Goal: Information Seeking & Learning: Learn about a topic

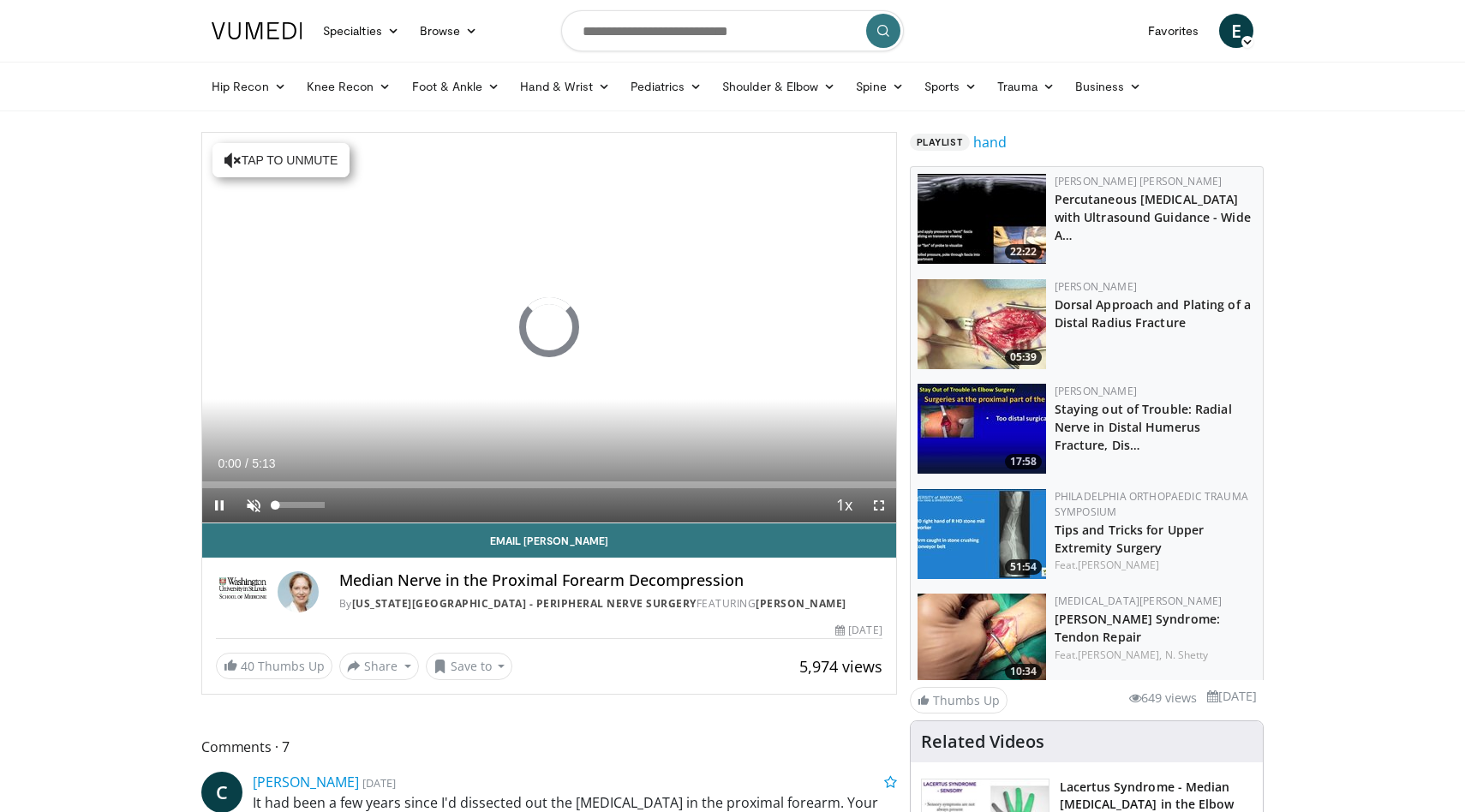
click at [253, 504] on span "Video Player" at bounding box center [253, 504] width 34 height 34
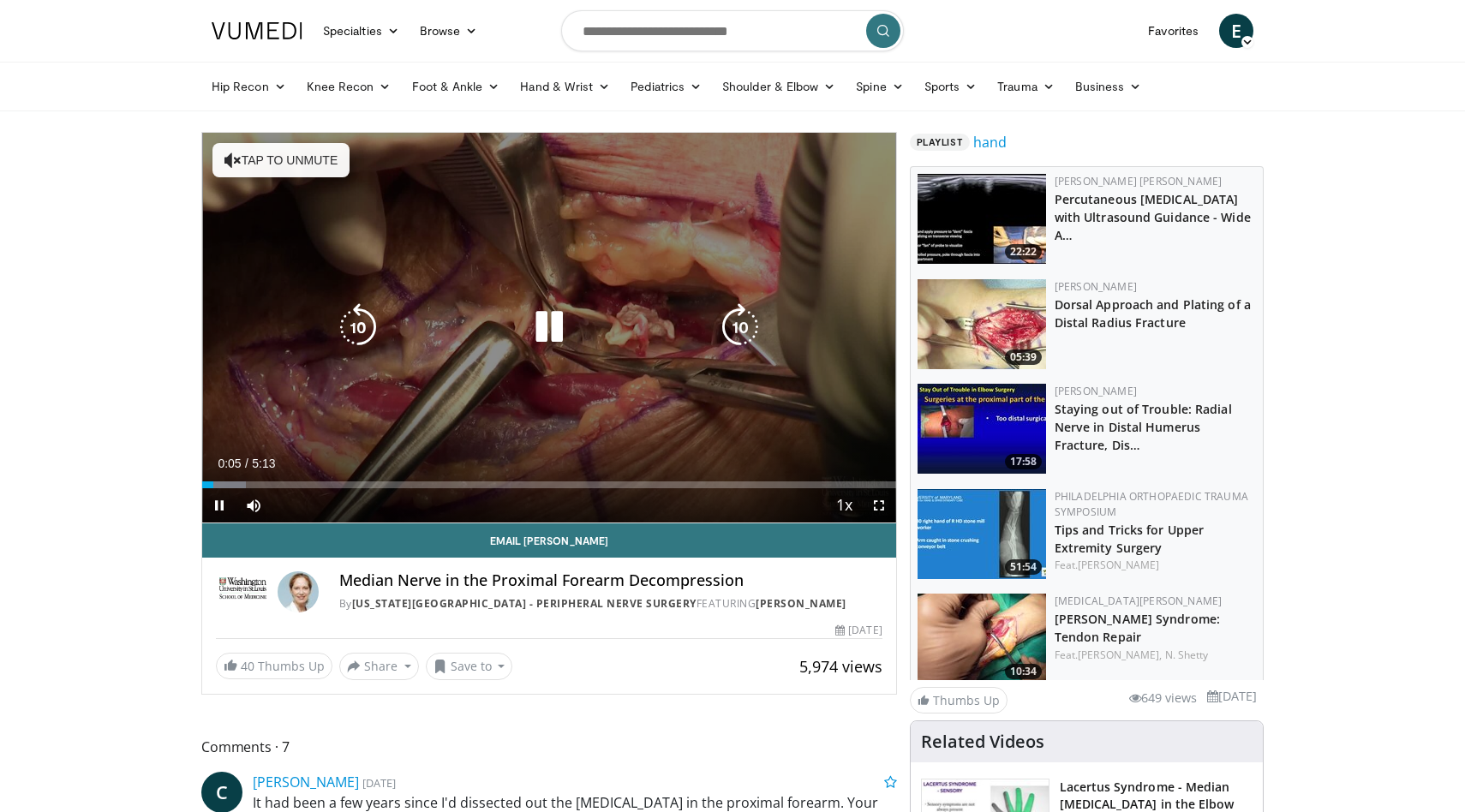
click at [250, 153] on button "Tap to unmute" at bounding box center [281, 159] width 137 height 34
click at [553, 326] on icon "Video Player" at bounding box center [549, 327] width 48 height 48
click at [362, 326] on icon "Video Player" at bounding box center [357, 327] width 48 height 48
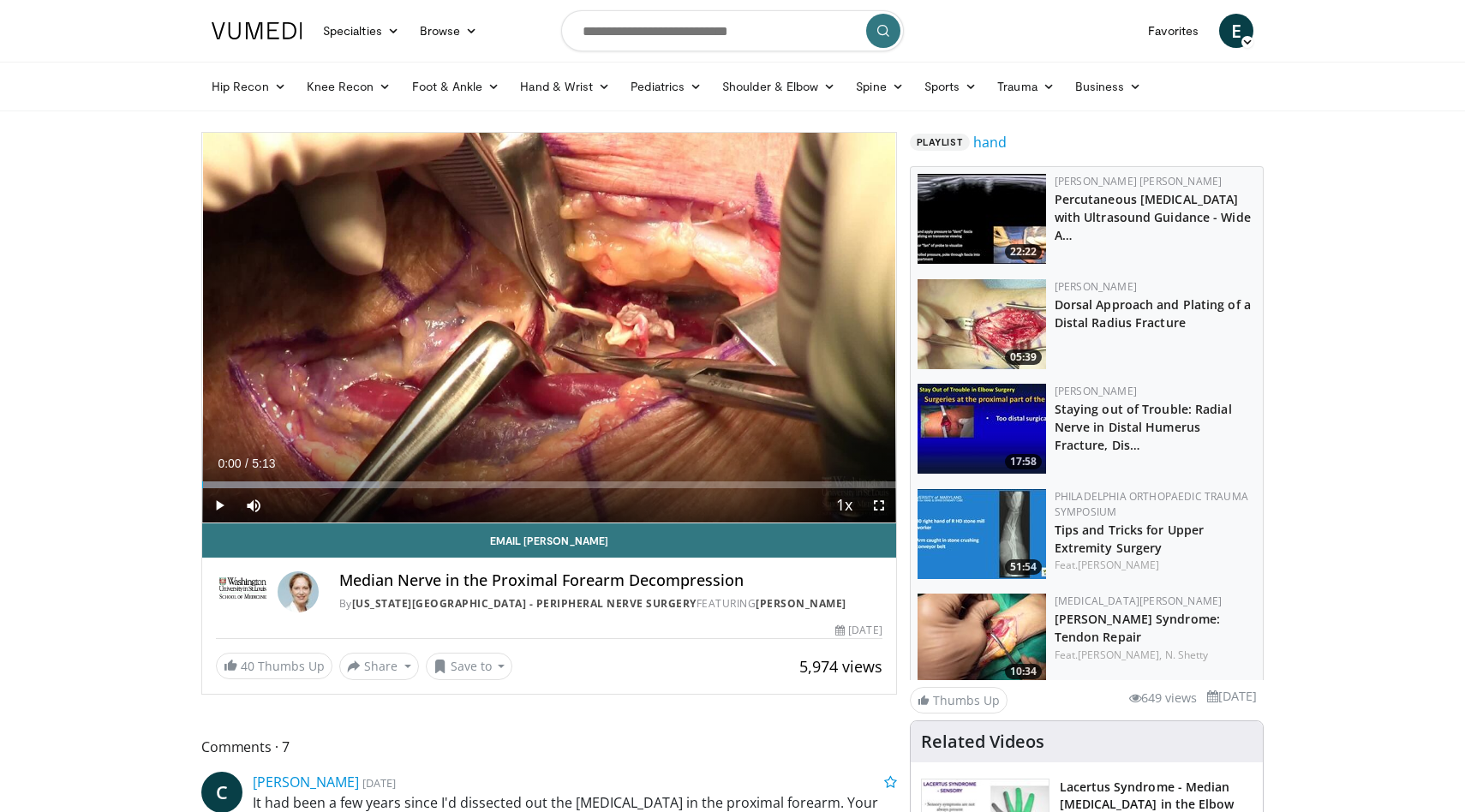
click at [546, 328] on div "10 seconds Tap to unmute" at bounding box center [549, 327] width 694 height 389
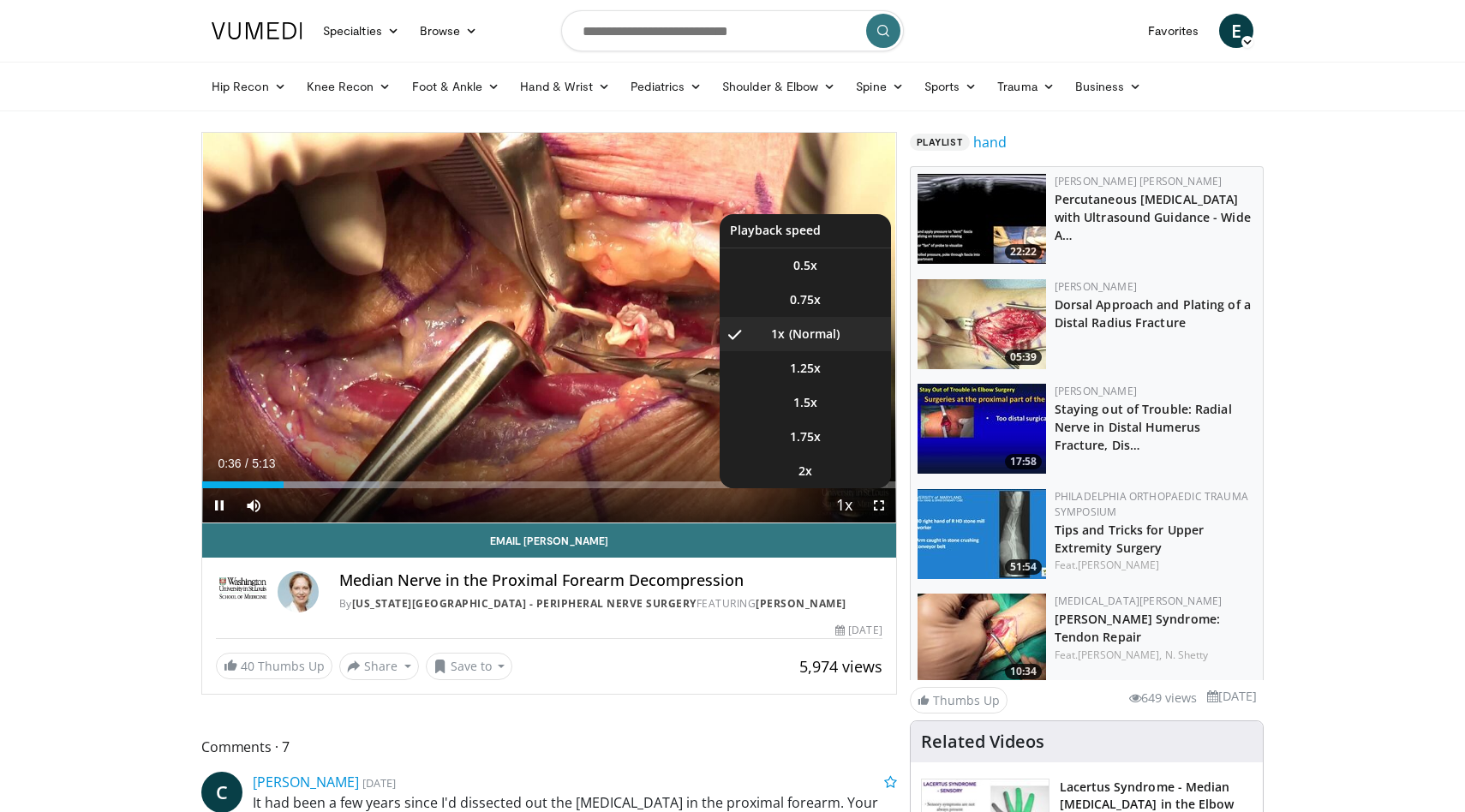
click at [848, 512] on span "Video Player" at bounding box center [845, 505] width 24 height 34
click at [827, 396] on li "1.5x" at bounding box center [805, 402] width 172 height 34
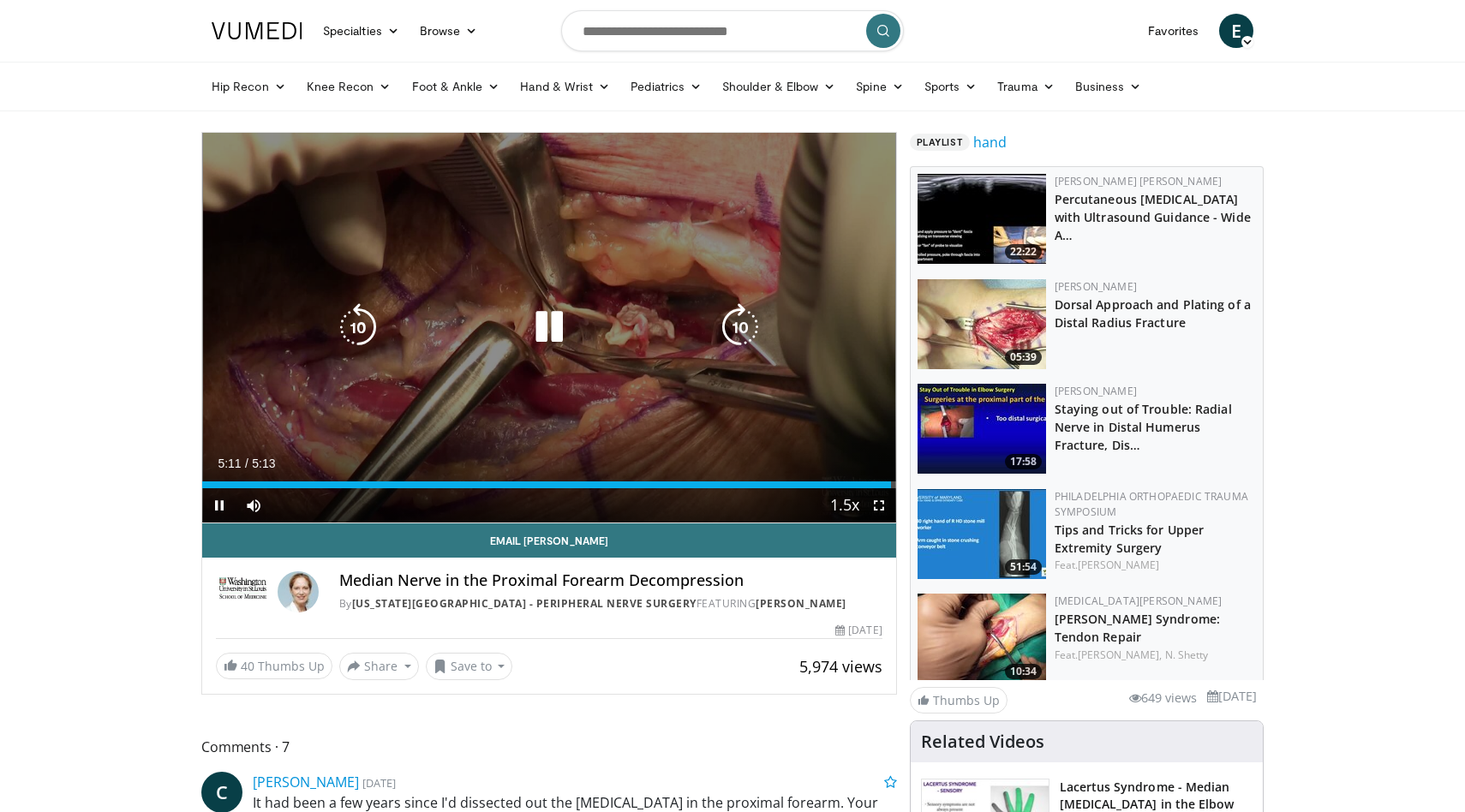
click at [554, 332] on icon "Video Player" at bounding box center [549, 327] width 48 height 48
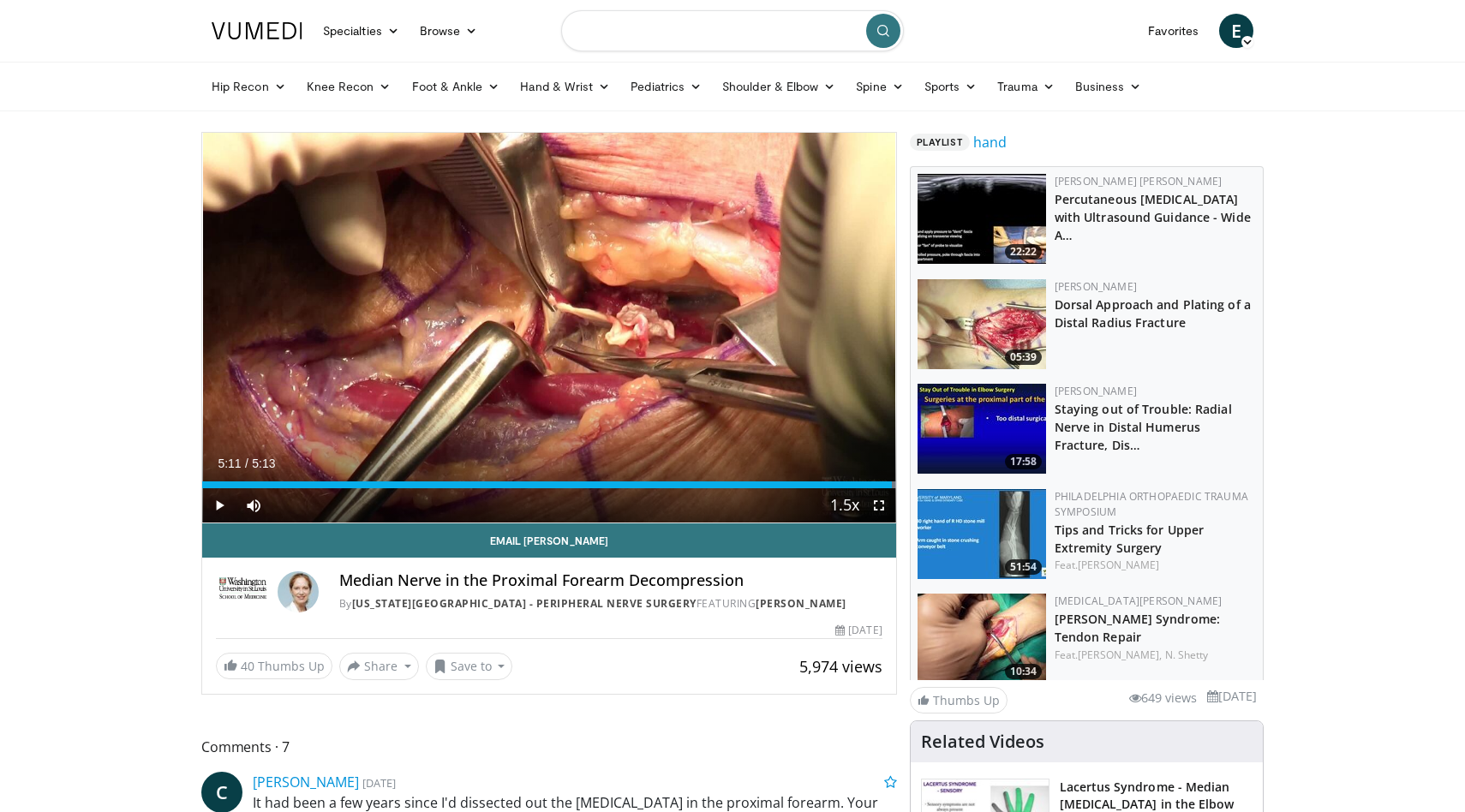
click at [704, 36] on input "Search topics, interventions" at bounding box center [732, 30] width 343 height 41
type input "**********"
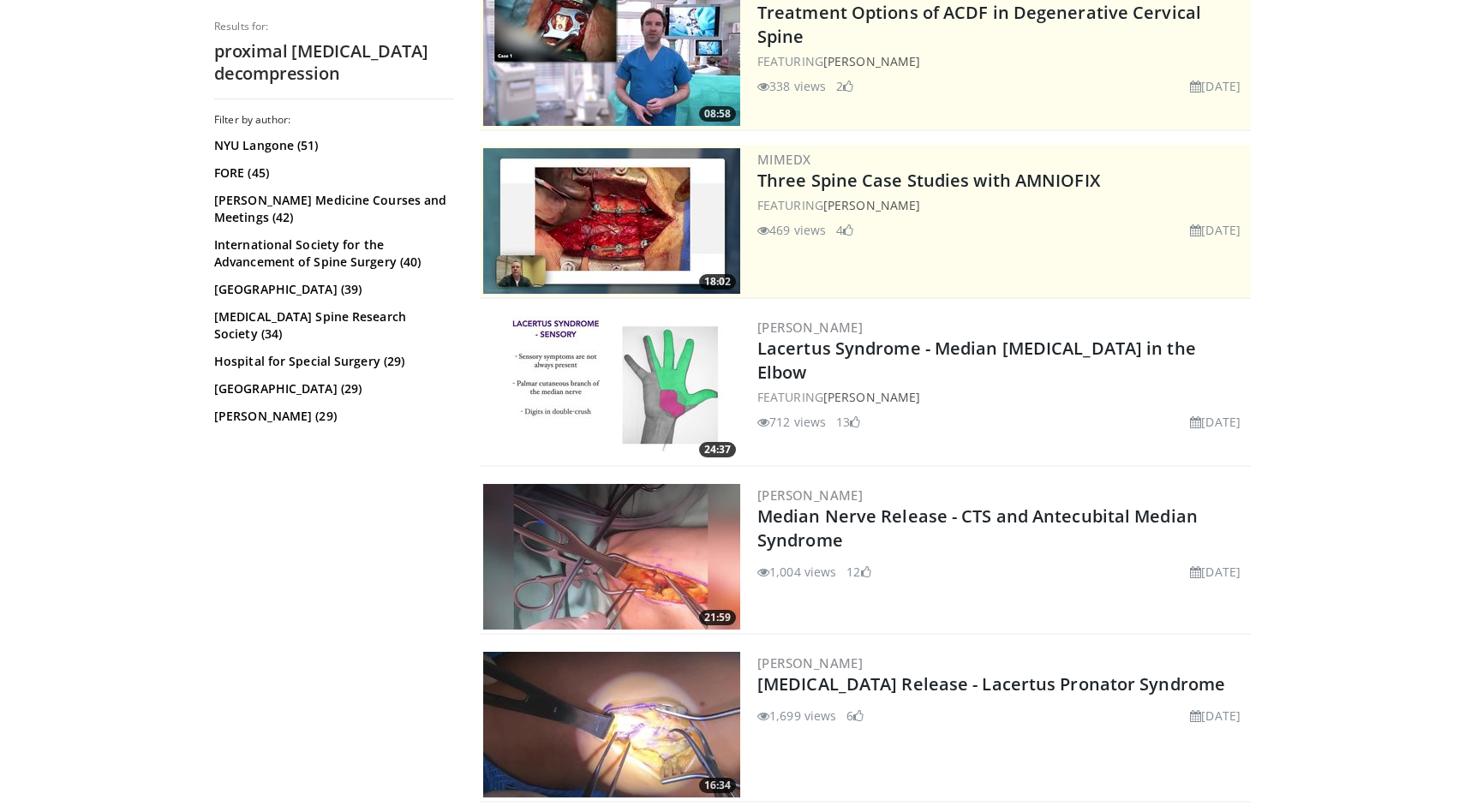
scroll to position [220, 0]
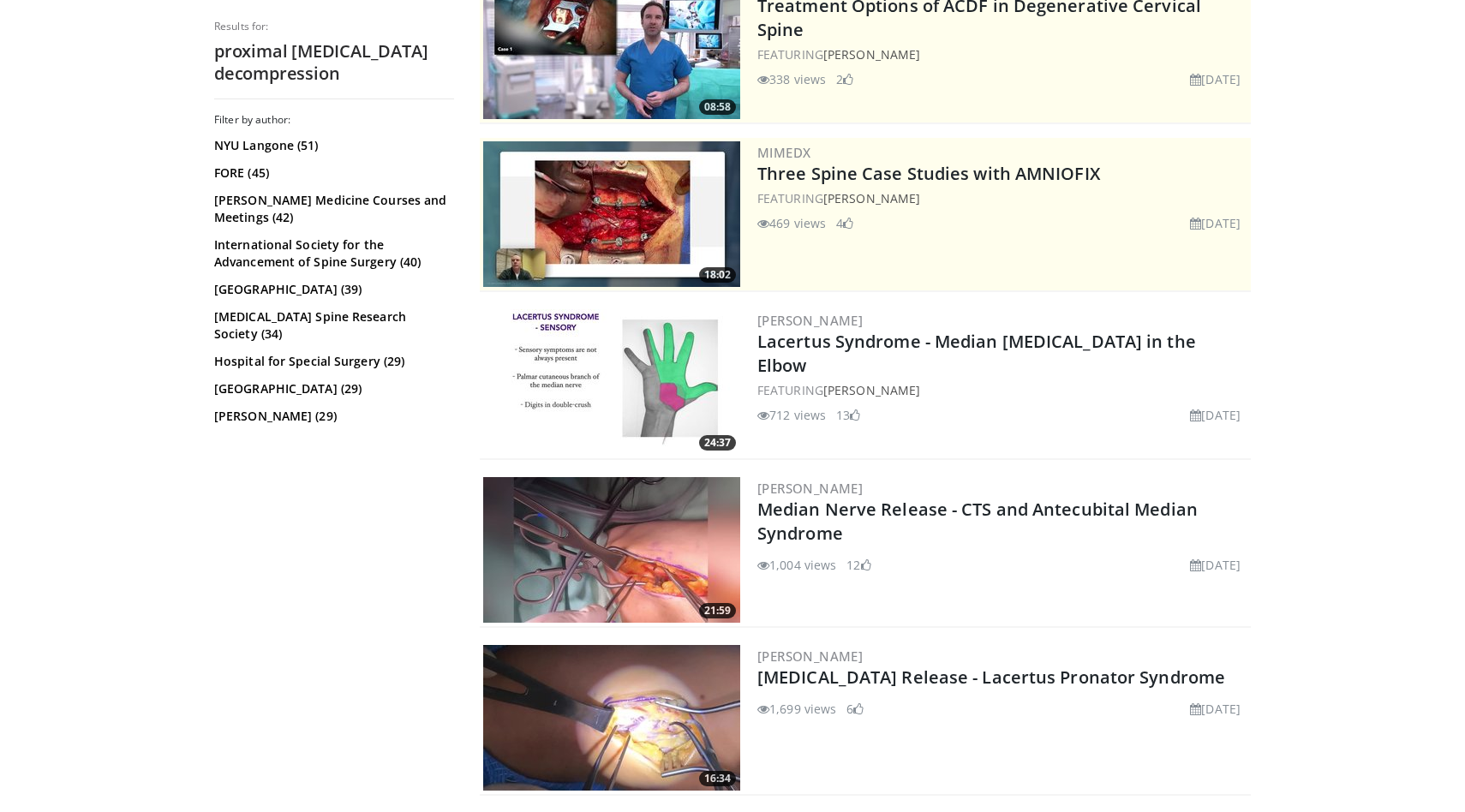
click at [623, 362] on img at bounding box center [611, 382] width 257 height 145
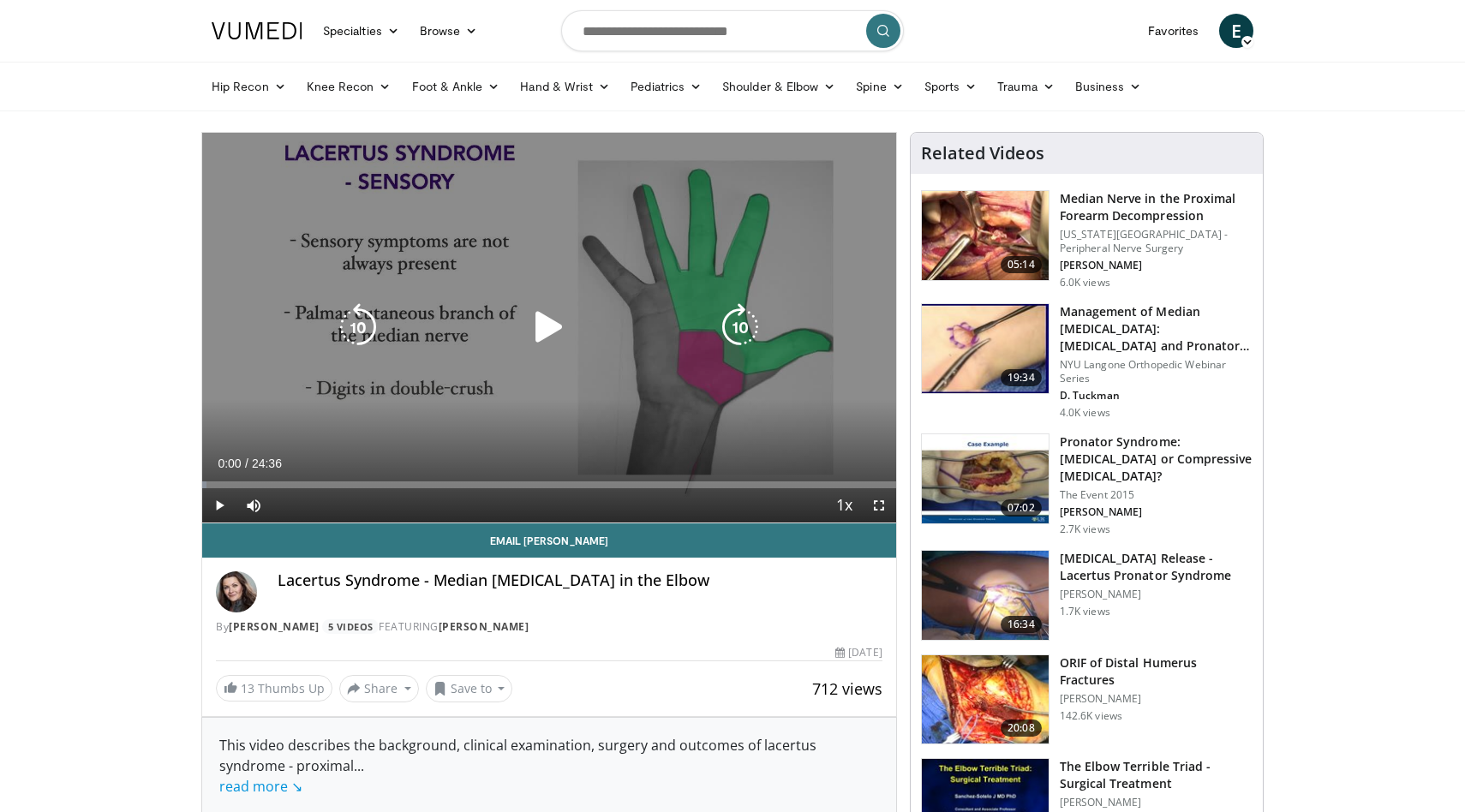
click at [436, 443] on div "10 seconds Tap to unmute" at bounding box center [549, 327] width 694 height 389
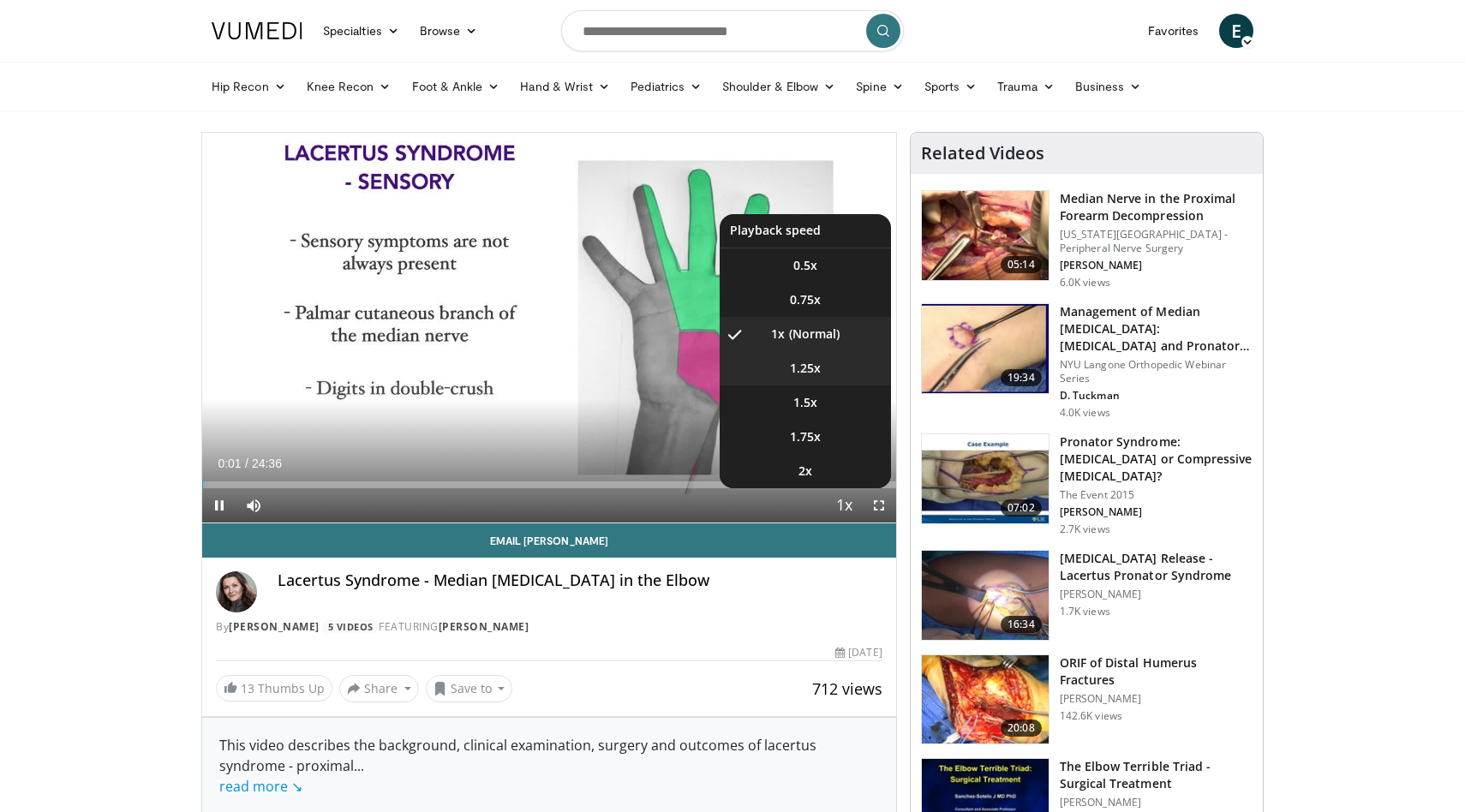
click at [804, 362] on span "1.25x" at bounding box center [804, 369] width 31 height 17
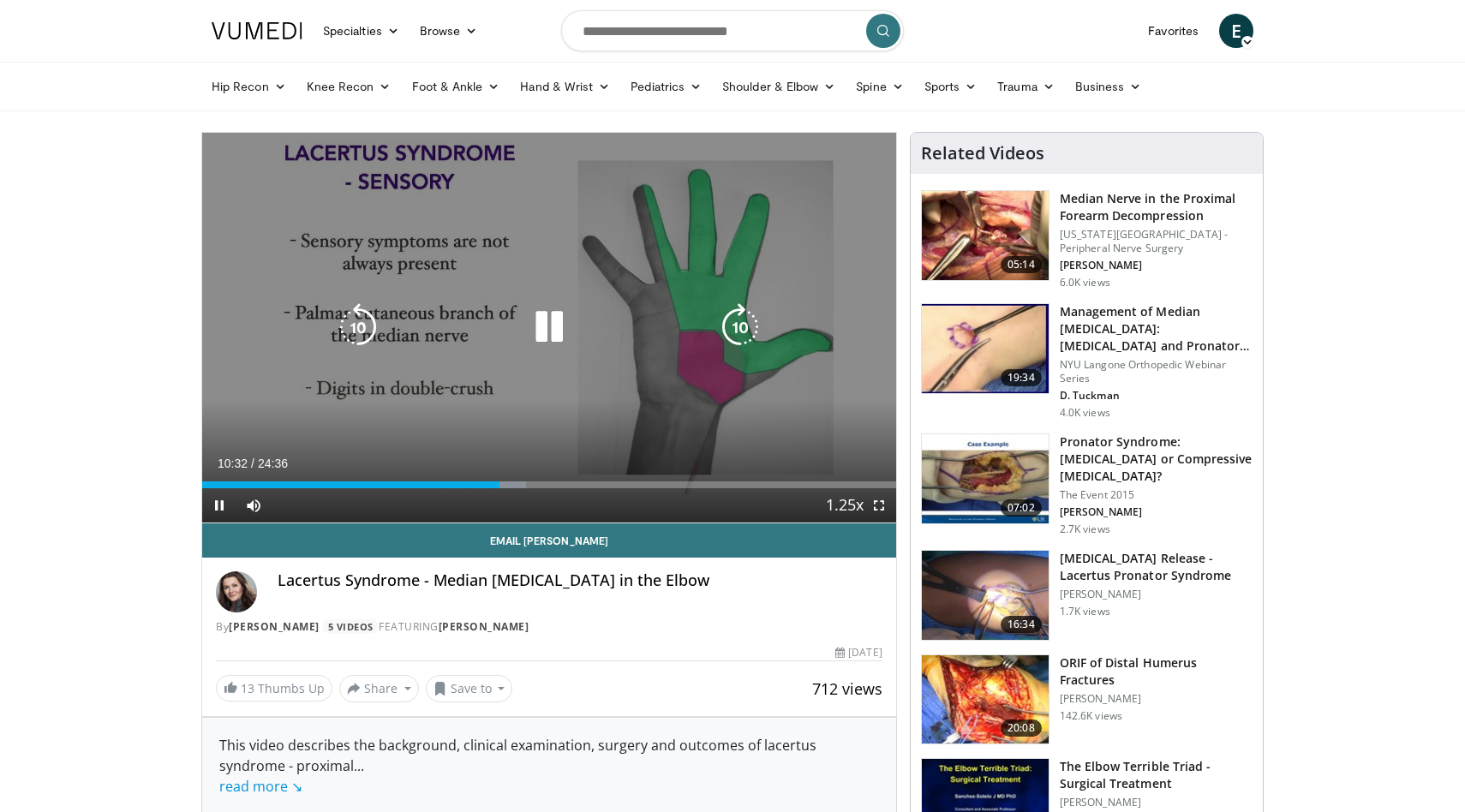
click at [556, 329] on icon "Video Player" at bounding box center [549, 327] width 48 height 48
click at [678, 242] on div "10 seconds Tap to unmute" at bounding box center [549, 327] width 694 height 389
click at [498, 360] on div "10 seconds Tap to unmute" at bounding box center [549, 327] width 694 height 389
click at [563, 321] on icon "Video Player" at bounding box center [549, 327] width 48 height 48
click at [555, 329] on icon "Video Player" at bounding box center [549, 327] width 48 height 48
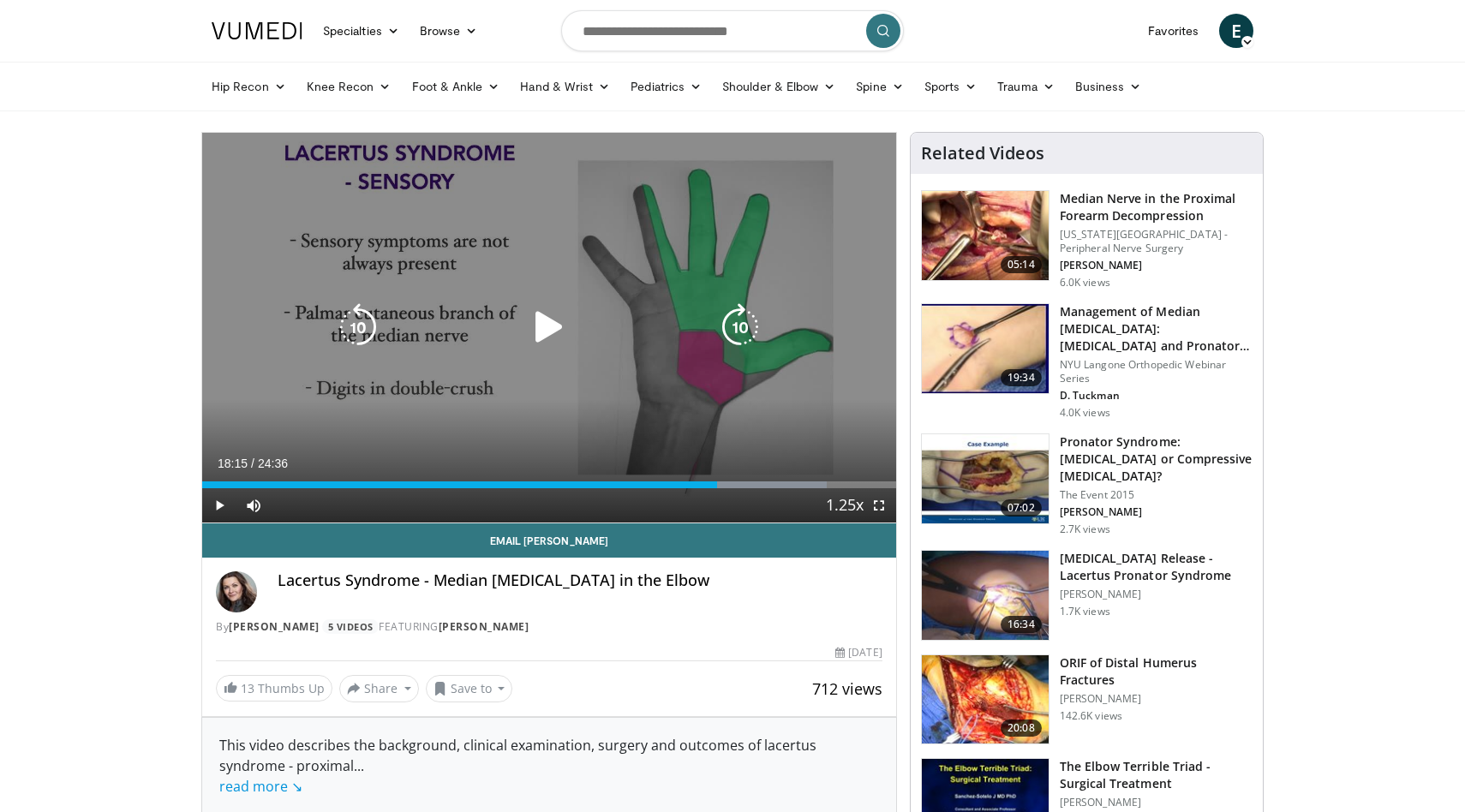
drag, startPoint x: 581, startPoint y: 196, endPoint x: 329, endPoint y: 155, distance: 255.3
click at [330, 156] on div "10 seconds Tap to unmute" at bounding box center [549, 327] width 694 height 389
click at [552, 324] on icon "Video Player" at bounding box center [549, 327] width 48 height 48
click at [553, 334] on icon "Video Player" at bounding box center [549, 327] width 48 height 48
click at [532, 343] on icon "Video Player" at bounding box center [549, 327] width 48 height 48
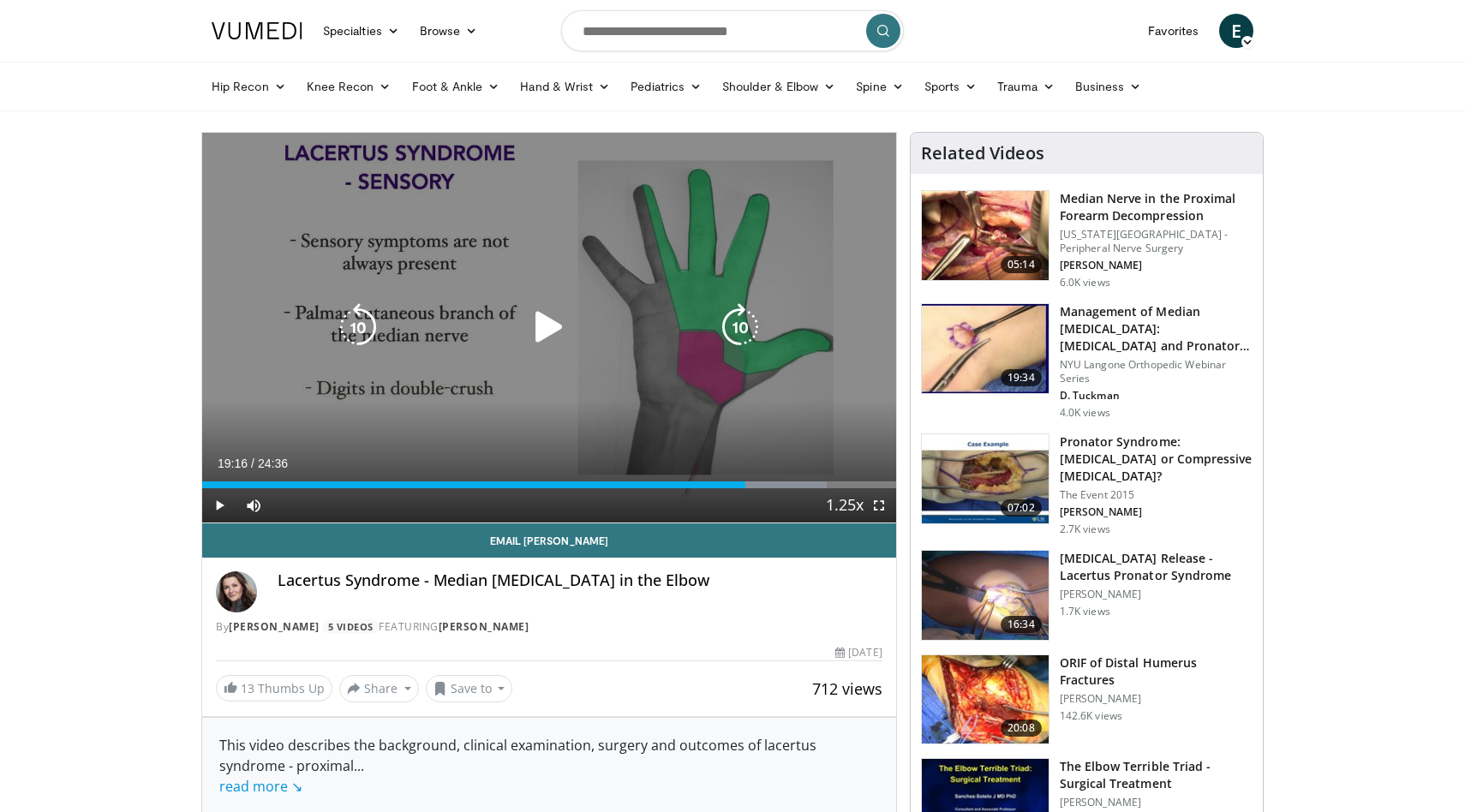
click at [554, 328] on icon "Video Player" at bounding box center [549, 327] width 48 height 48
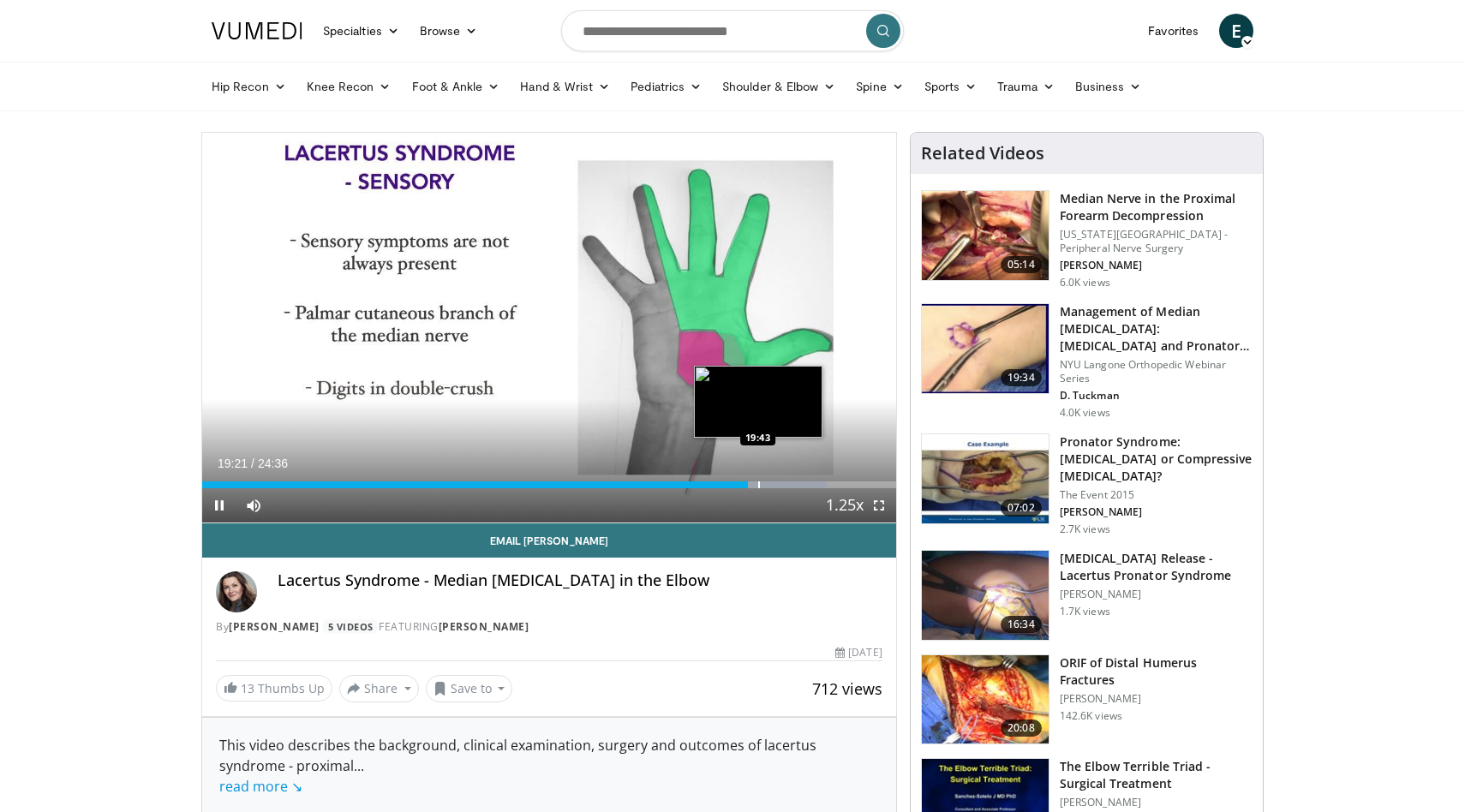
click at [758, 486] on div "Progress Bar" at bounding box center [759, 485] width 2 height 7
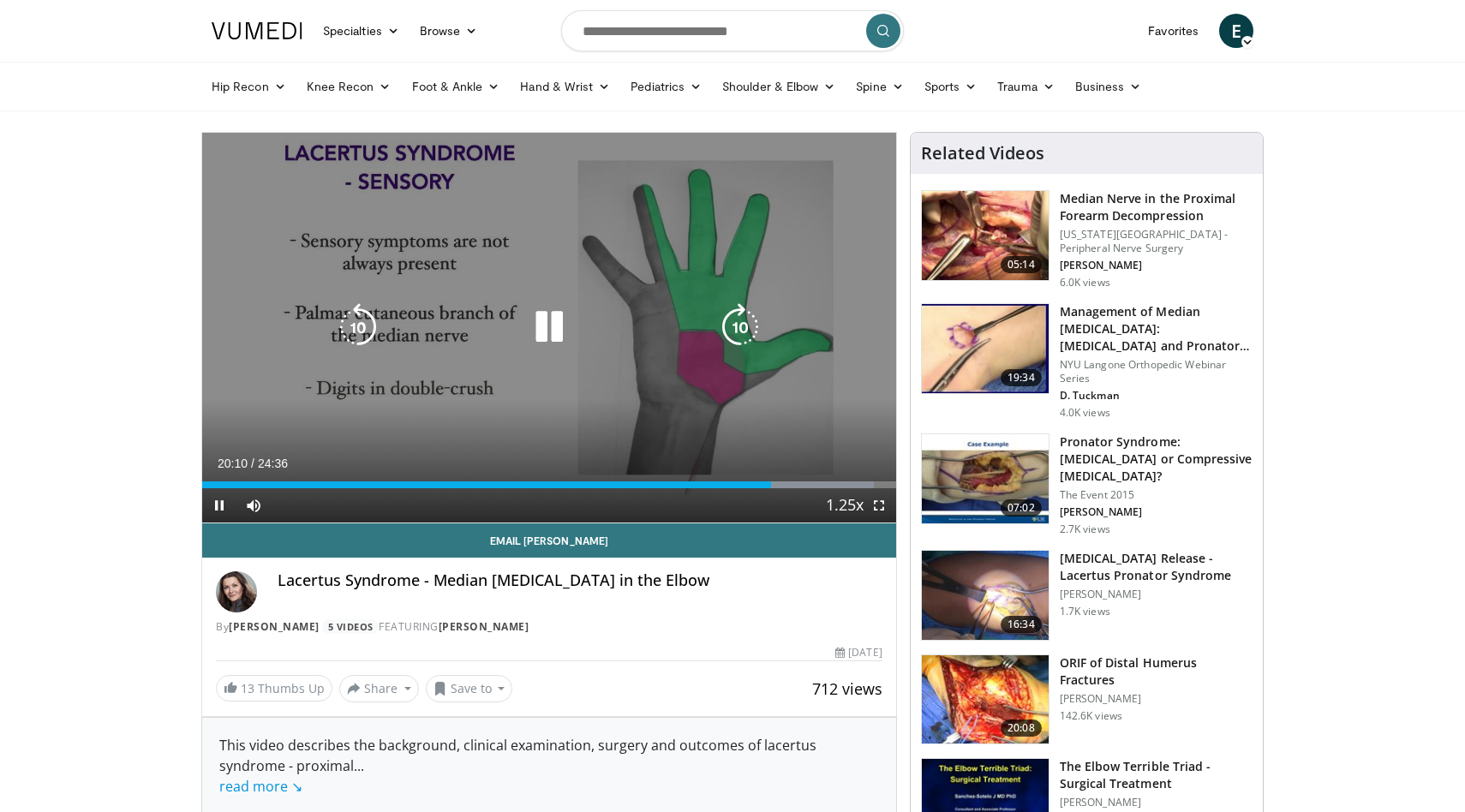
click at [736, 337] on icon "Video Player" at bounding box center [740, 327] width 48 height 48
click at [743, 332] on icon "Video Player" at bounding box center [740, 327] width 48 height 48
click at [747, 329] on icon "Video Player" at bounding box center [740, 327] width 48 height 48
click at [560, 322] on icon "Video Player" at bounding box center [549, 327] width 48 height 48
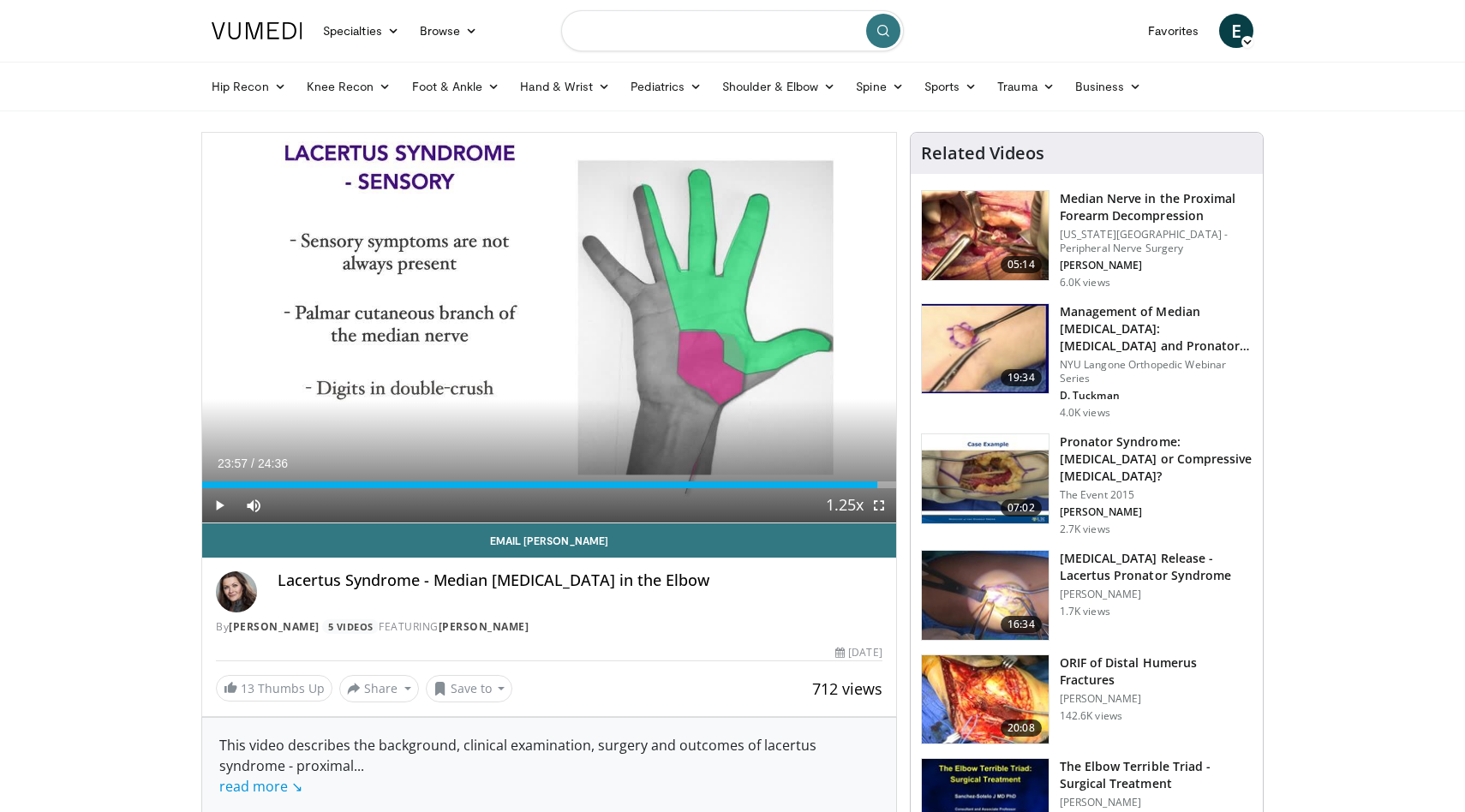
click at [636, 31] on input "Search topics, interventions" at bounding box center [732, 30] width 343 height 41
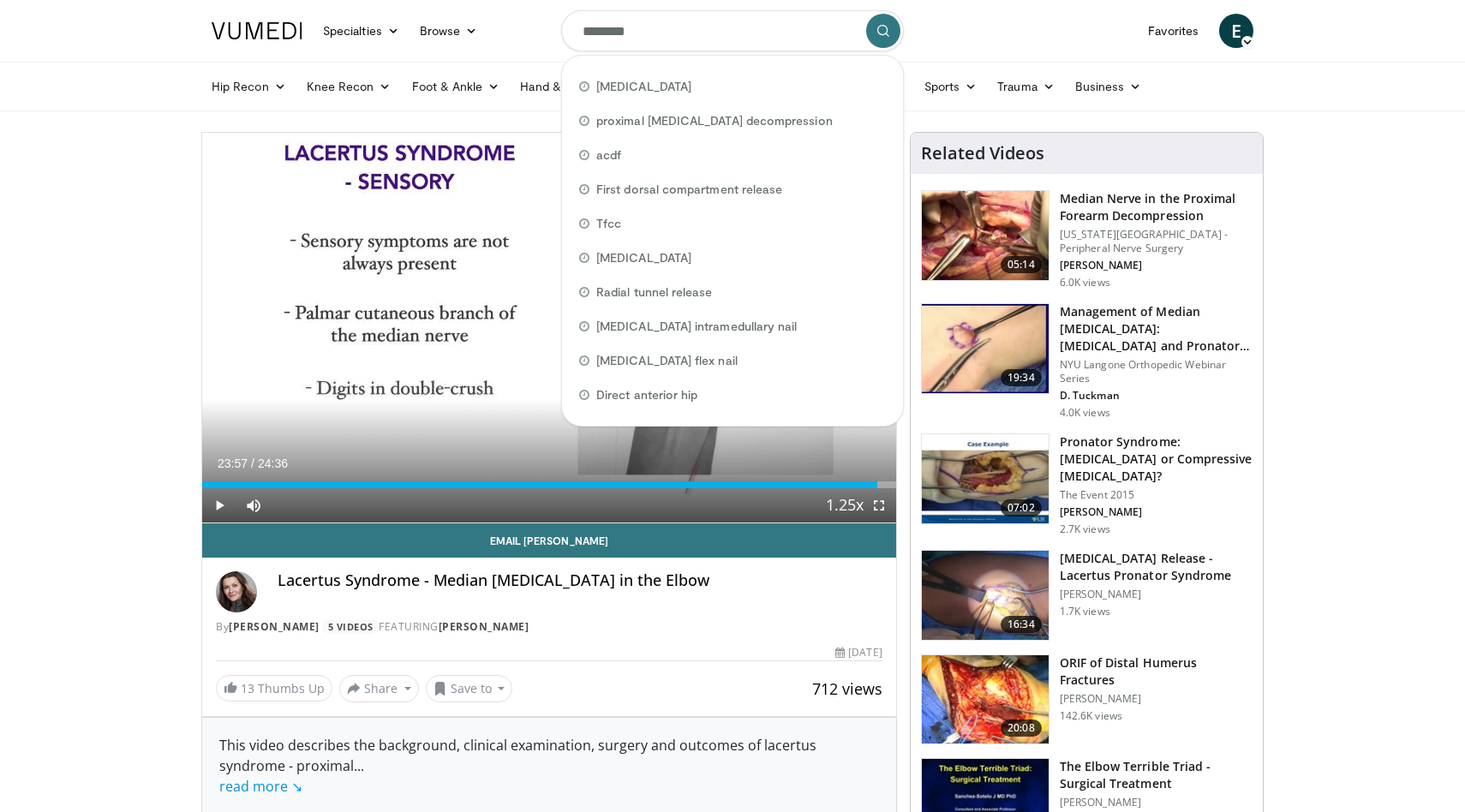
type input "*********"
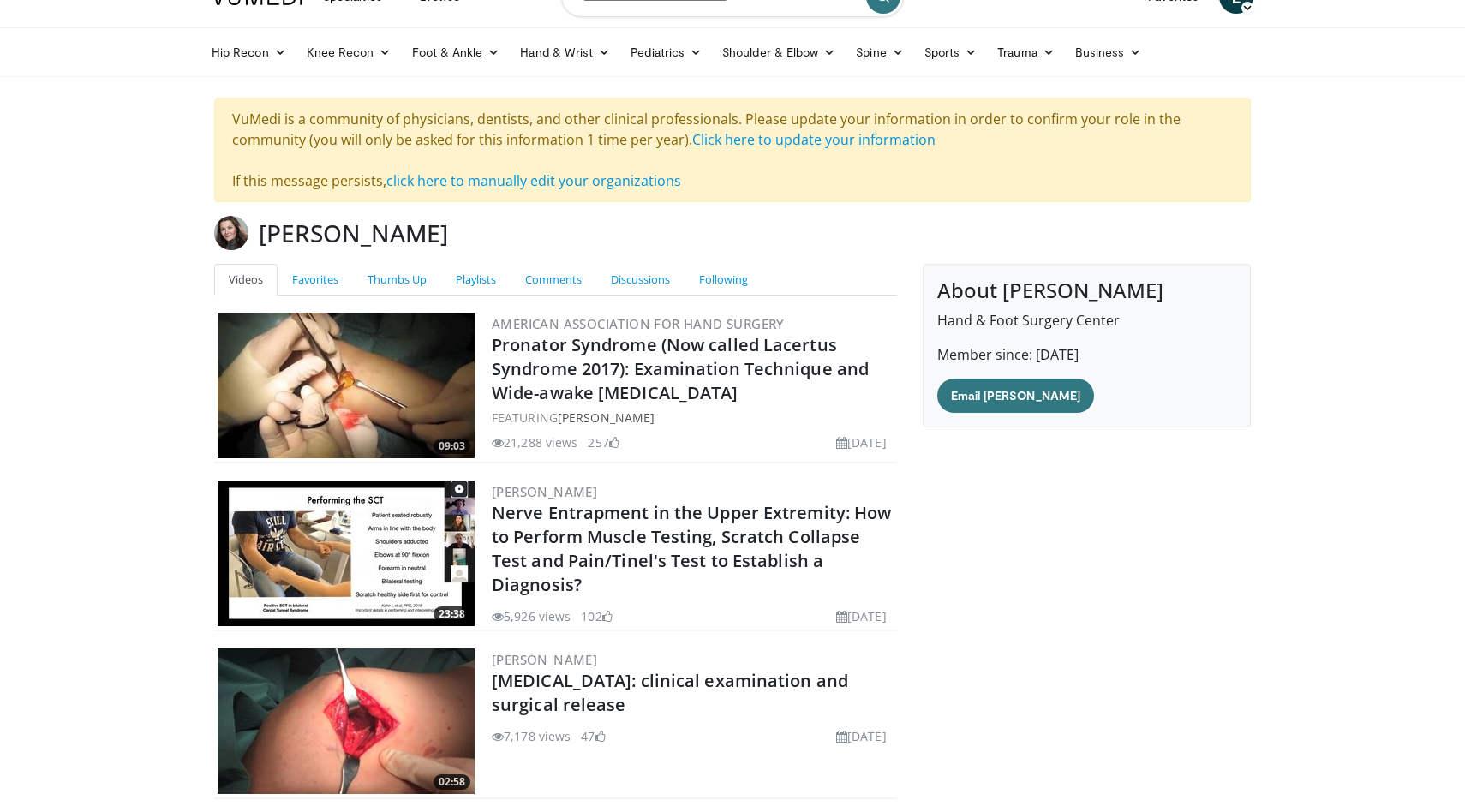
scroll to position [37, 0]
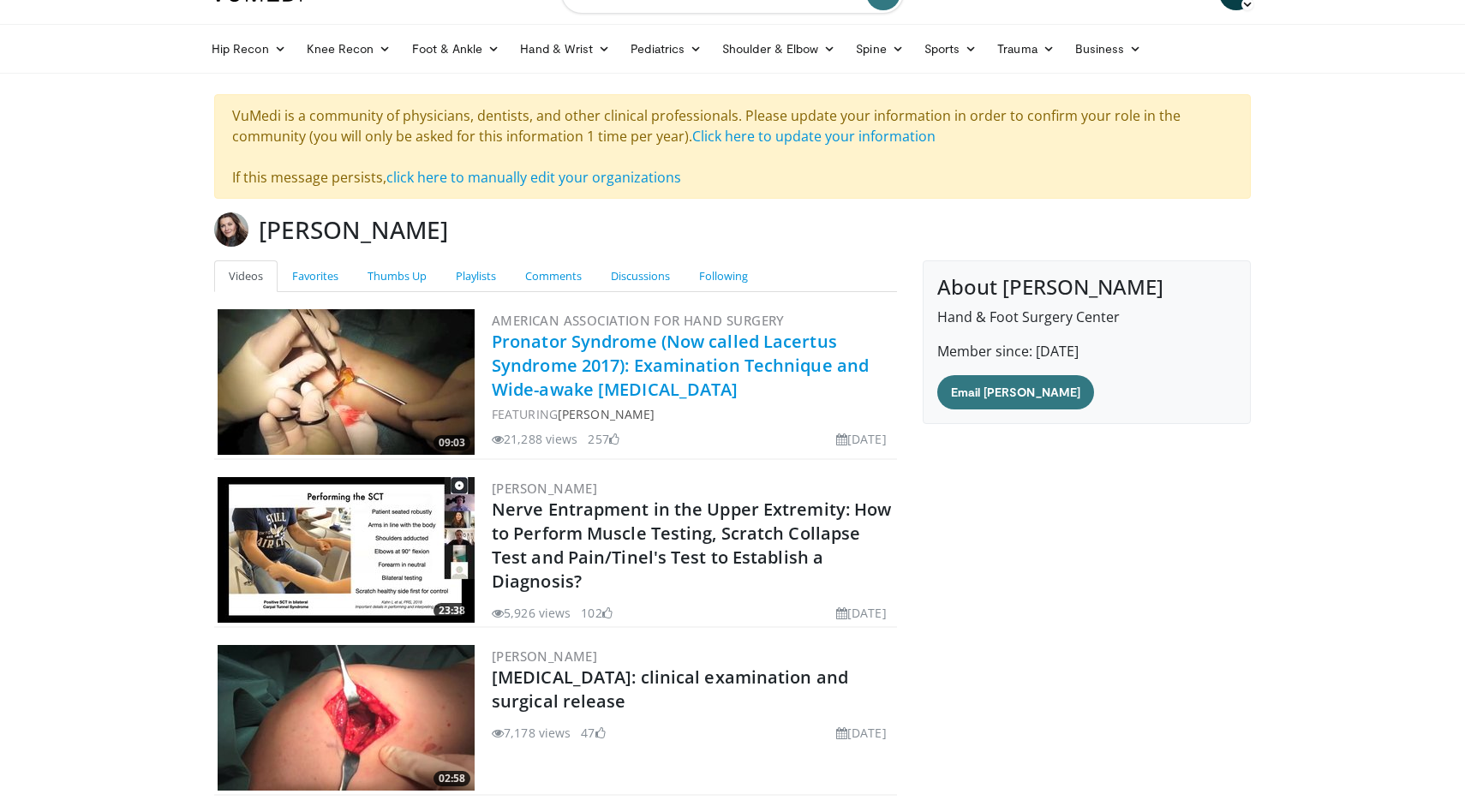
click at [754, 363] on link "Pronator Syndrome (Now called Lacertus Syndrome 2017): Examination Technique an…" at bounding box center [680, 365] width 377 height 71
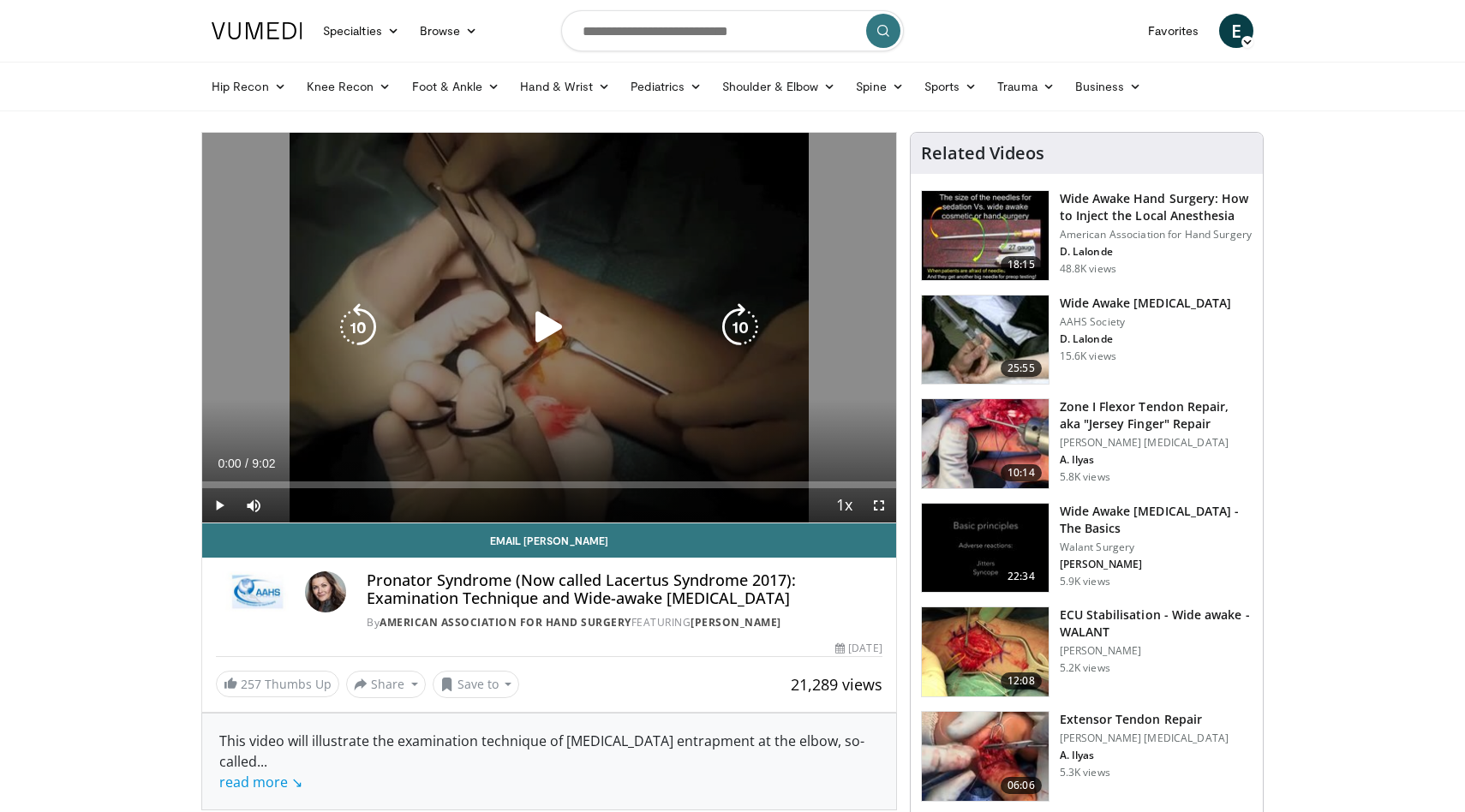
click at [549, 328] on icon "Video Player" at bounding box center [549, 327] width 48 height 48
click at [561, 328] on icon "Video Player" at bounding box center [549, 327] width 48 height 48
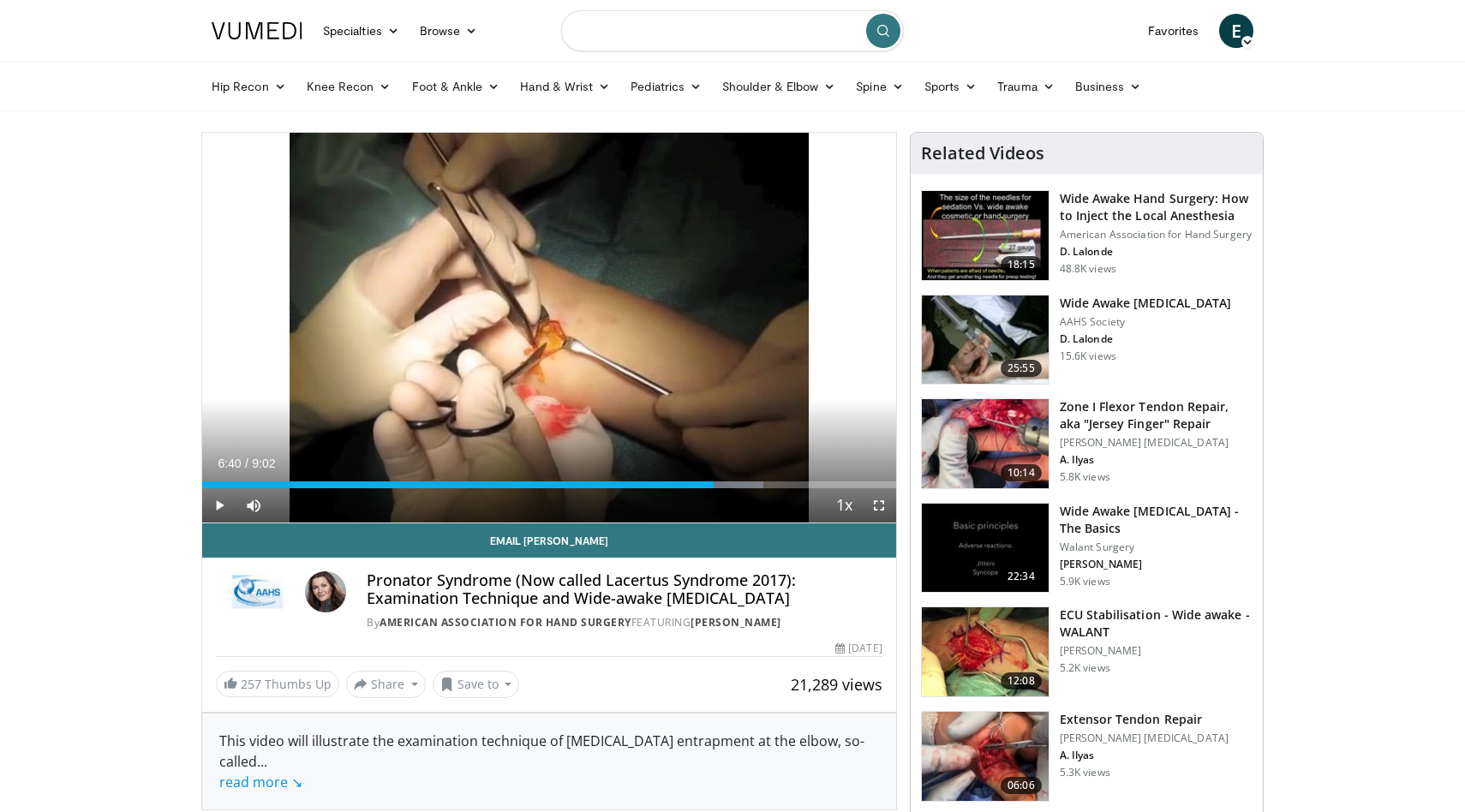
click at [685, 35] on input "Search topics, interventions" at bounding box center [732, 30] width 343 height 41
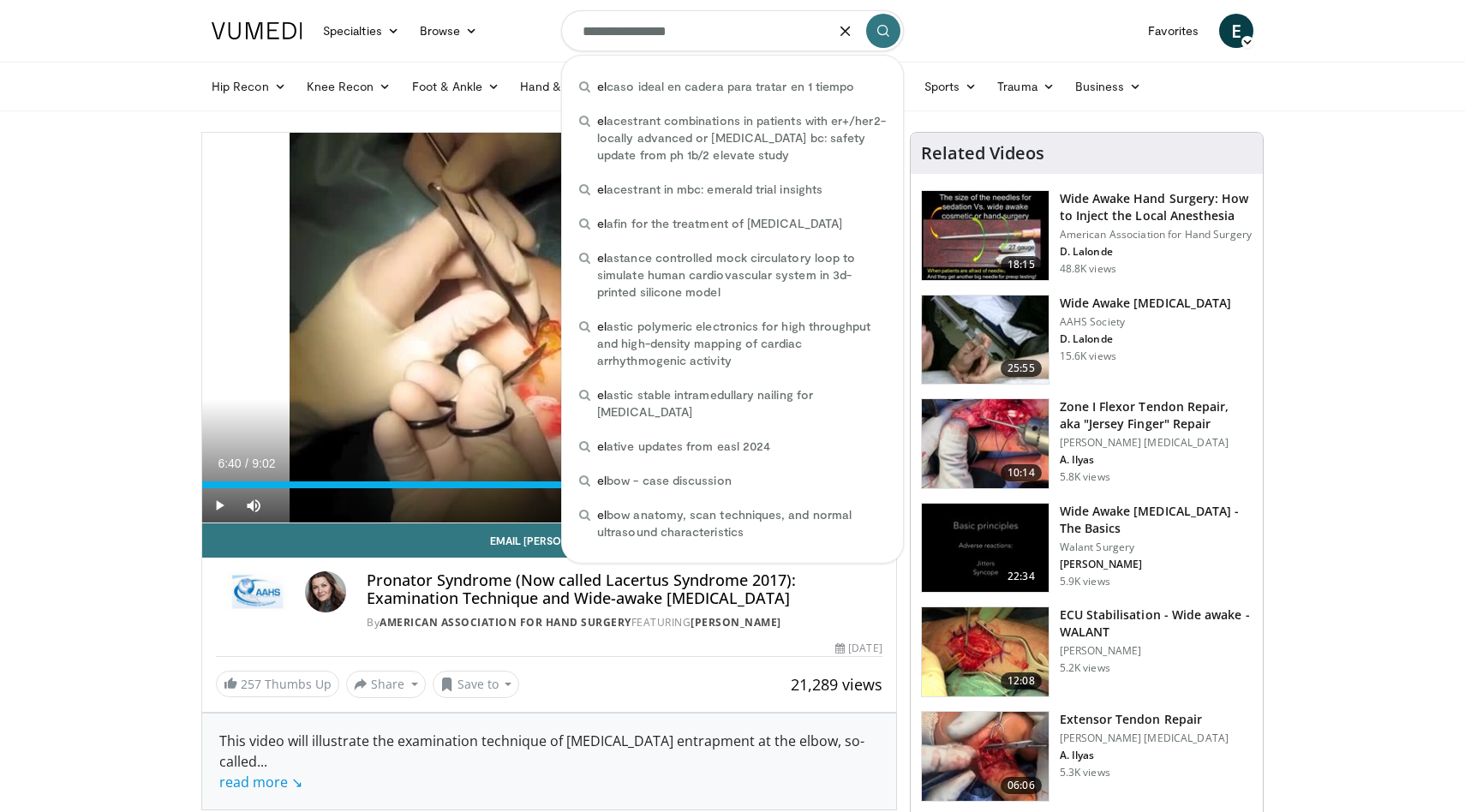
type input "**********"
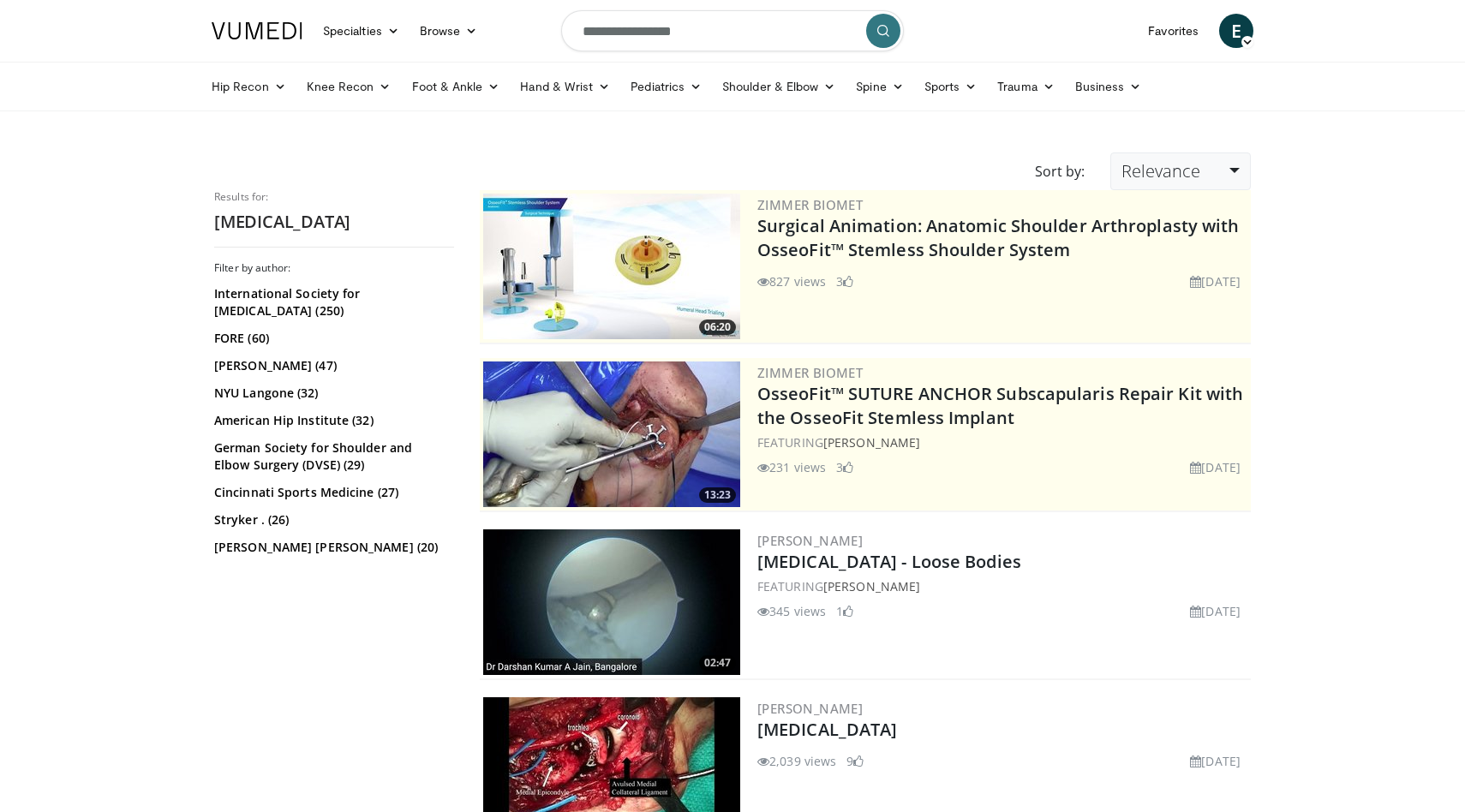
click at [1192, 176] on span "Relevance" at bounding box center [1161, 171] width 78 height 24
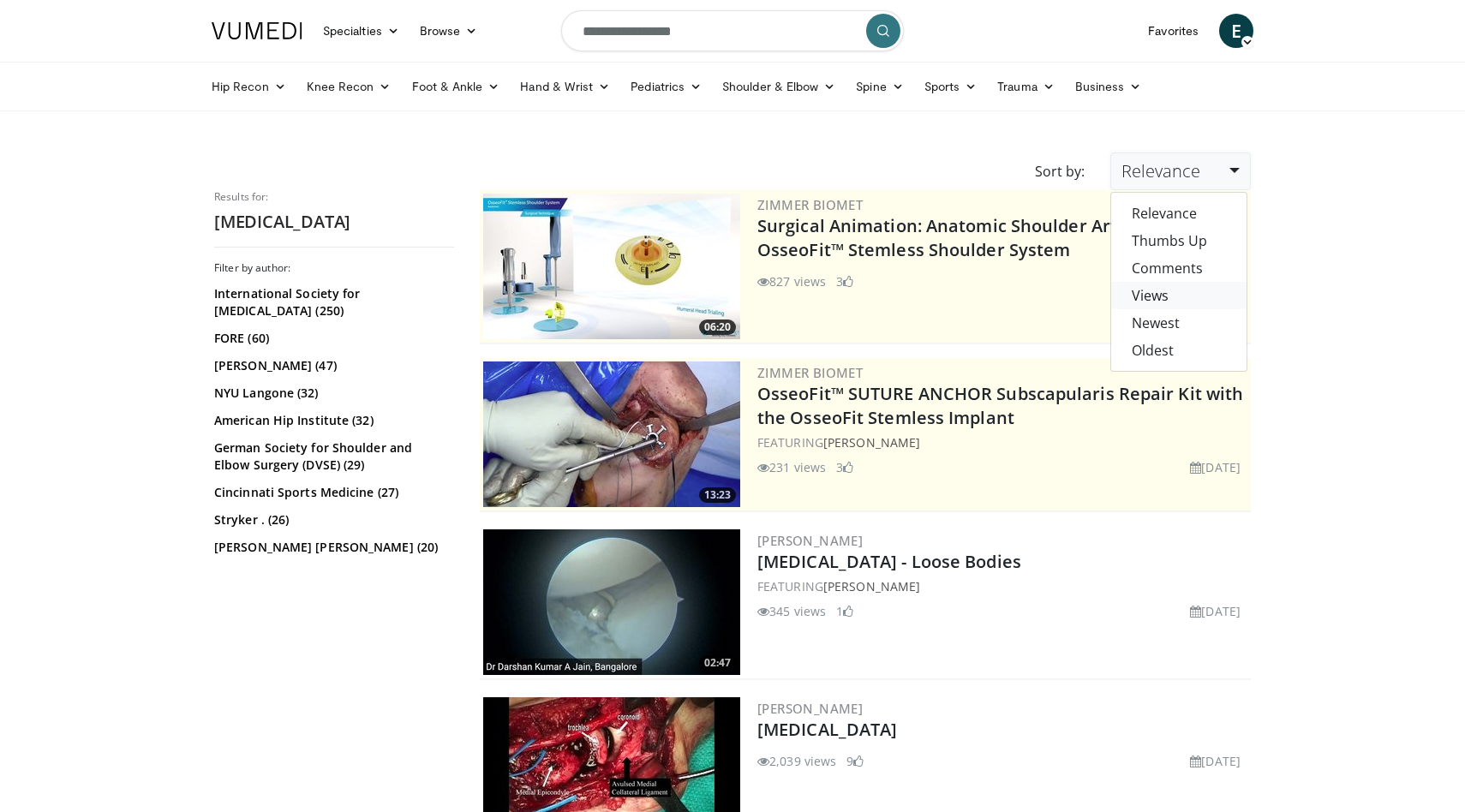
click at [1168, 294] on link "Views" at bounding box center [1178, 294] width 135 height 27
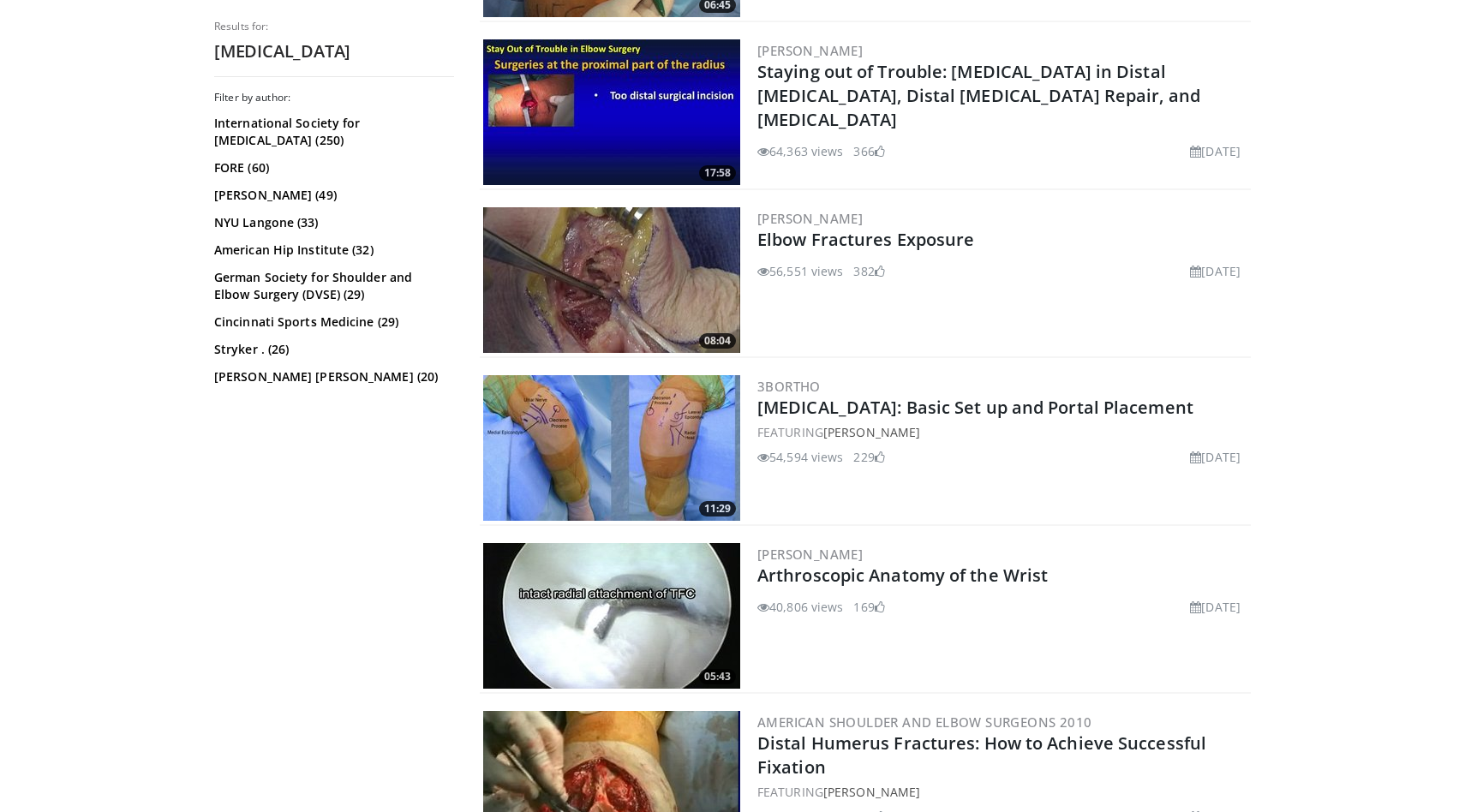
scroll to position [831, 0]
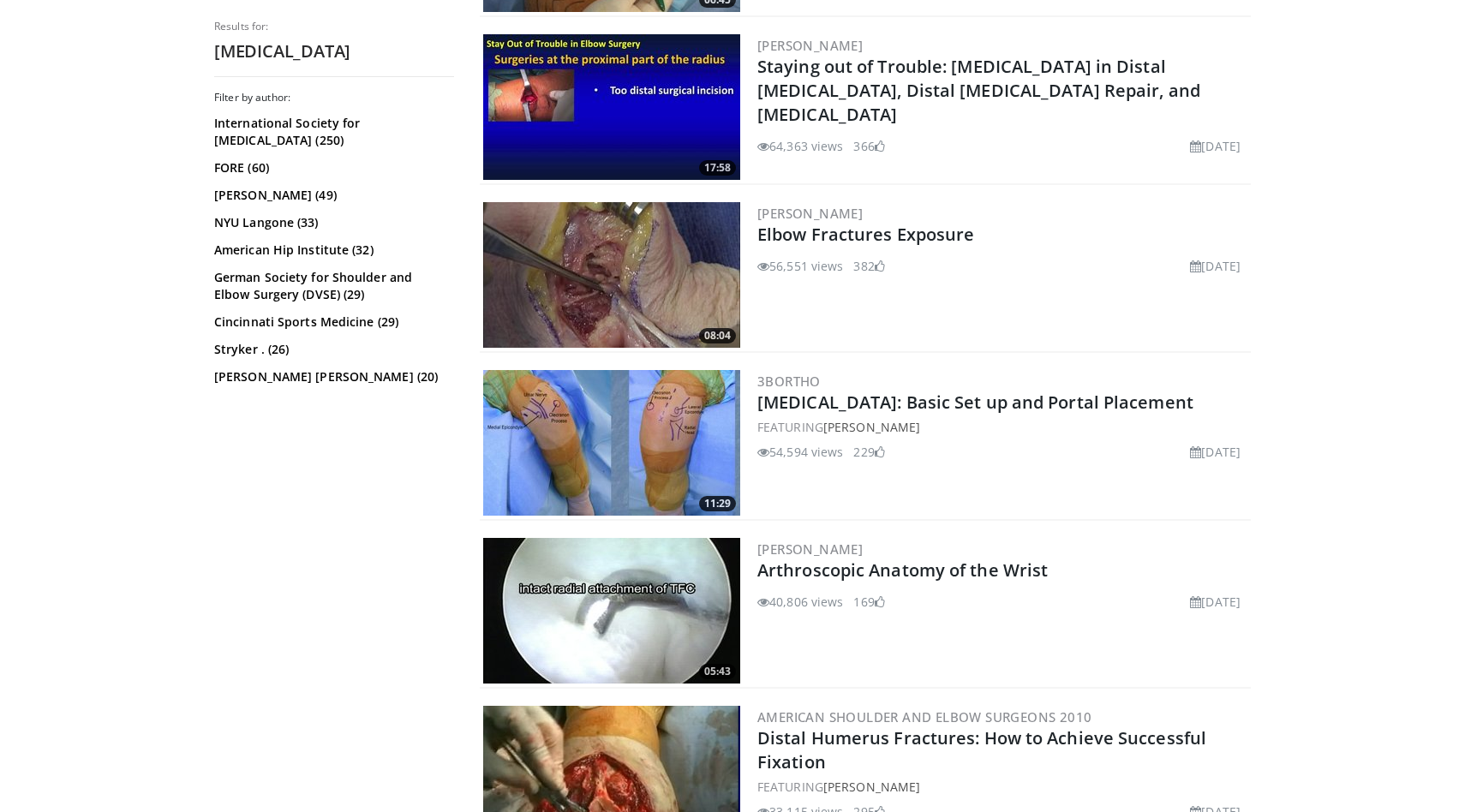
click at [657, 451] on img at bounding box center [611, 443] width 257 height 145
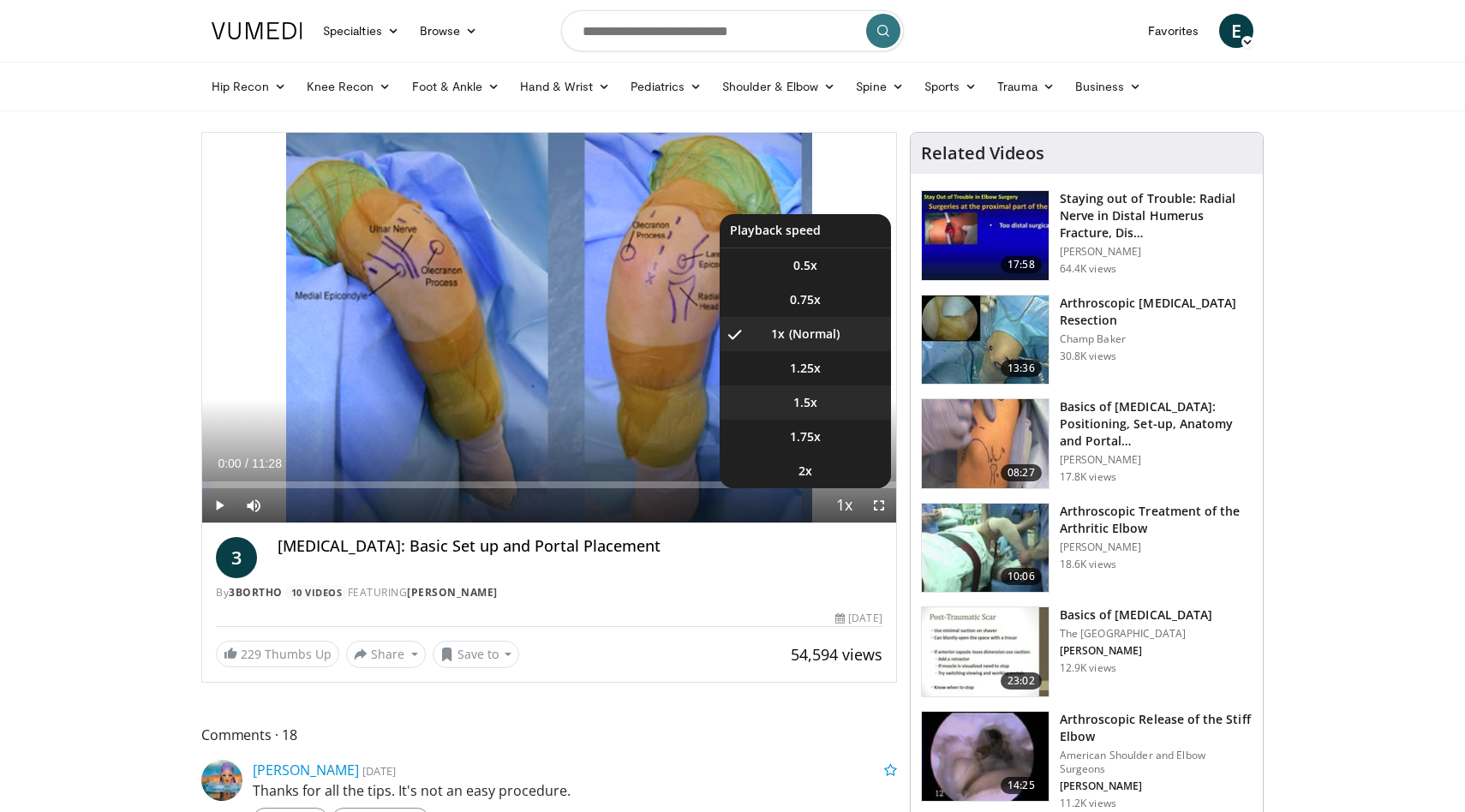
click at [820, 406] on li "1.5x" at bounding box center [805, 402] width 172 height 34
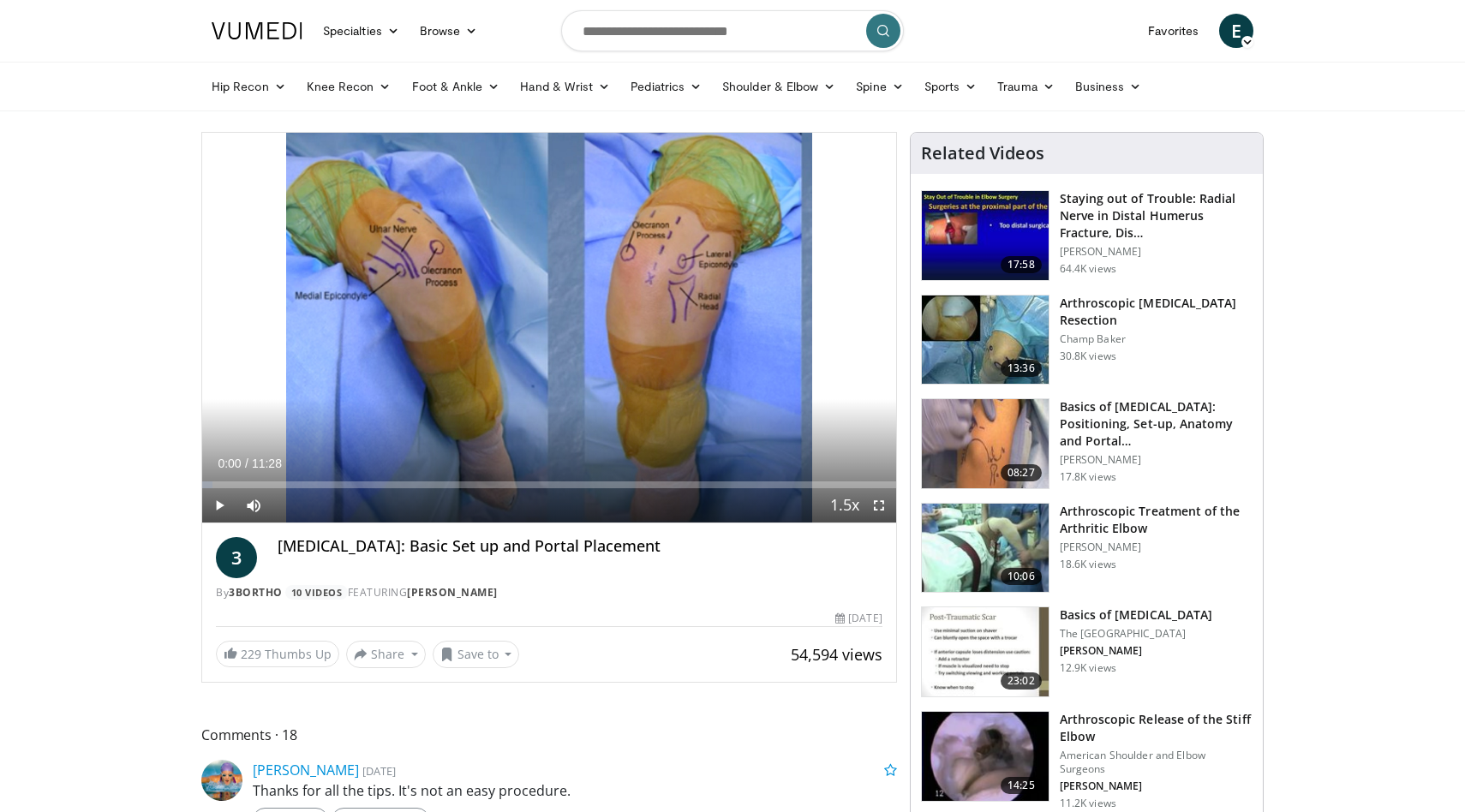
click at [883, 511] on span "Video Player" at bounding box center [878, 504] width 34 height 34
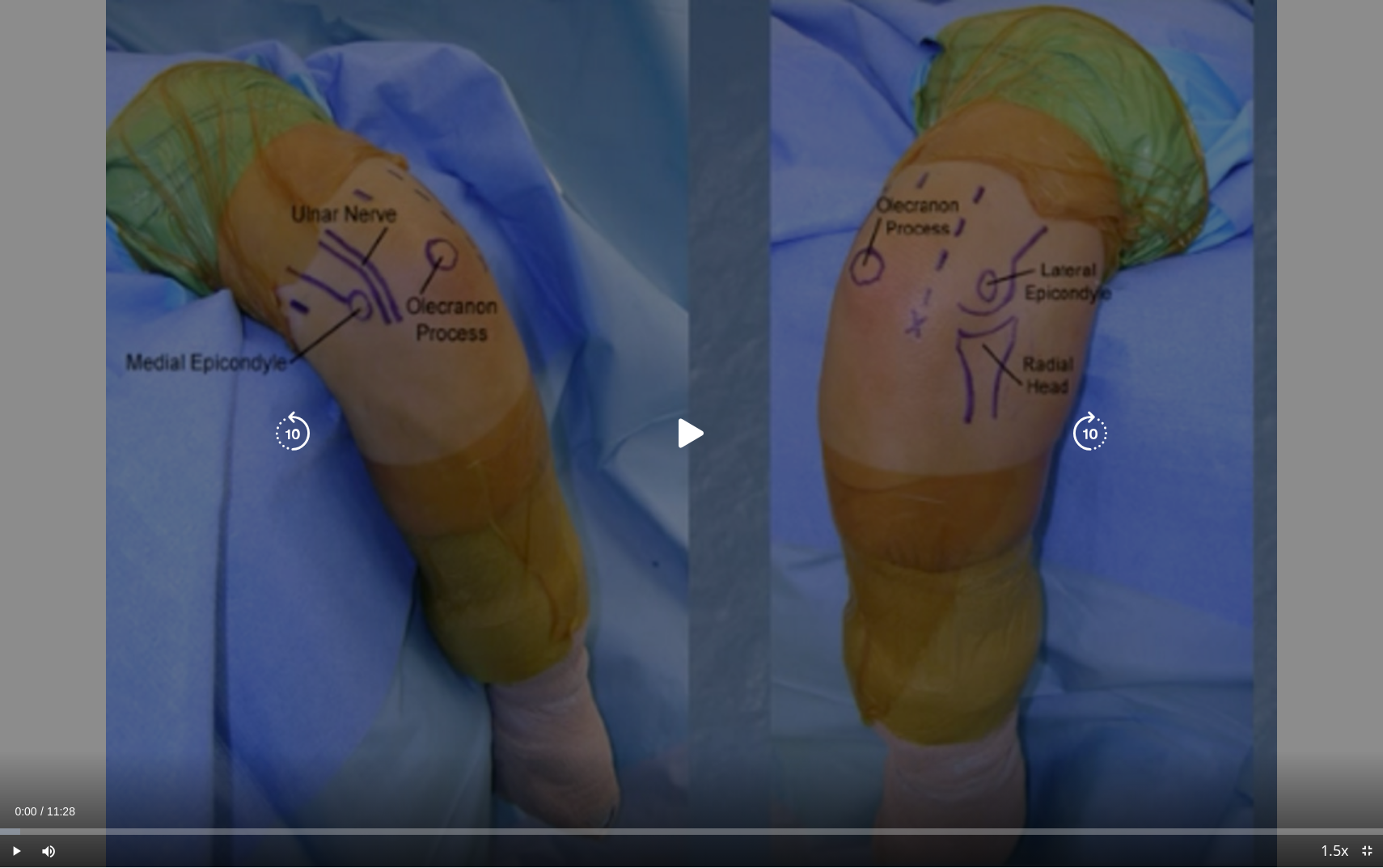
click at [685, 432] on icon "Video Player" at bounding box center [691, 433] width 45 height 45
click at [328, 425] on div "Video Player" at bounding box center [691, 433] width 830 height 32
click at [313, 425] on icon "Video Player" at bounding box center [292, 433] width 45 height 45
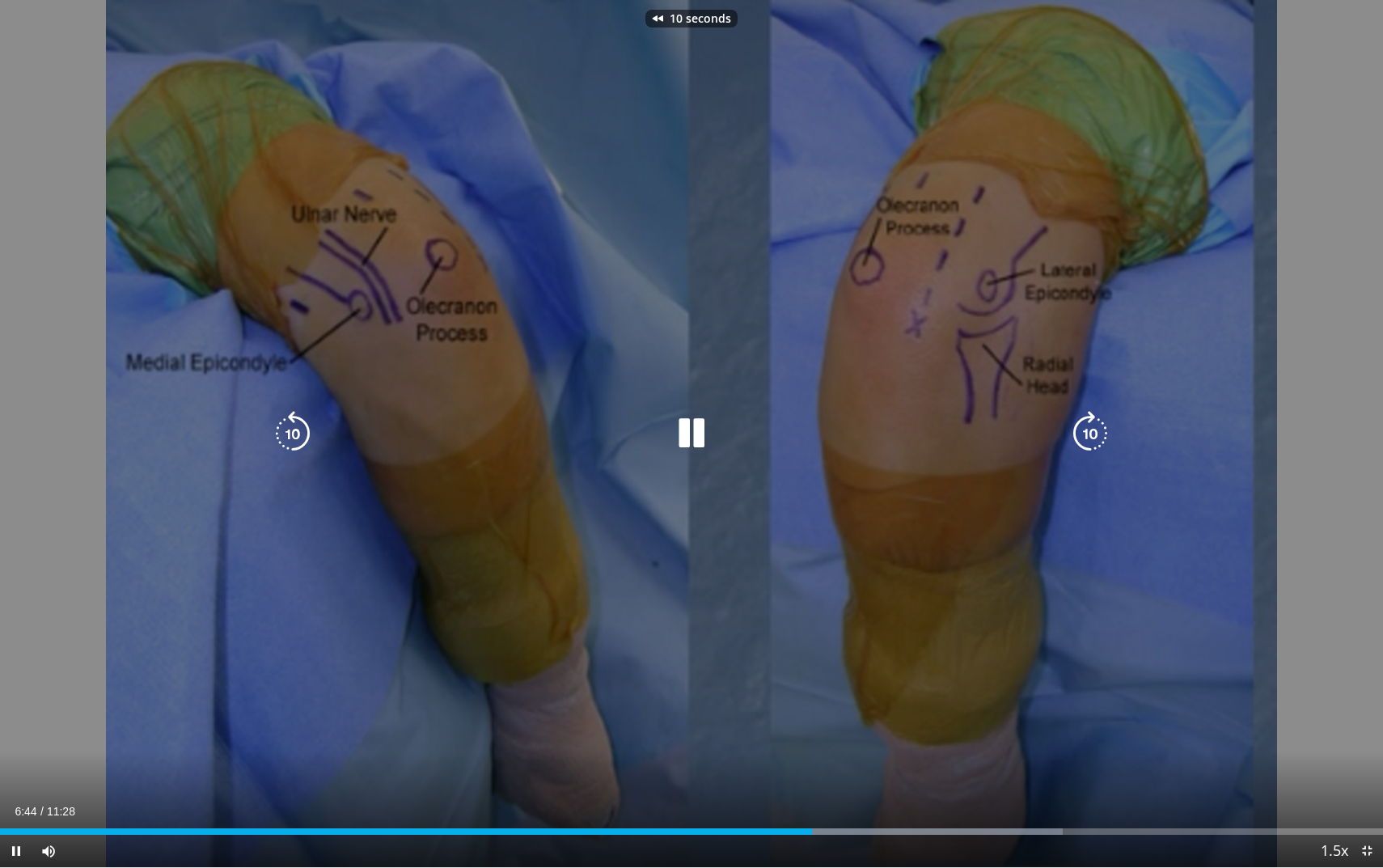
click at [295, 429] on icon "Video Player" at bounding box center [292, 433] width 45 height 45
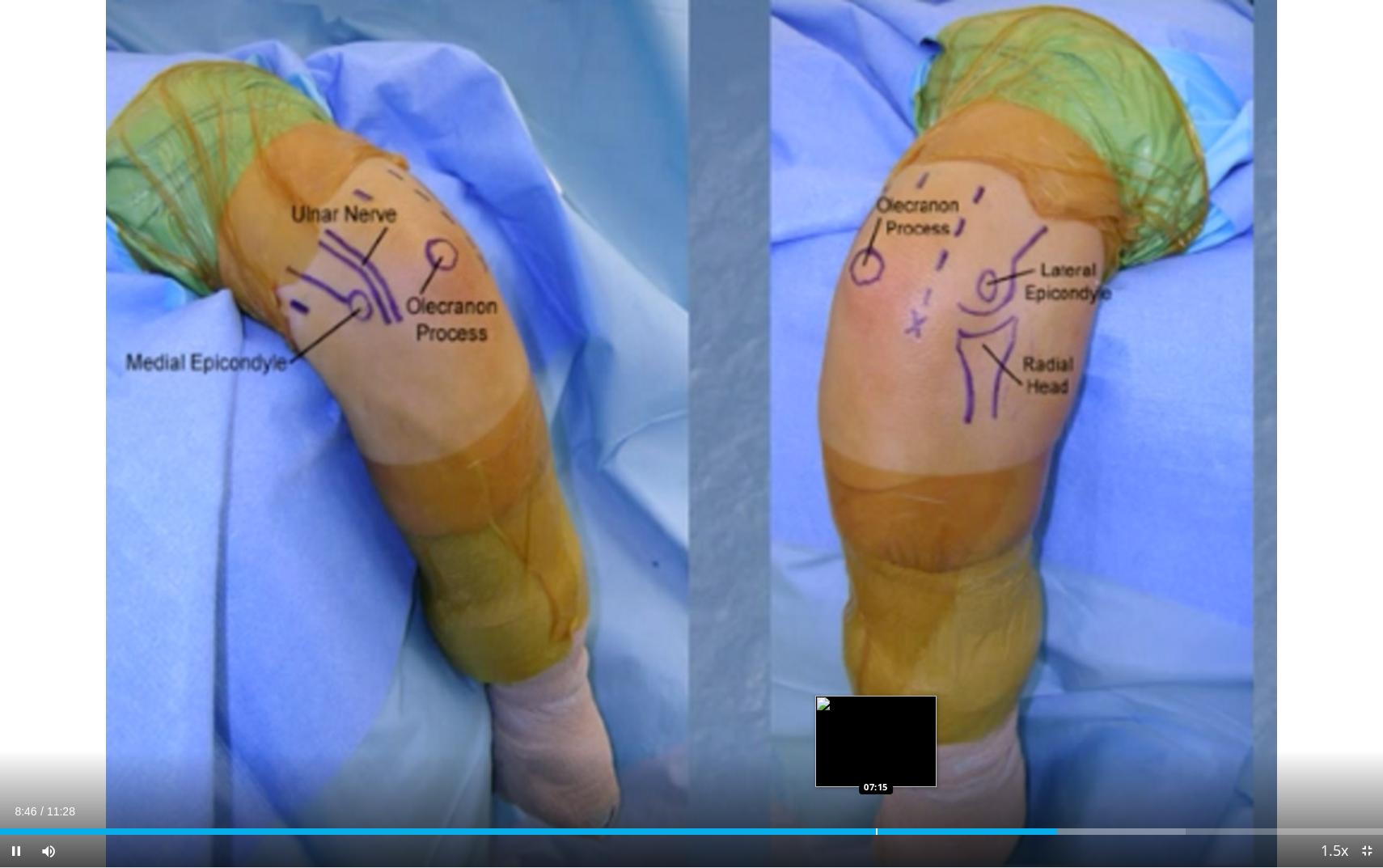
click at [876, 766] on div "Progress Bar" at bounding box center [877, 832] width 2 height 7
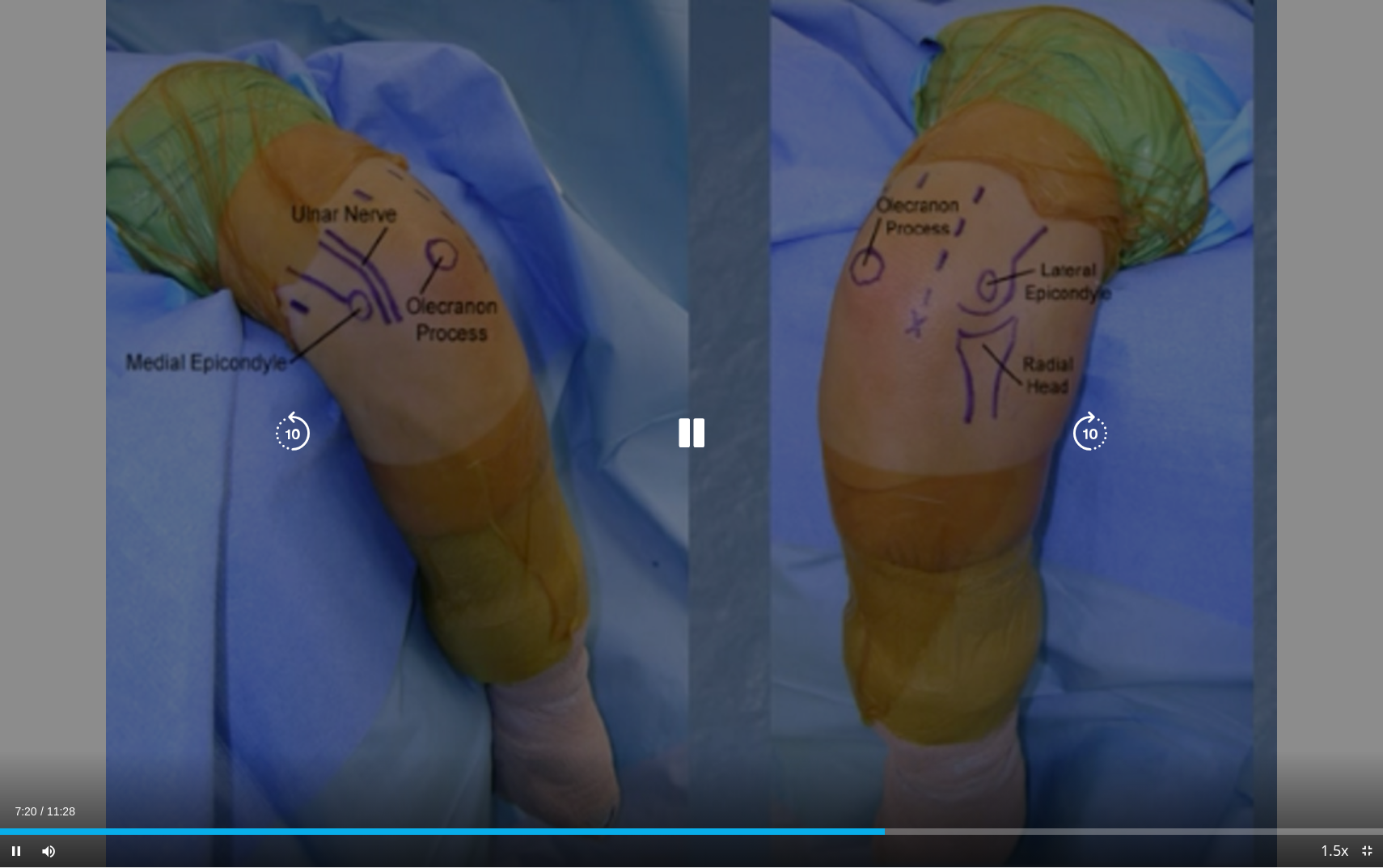
click at [714, 434] on div "Video Player" at bounding box center [691, 433] width 830 height 32
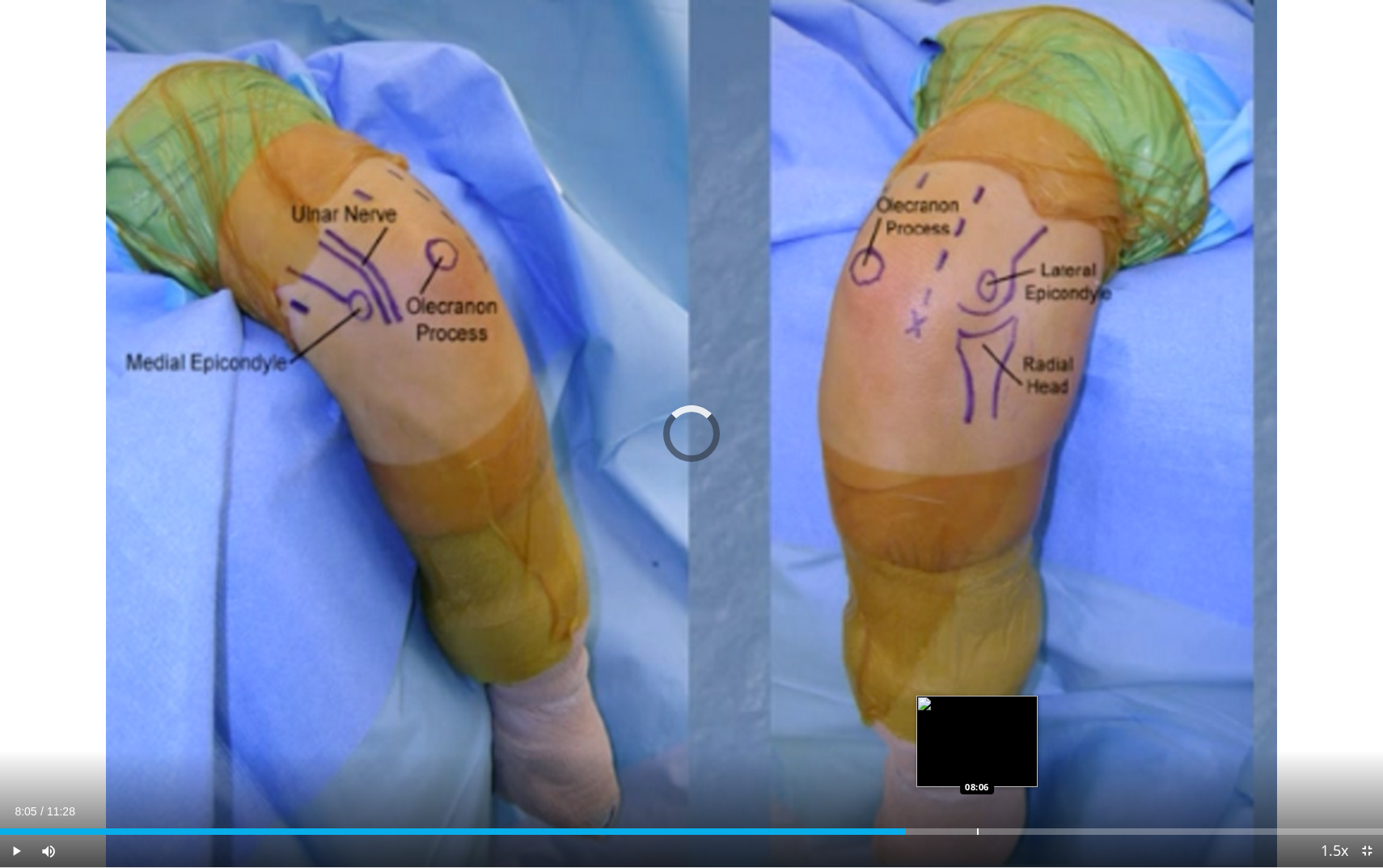
click at [977, 766] on div "Loaded : 63.78% 07:30 08:06" at bounding box center [691, 832] width 1383 height 7
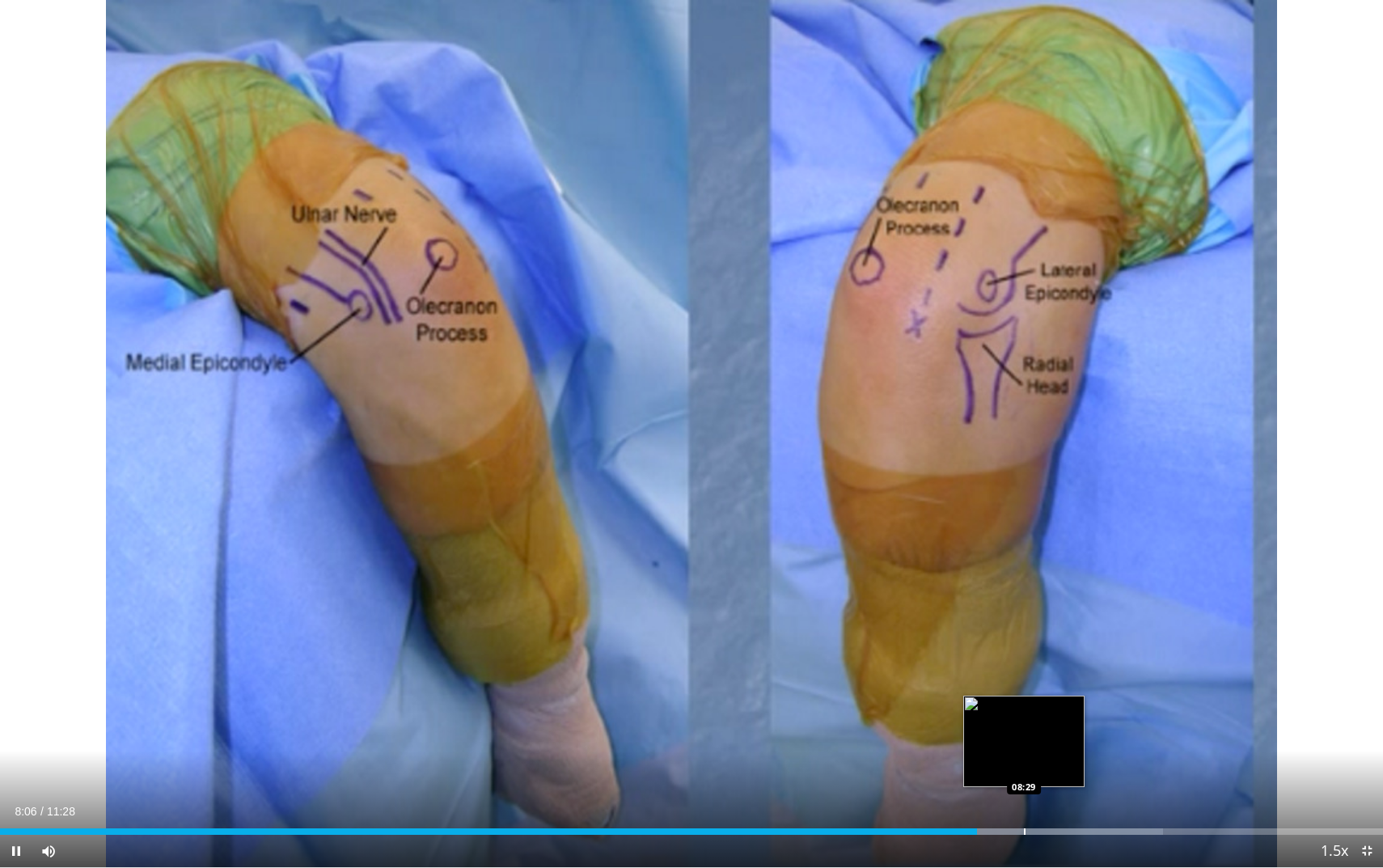
click at [1025, 766] on div "Progress Bar" at bounding box center [1025, 832] width 2 height 7
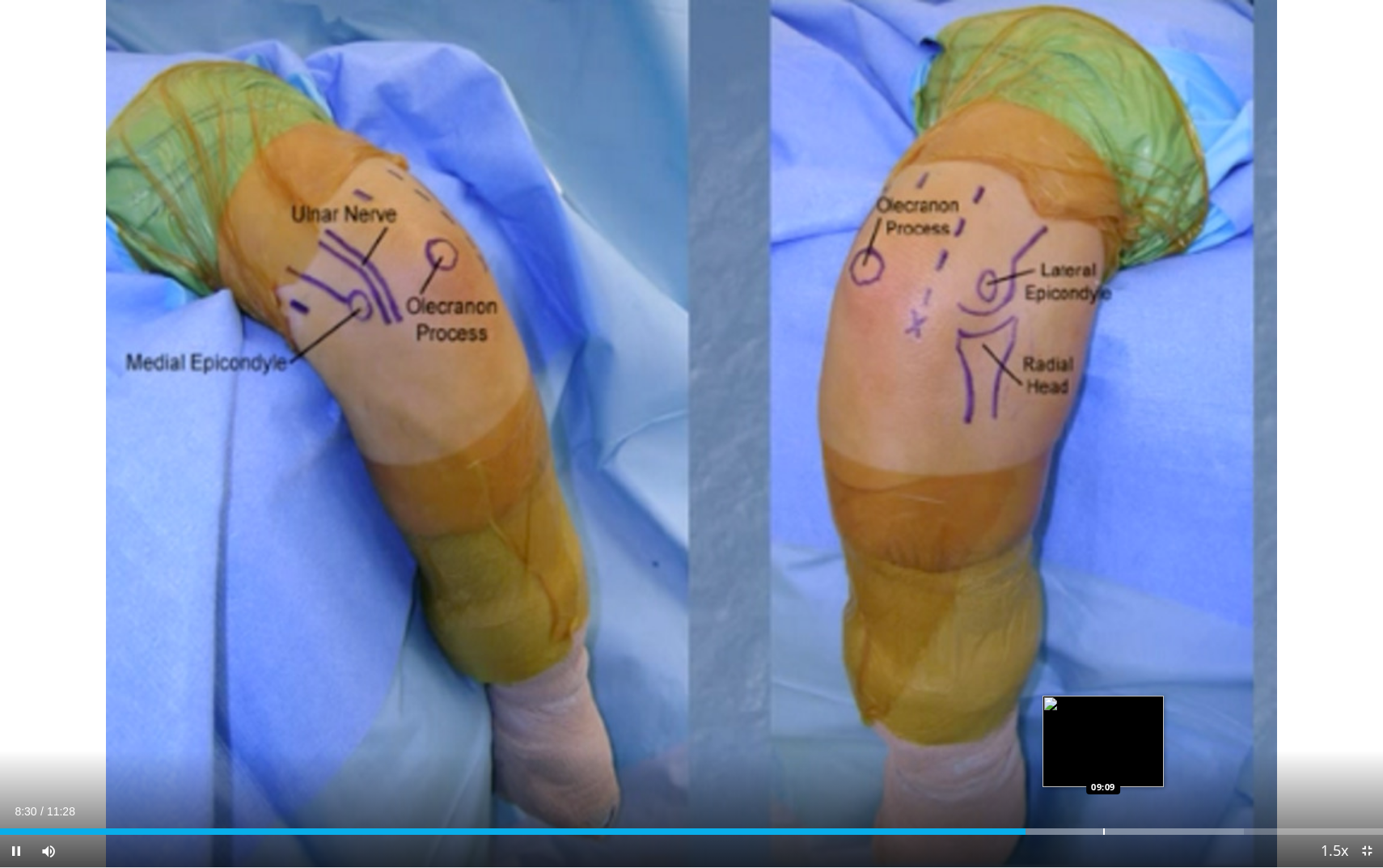
click at [1103, 766] on div "Loaded : 89.92% 08:30 09:09" at bounding box center [691, 827] width 1383 height 16
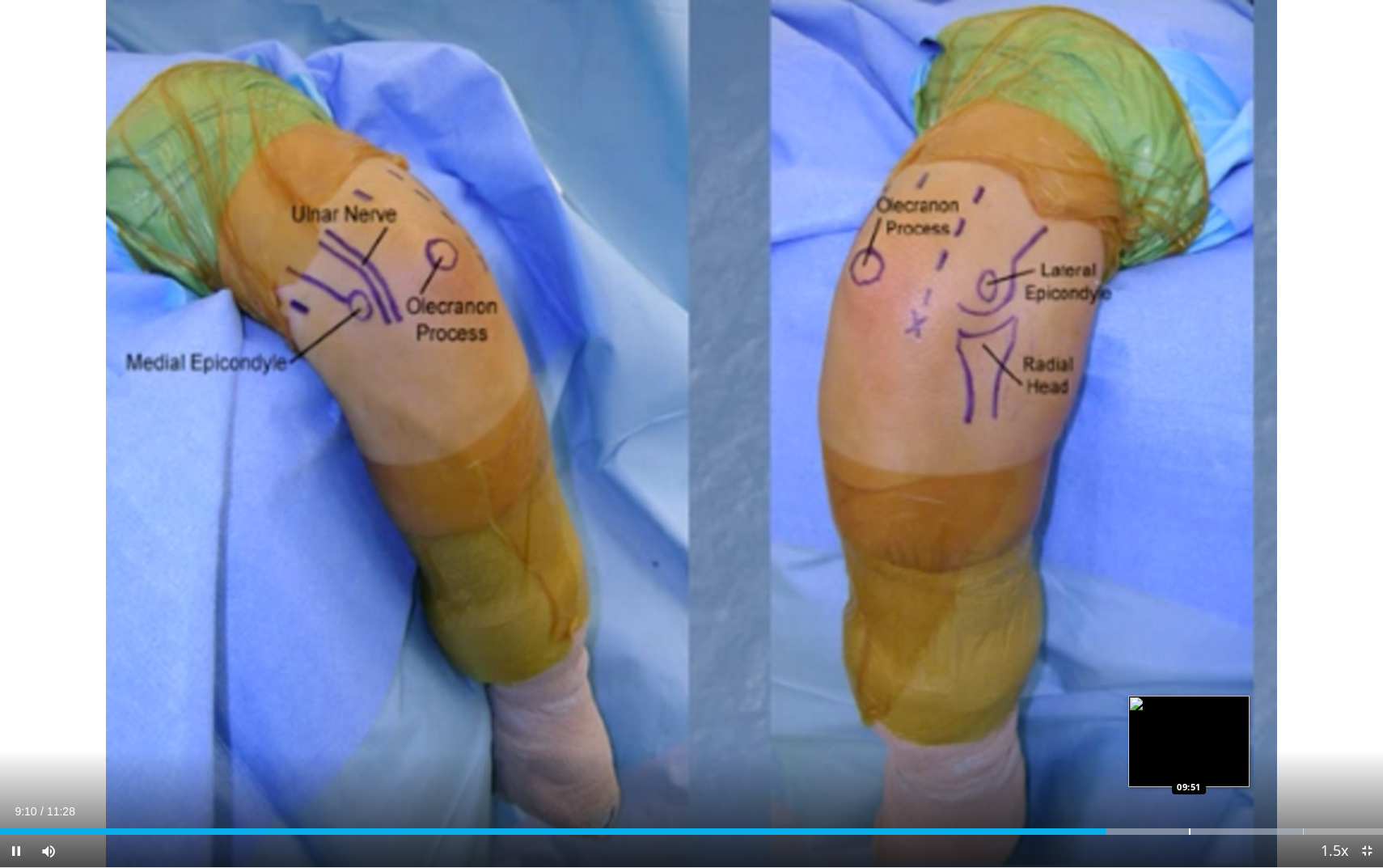
click at [1189, 766] on div "Progress Bar" at bounding box center [1190, 832] width 2 height 7
click at [1232, 766] on div "Progress Bar" at bounding box center [1232, 832] width 2 height 7
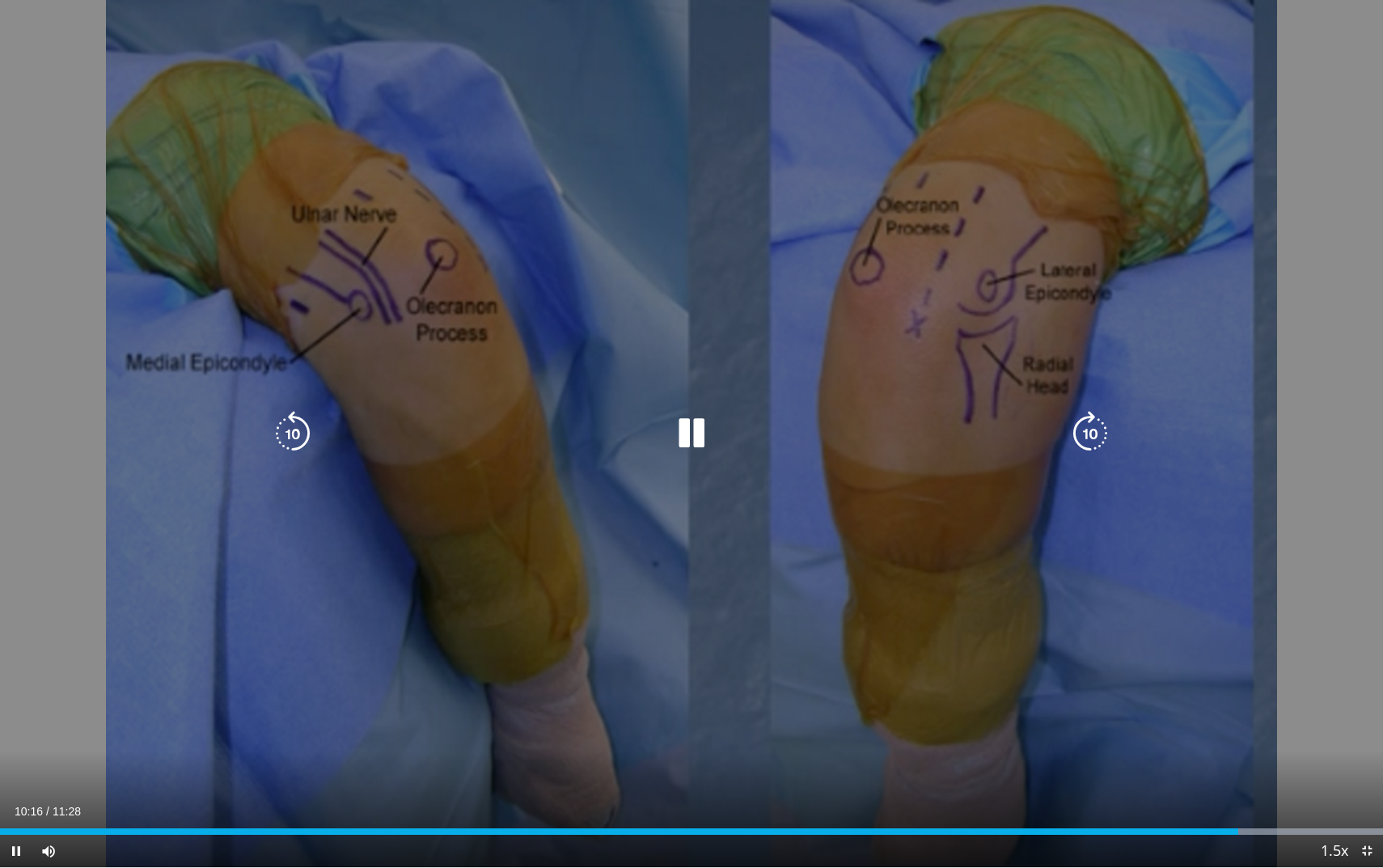
click at [684, 433] on icon "Video Player" at bounding box center [691, 433] width 45 height 45
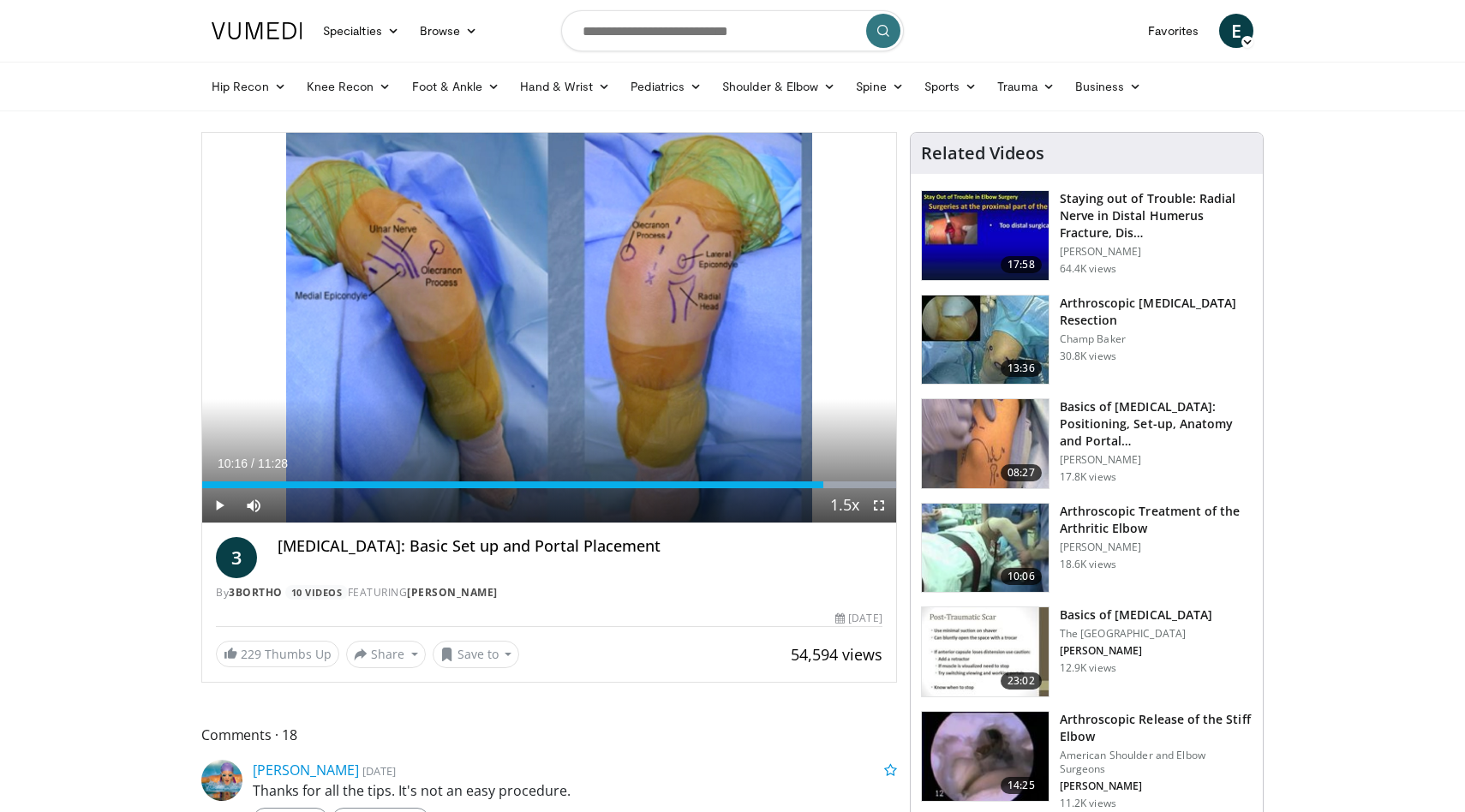
drag, startPoint x: 758, startPoint y: 68, endPoint x: 736, endPoint y: 67, distance: 22.0
click at [657, 65] on ul "Hip Recon Hip Arthroplasty Revision Hip Arthroplasty Hip Preservation Knee Reco…" at bounding box center [732, 86] width 1062 height 48
click at [979, 542] on img at bounding box center [986, 548] width 127 height 89
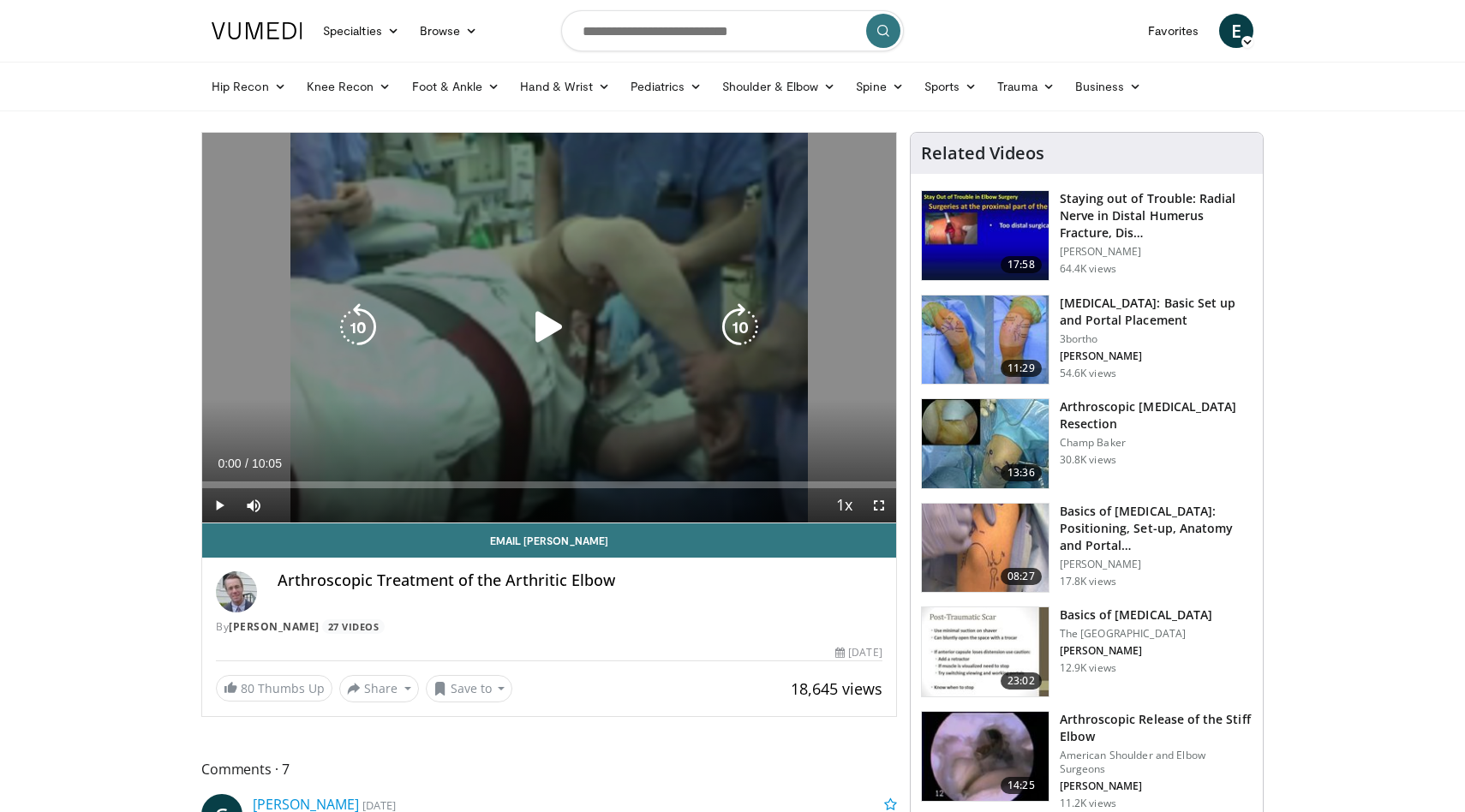
click at [534, 321] on icon "Video Player" at bounding box center [549, 327] width 48 height 48
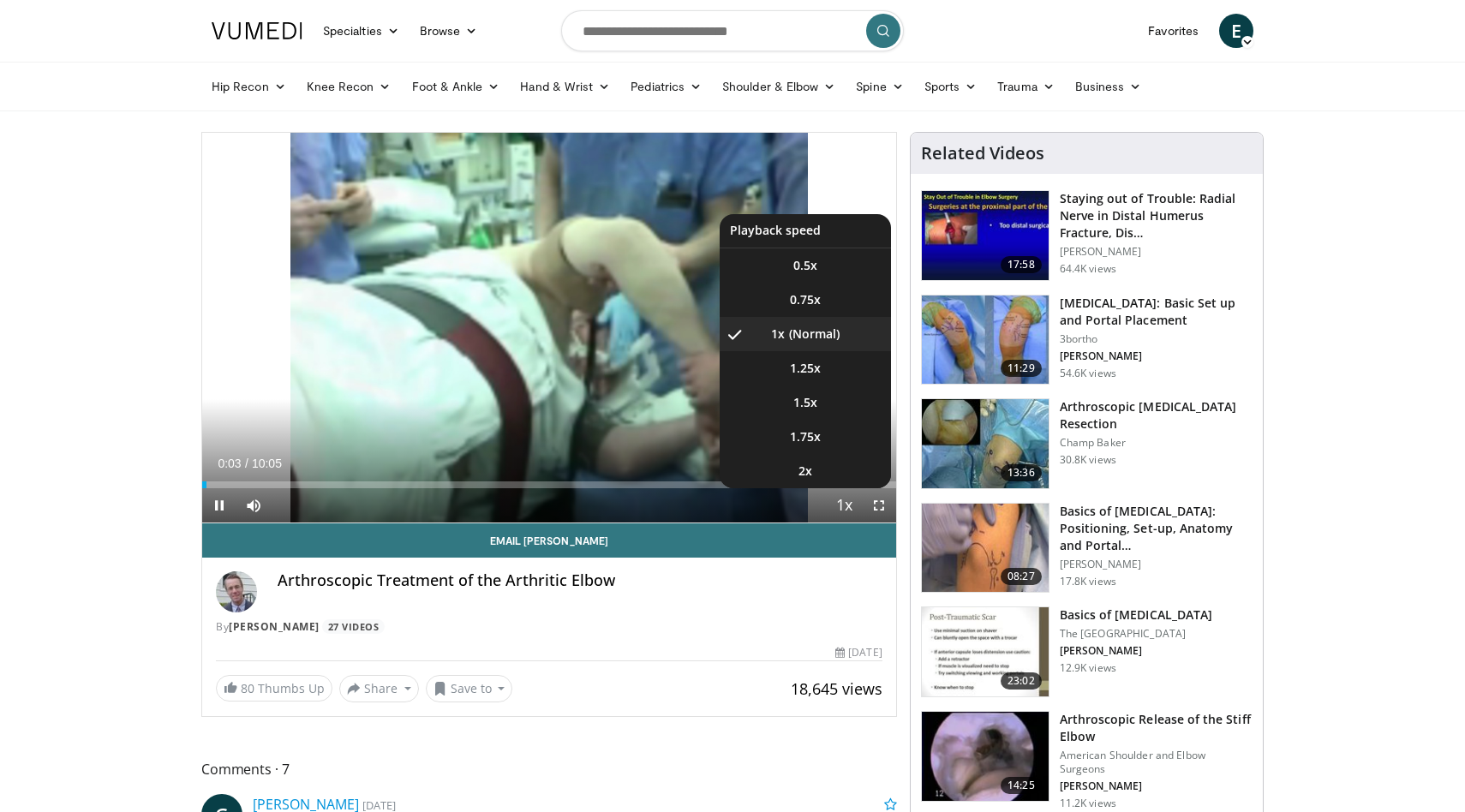
click at [846, 510] on span "Video Player" at bounding box center [845, 505] width 24 height 34
click at [828, 369] on li "1.25x" at bounding box center [805, 368] width 172 height 34
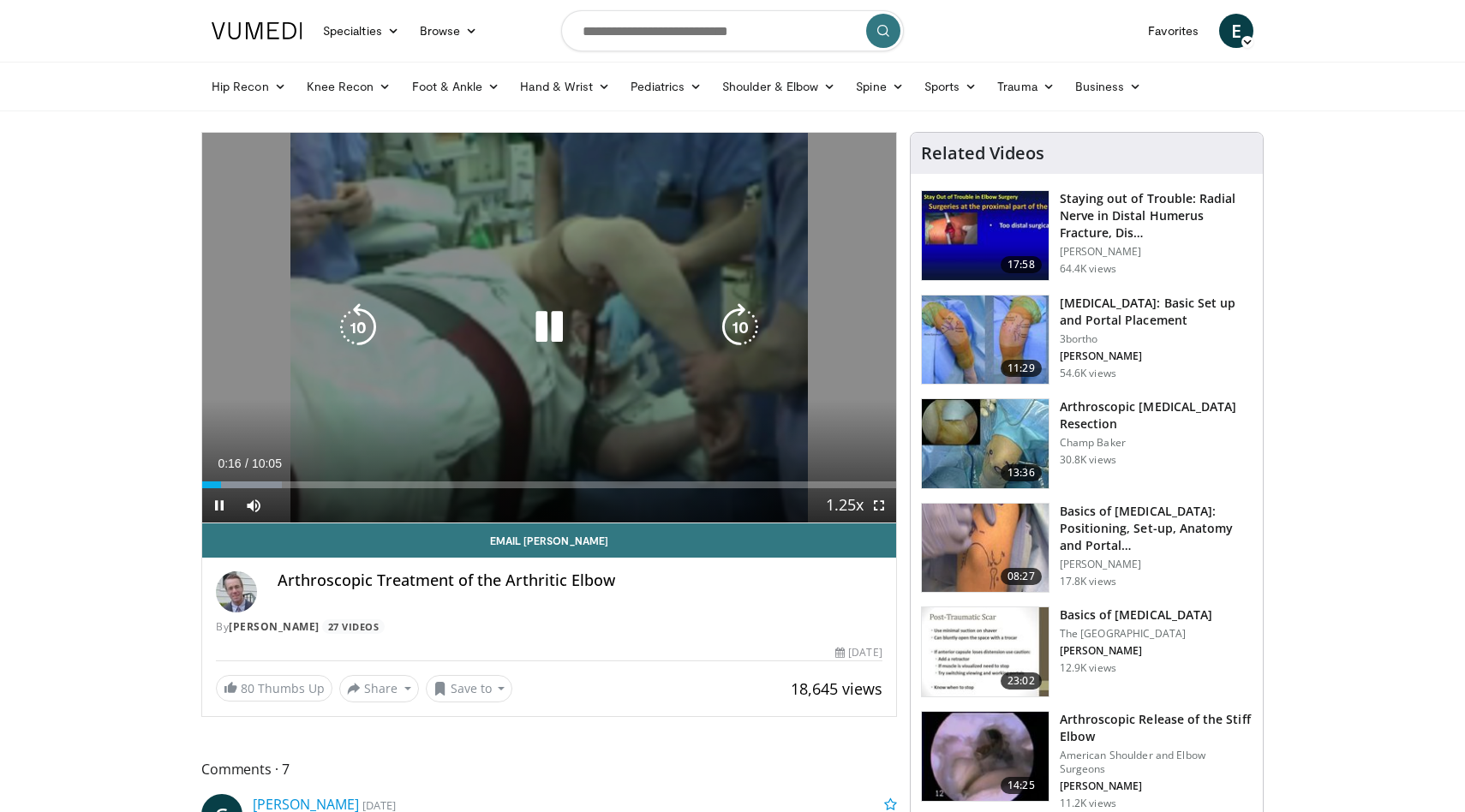
click at [759, 342] on icon "Video Player" at bounding box center [740, 327] width 48 height 48
click at [350, 328] on icon "Video Player" at bounding box center [357, 327] width 48 height 48
click at [363, 326] on icon "Video Player" at bounding box center [357, 327] width 48 height 48
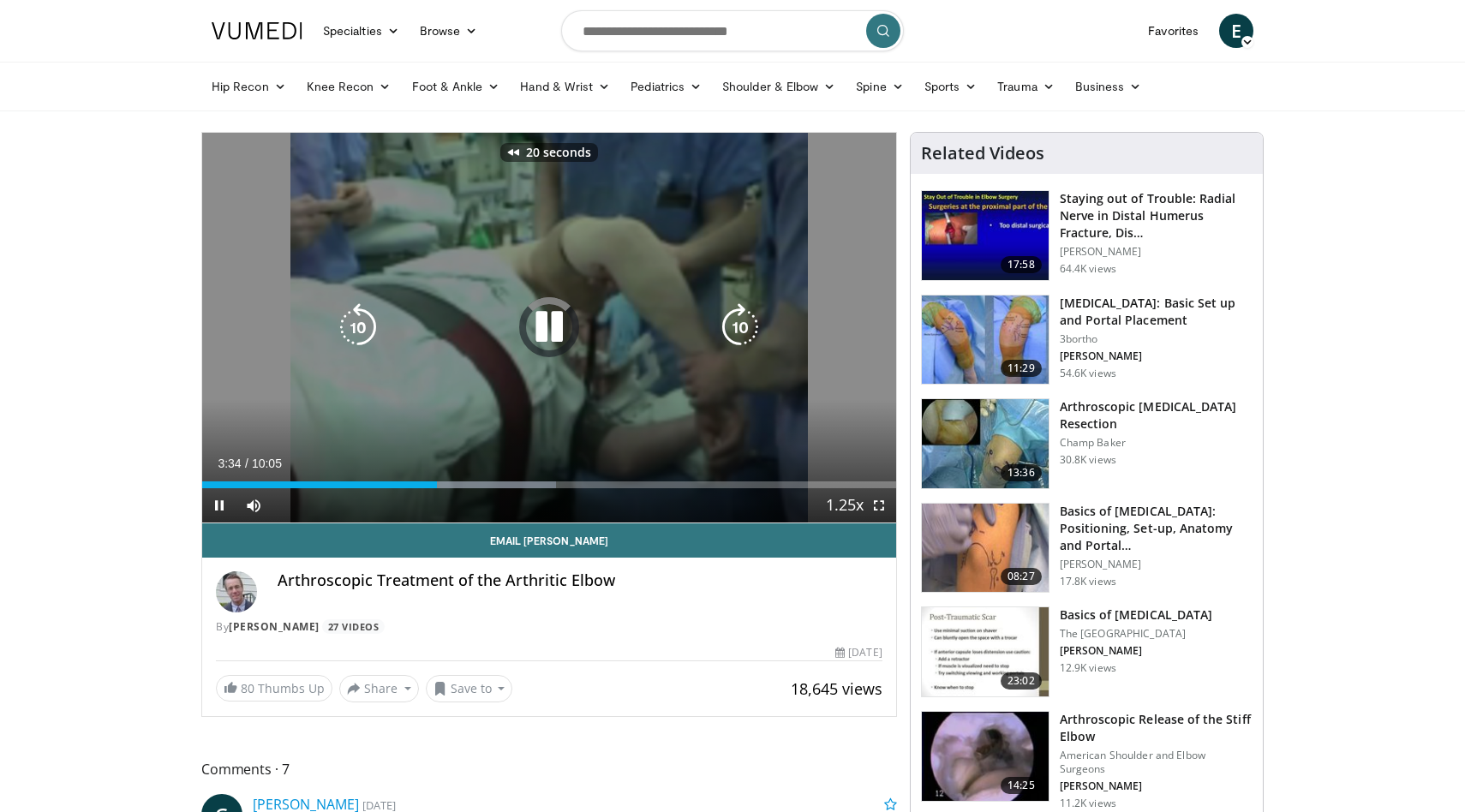
click at [363, 326] on icon "Video Player" at bounding box center [357, 327] width 48 height 48
click at [530, 321] on icon "Video Player" at bounding box center [549, 327] width 48 height 48
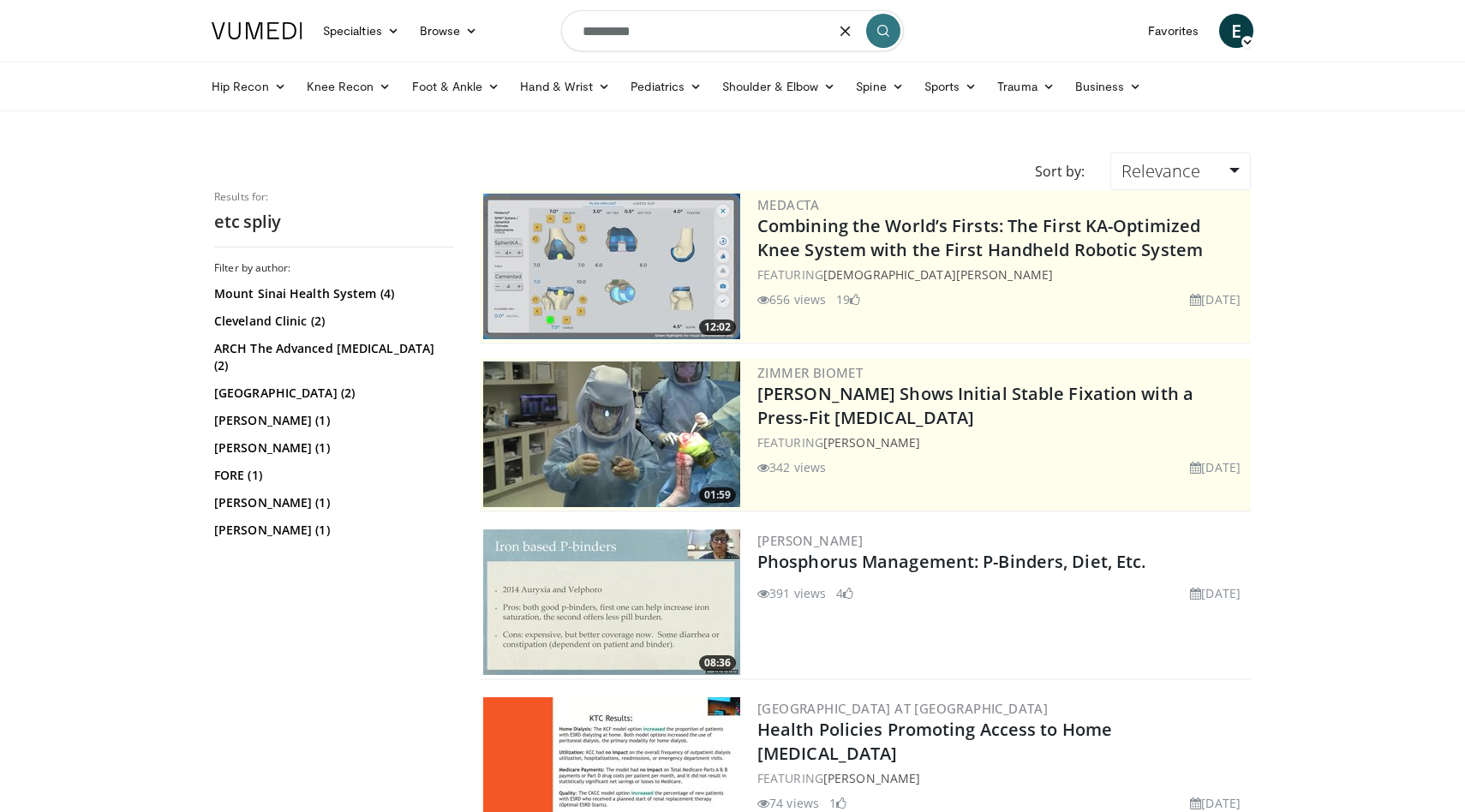
click at [674, 38] on input "*********" at bounding box center [732, 30] width 343 height 41
type input "*********"
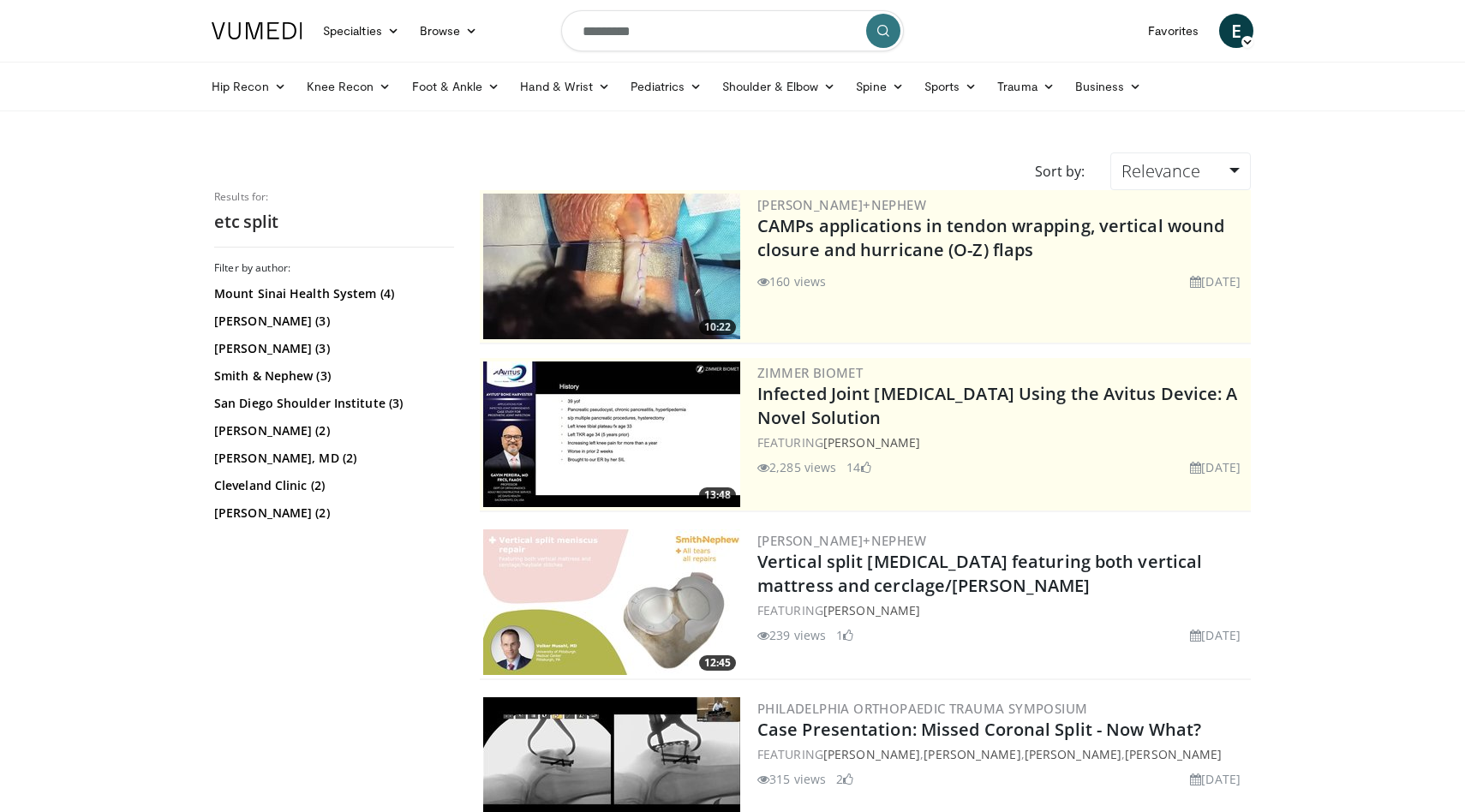
click at [674, 33] on input "*********" at bounding box center [732, 30] width 343 height 41
type input "**********"
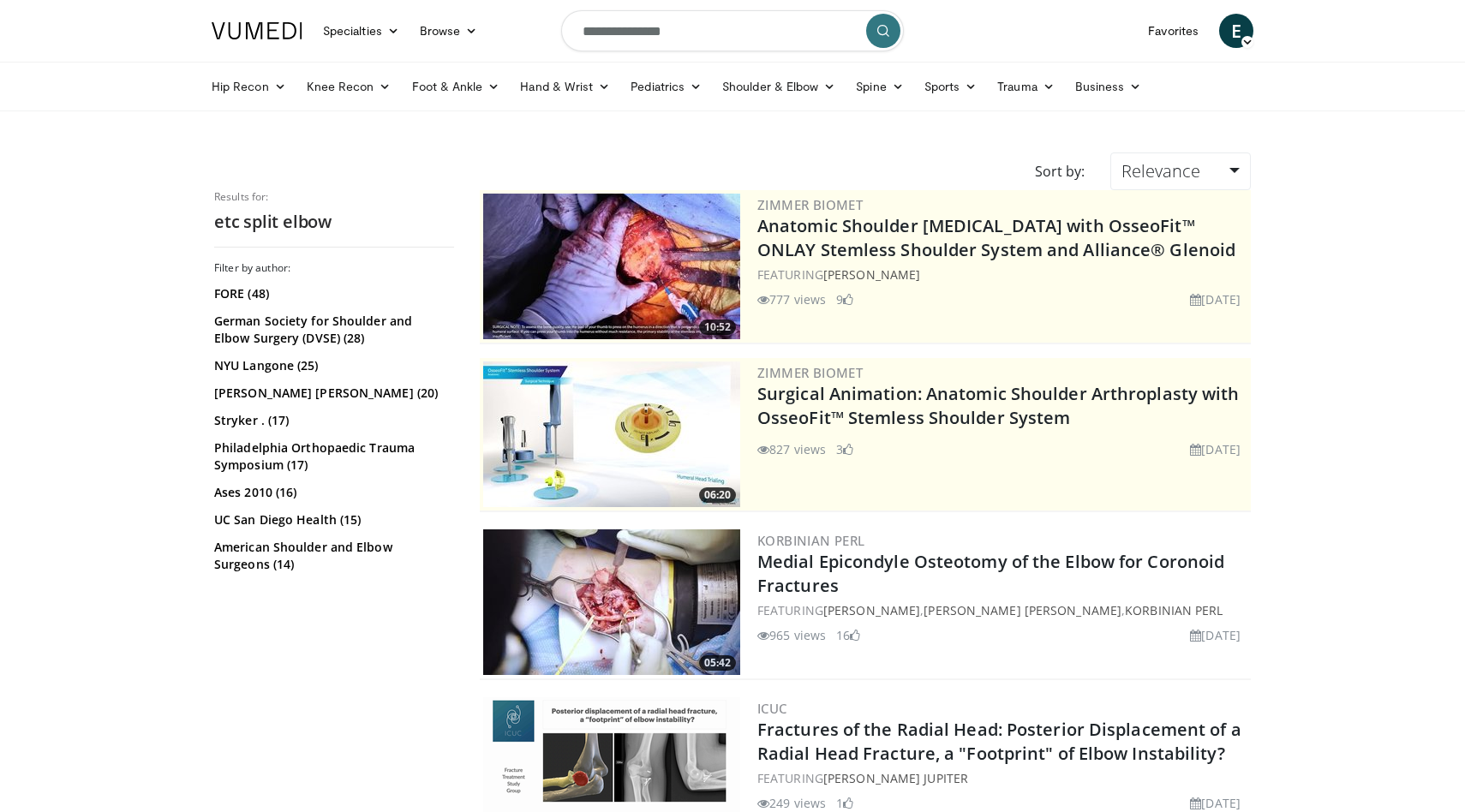
click at [594, 31] on input "**********" at bounding box center [732, 30] width 343 height 41
type input "**********"
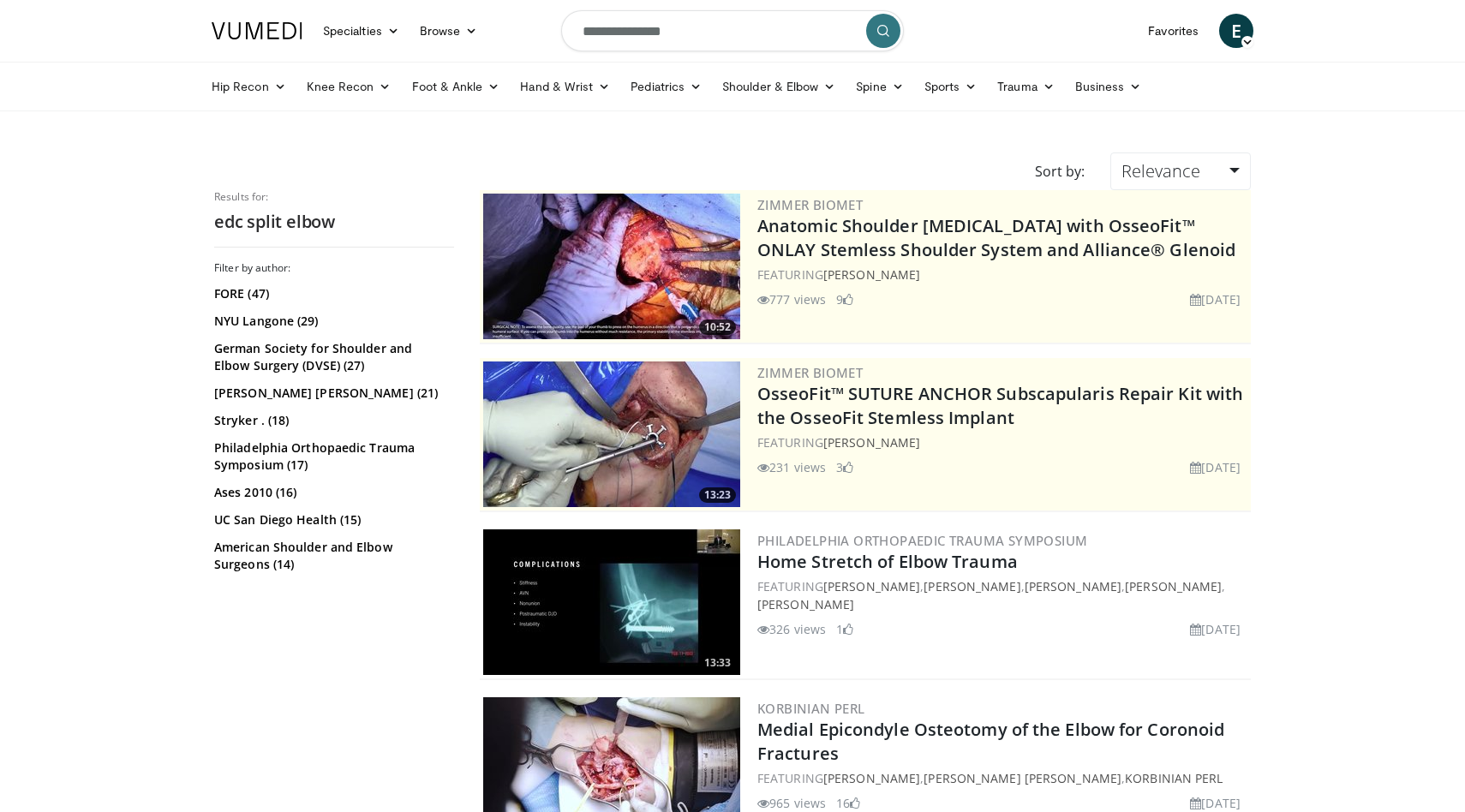
click at [708, 30] on input "**********" at bounding box center [732, 30] width 343 height 41
type input "**********"
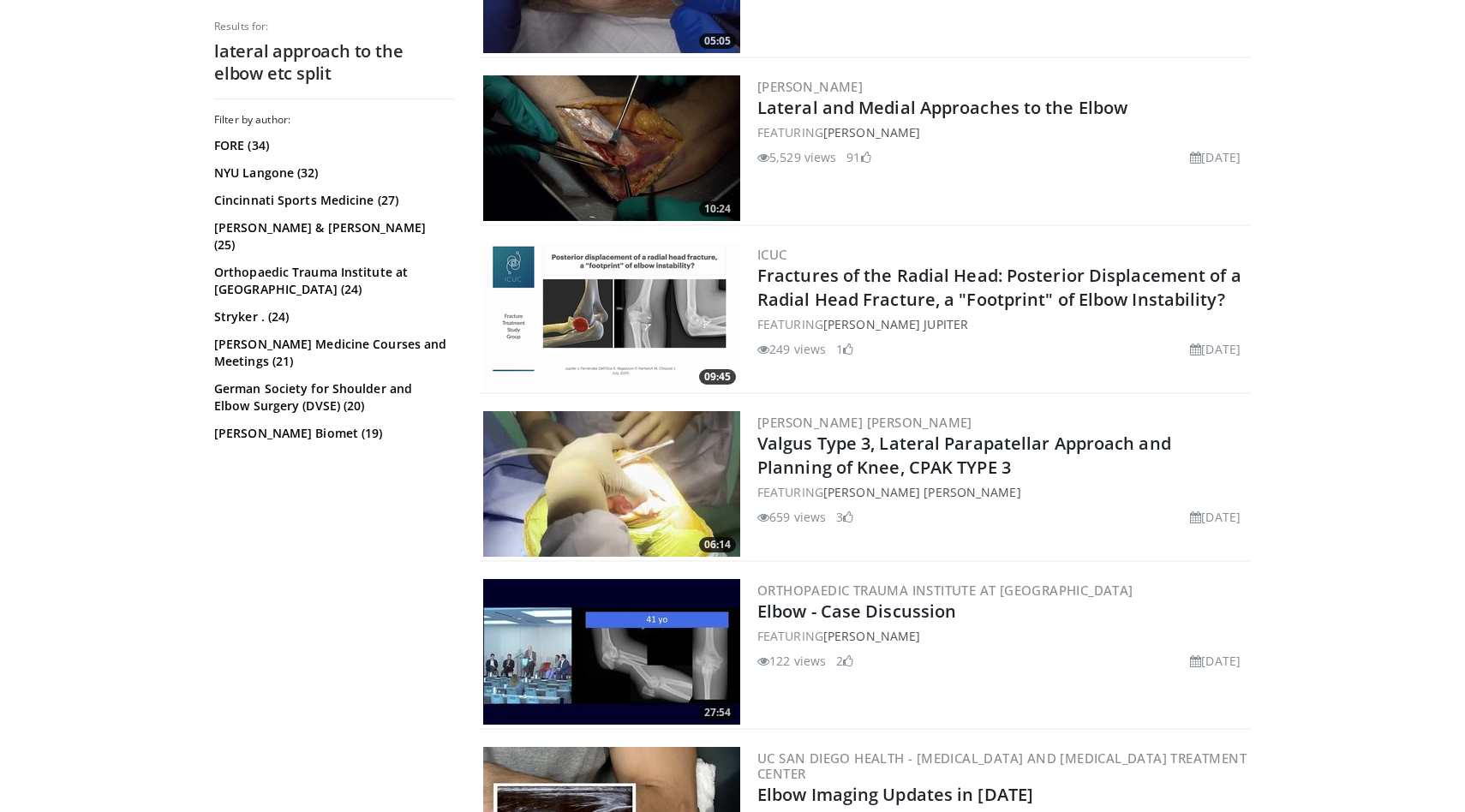
scroll to position [624, 0]
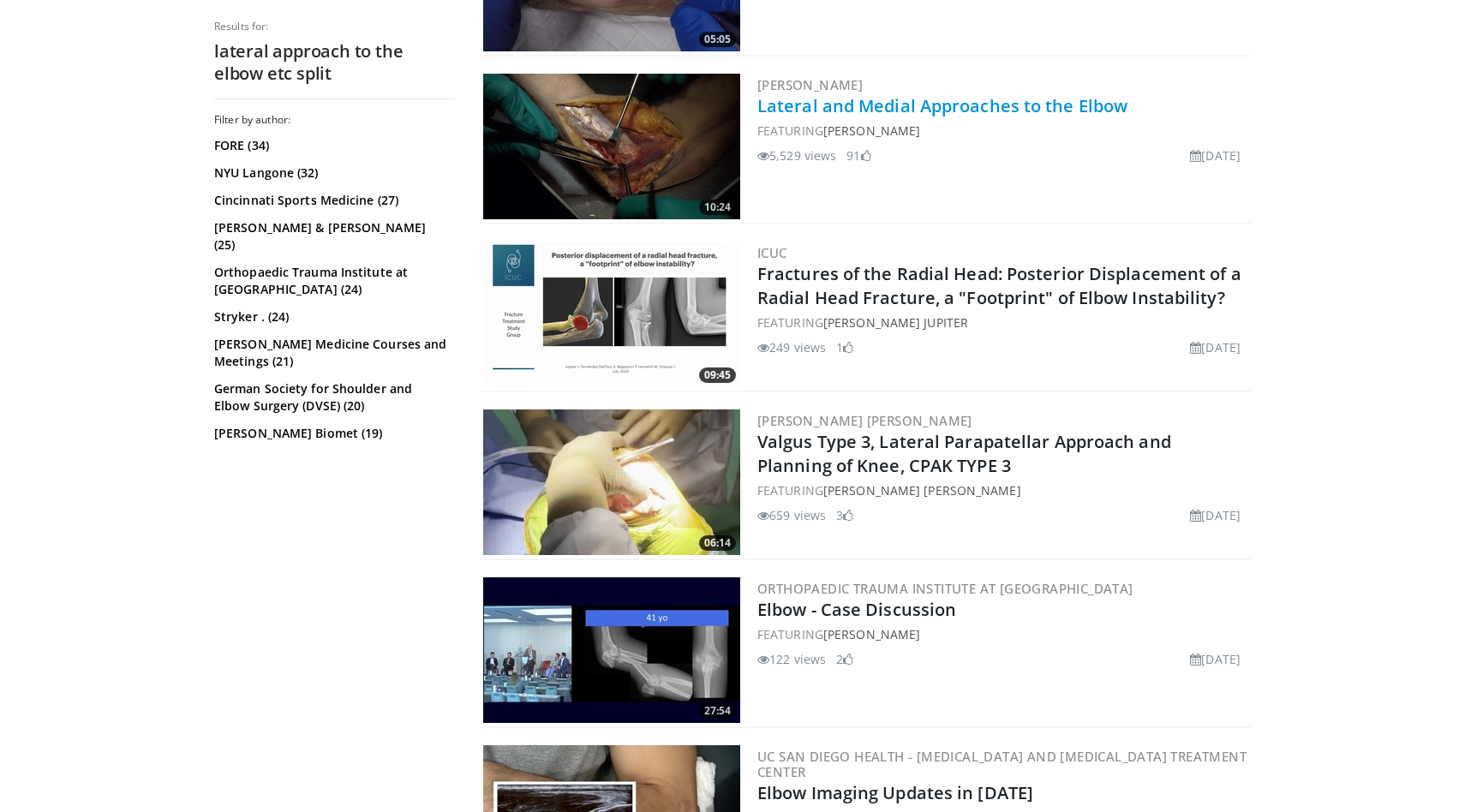
click at [912, 98] on link "Lateral and Medial Approaches to the Elbow" at bounding box center [942, 105] width 370 height 24
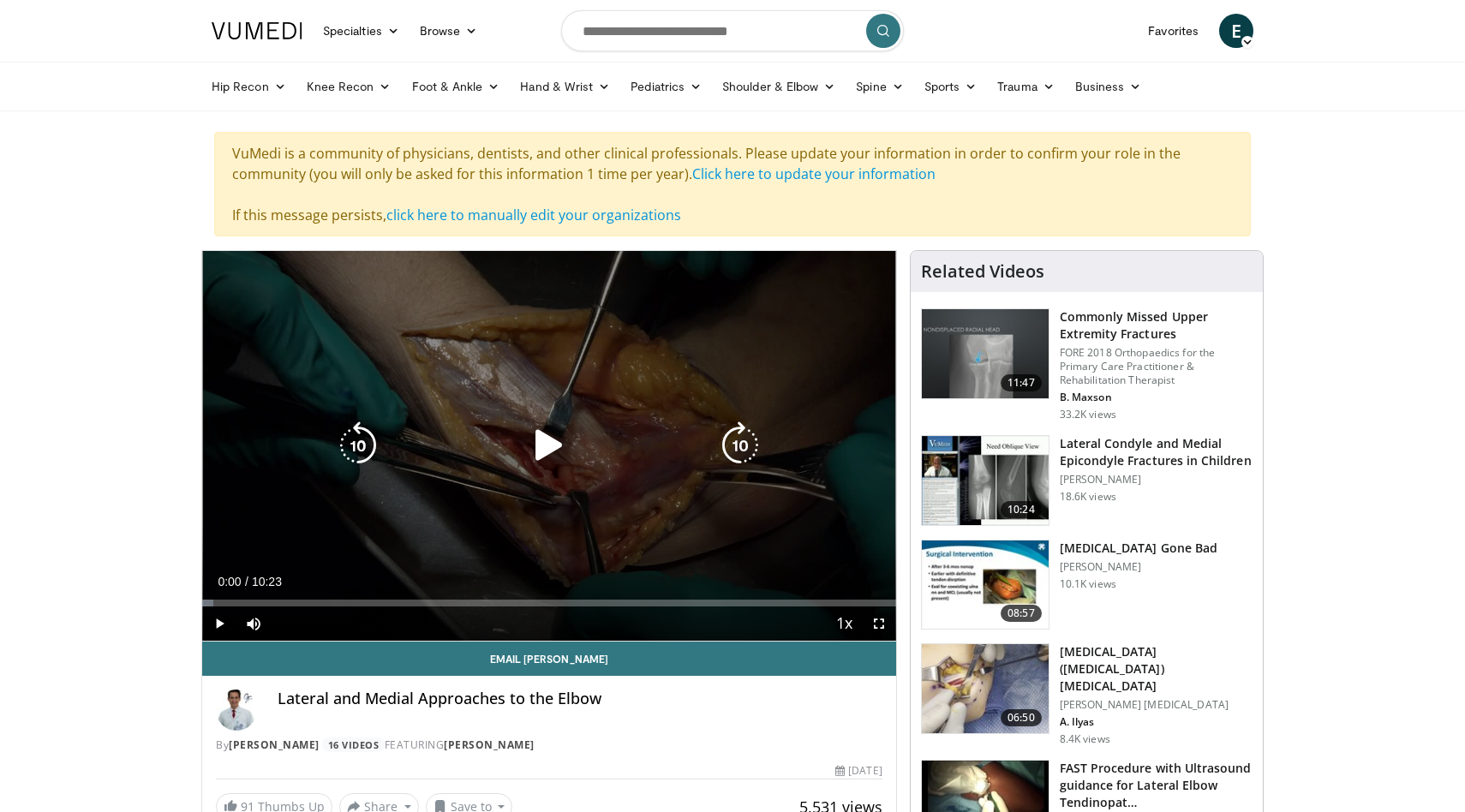
click at [563, 443] on icon "Video Player" at bounding box center [549, 445] width 48 height 48
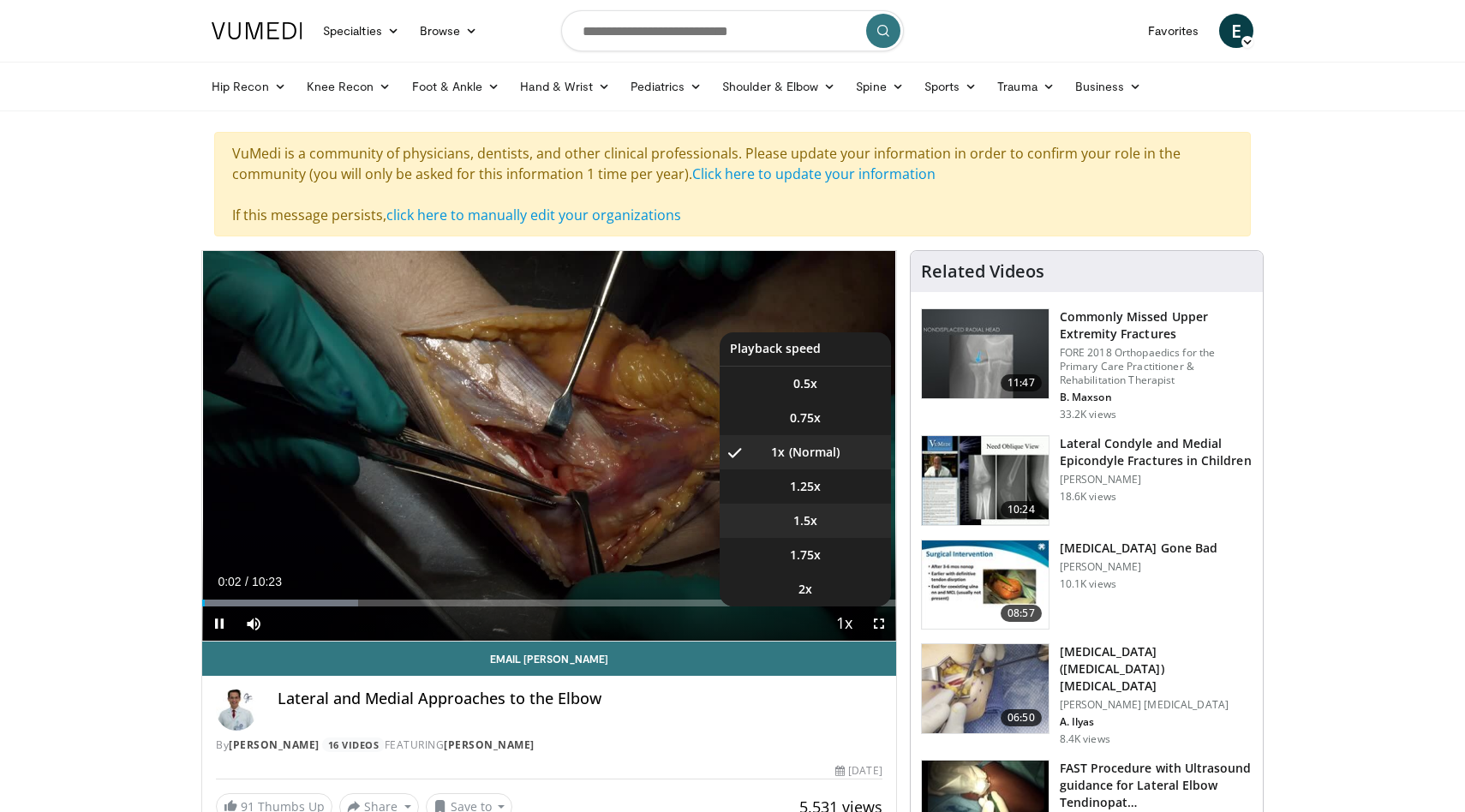
click at [838, 511] on li "1.5x" at bounding box center [805, 520] width 172 height 34
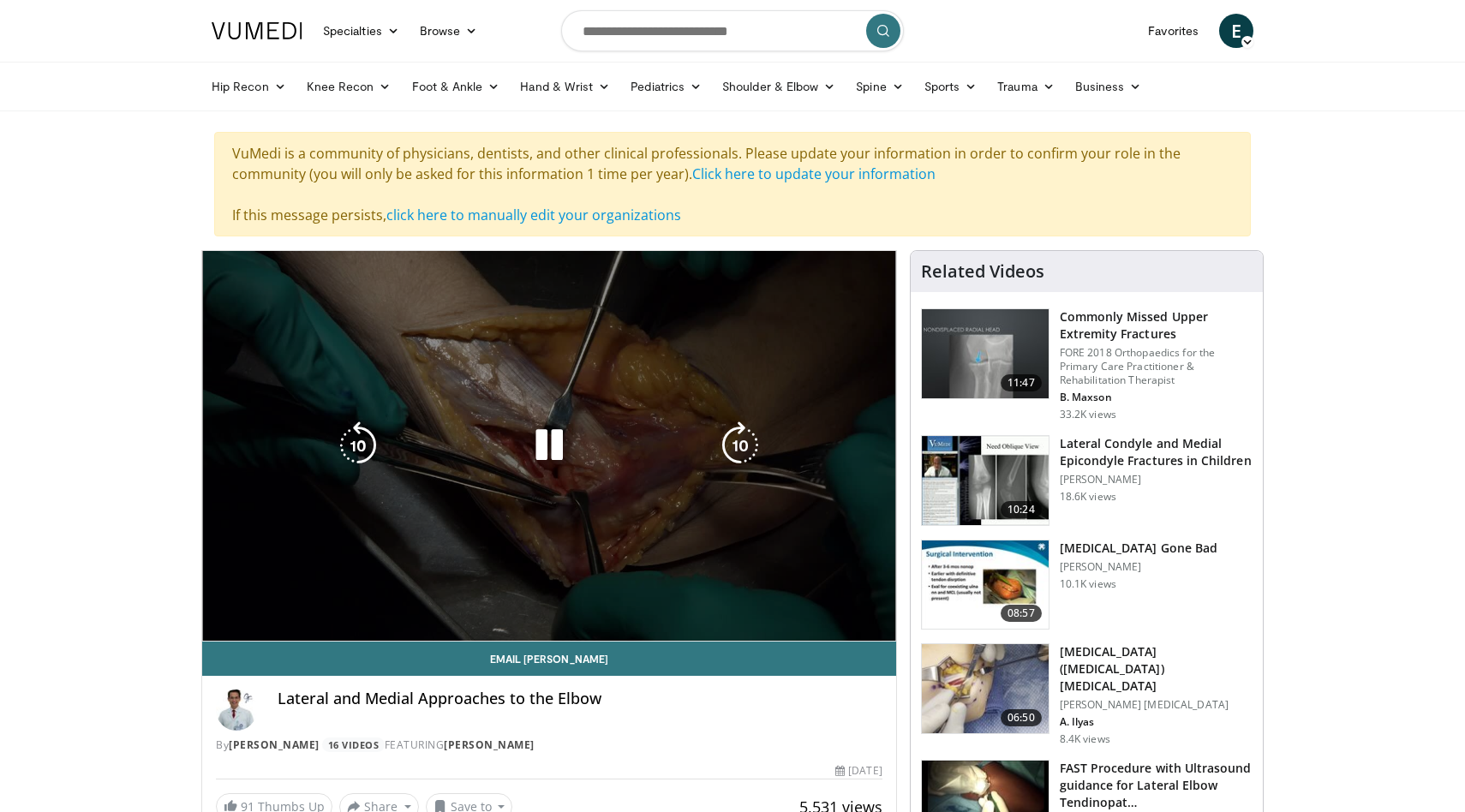
click at [549, 553] on div "10 seconds Tap to unmute" at bounding box center [549, 445] width 694 height 389
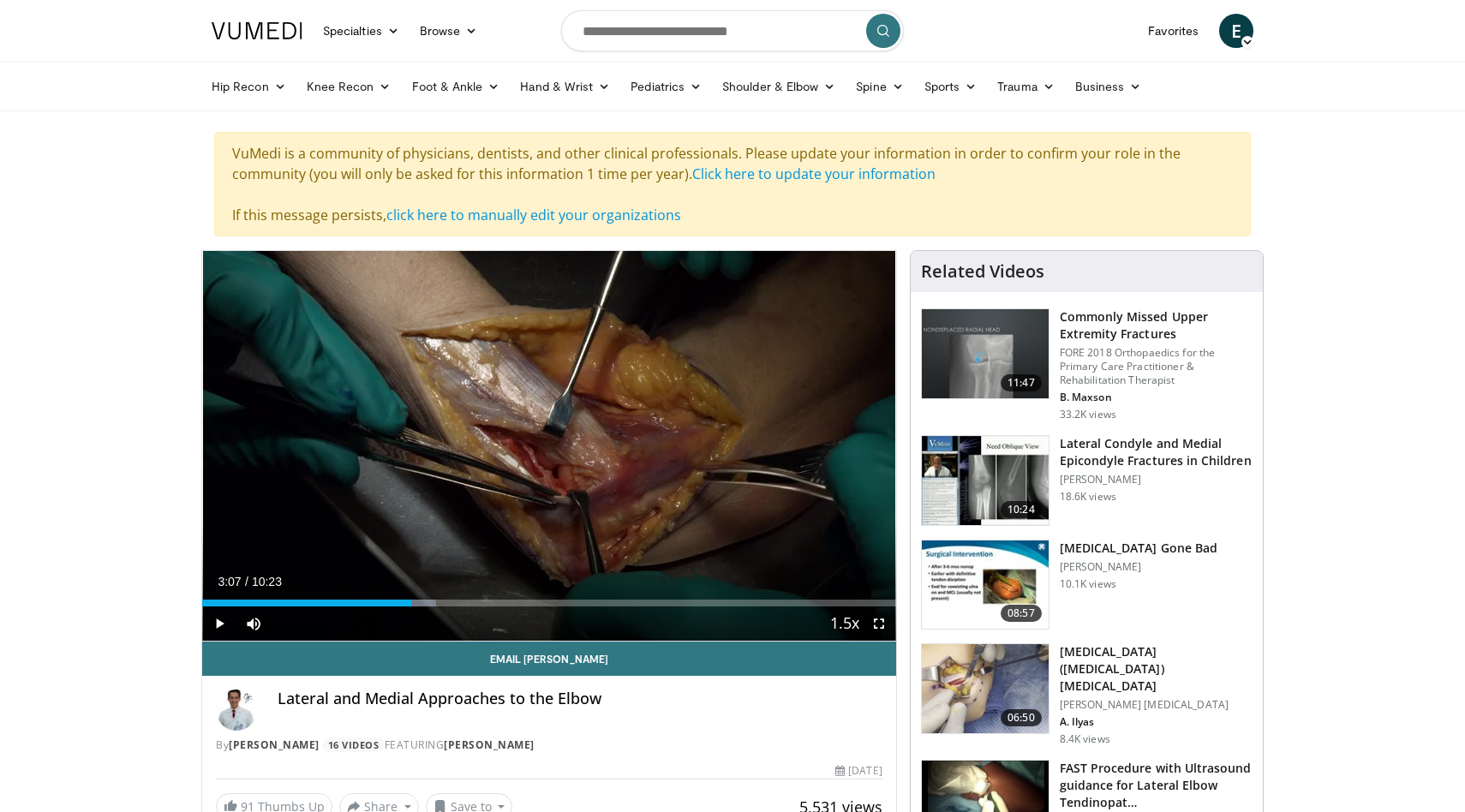
click at [884, 622] on span "Video Player" at bounding box center [878, 623] width 34 height 34
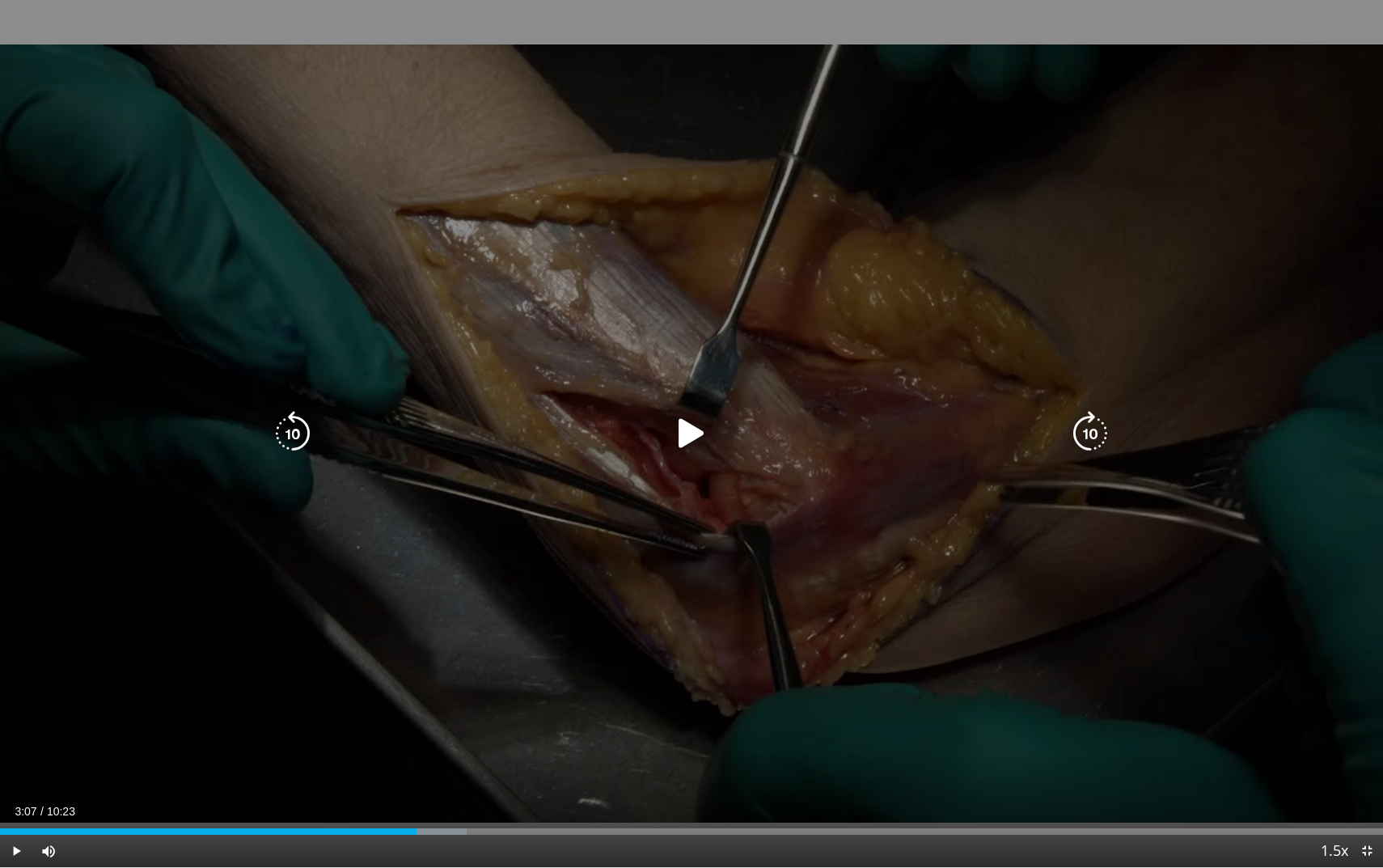
click at [299, 432] on icon "Video Player" at bounding box center [292, 433] width 45 height 45
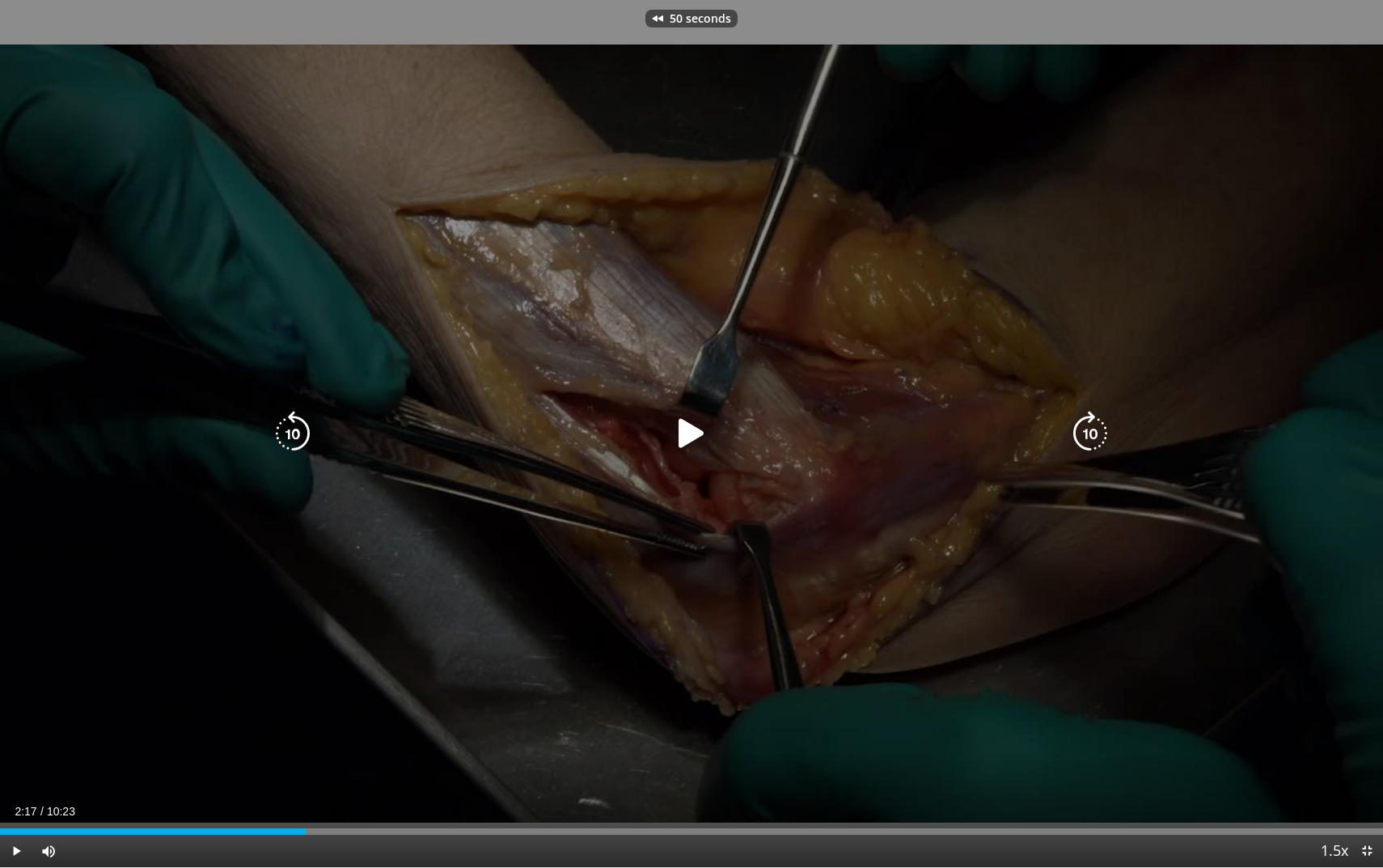
click at [299, 432] on icon "Video Player" at bounding box center [292, 433] width 45 height 45
click at [299, 426] on icon "Video Player" at bounding box center [292, 433] width 45 height 45
click at [288, 439] on icon "Video Player" at bounding box center [292, 433] width 45 height 45
click at [1098, 429] on icon "Video Player" at bounding box center [1090, 433] width 45 height 45
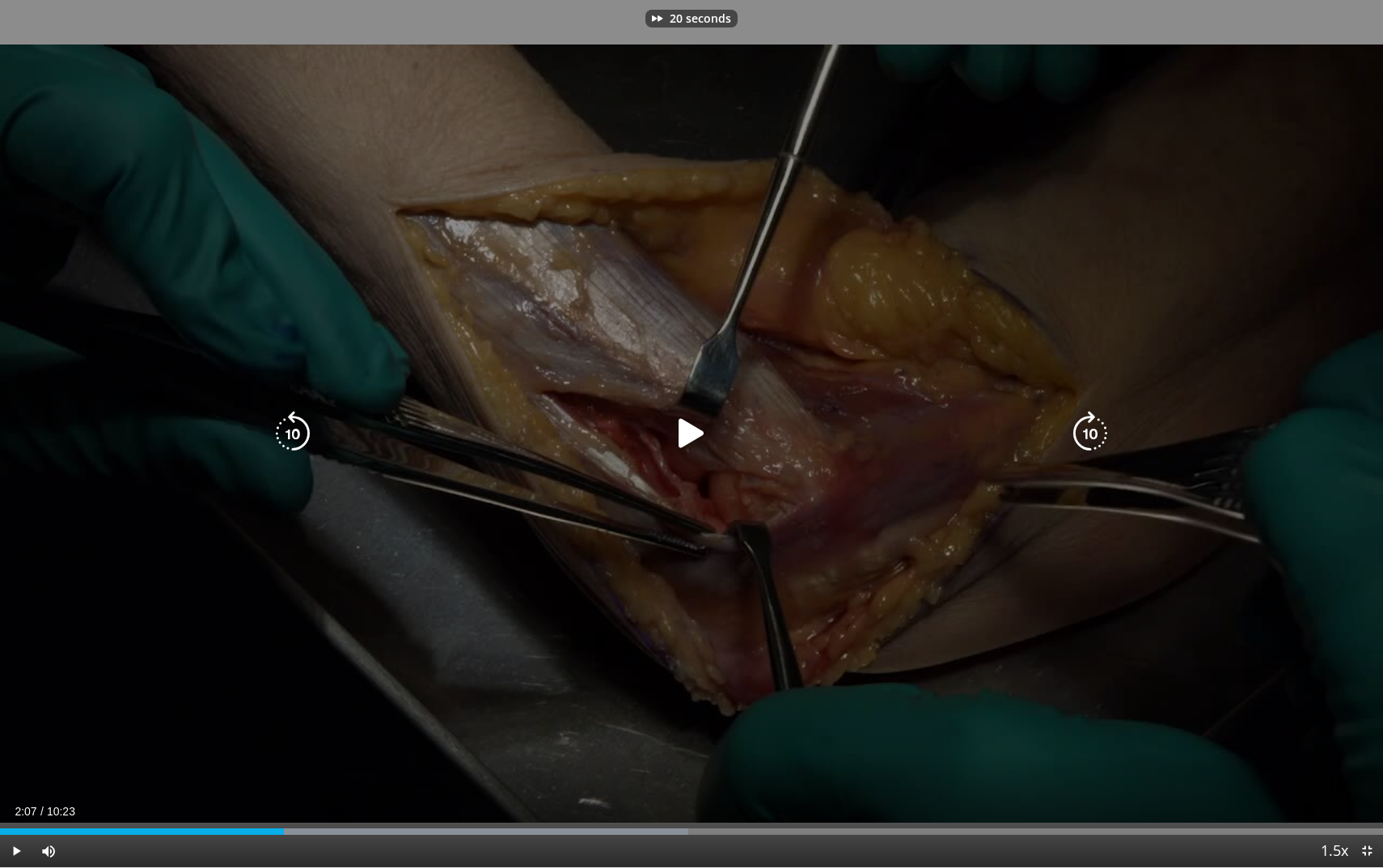
click at [1098, 429] on icon "Video Player" at bounding box center [1090, 433] width 45 height 45
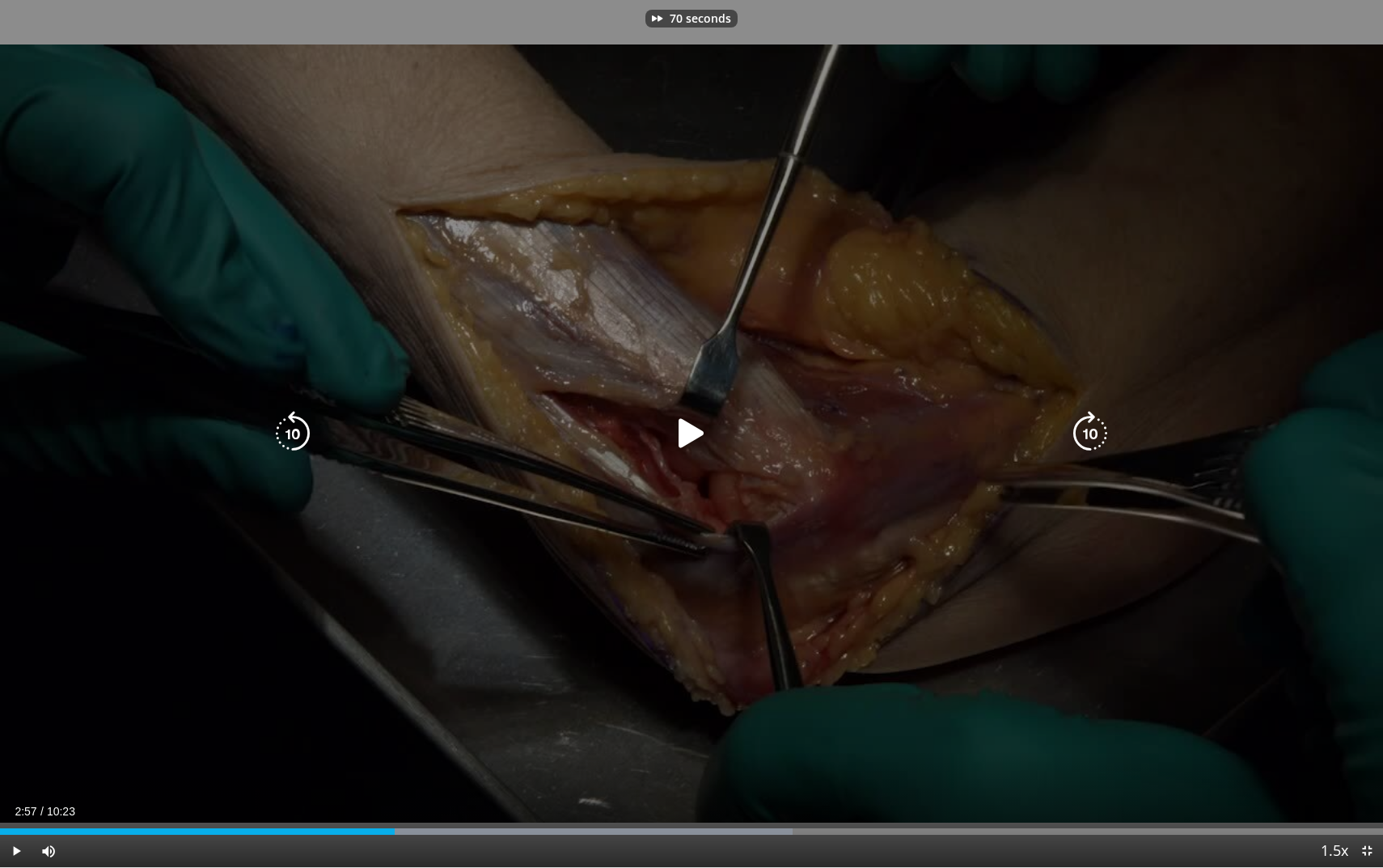
click at [1098, 429] on icon "Video Player" at bounding box center [1090, 433] width 45 height 45
click at [699, 430] on icon "Video Player" at bounding box center [691, 433] width 45 height 45
click at [287, 431] on icon "Video Player" at bounding box center [292, 433] width 45 height 45
click at [694, 420] on icon "Video Player" at bounding box center [691, 433] width 45 height 45
click at [689, 448] on icon "Video Player" at bounding box center [691, 433] width 45 height 45
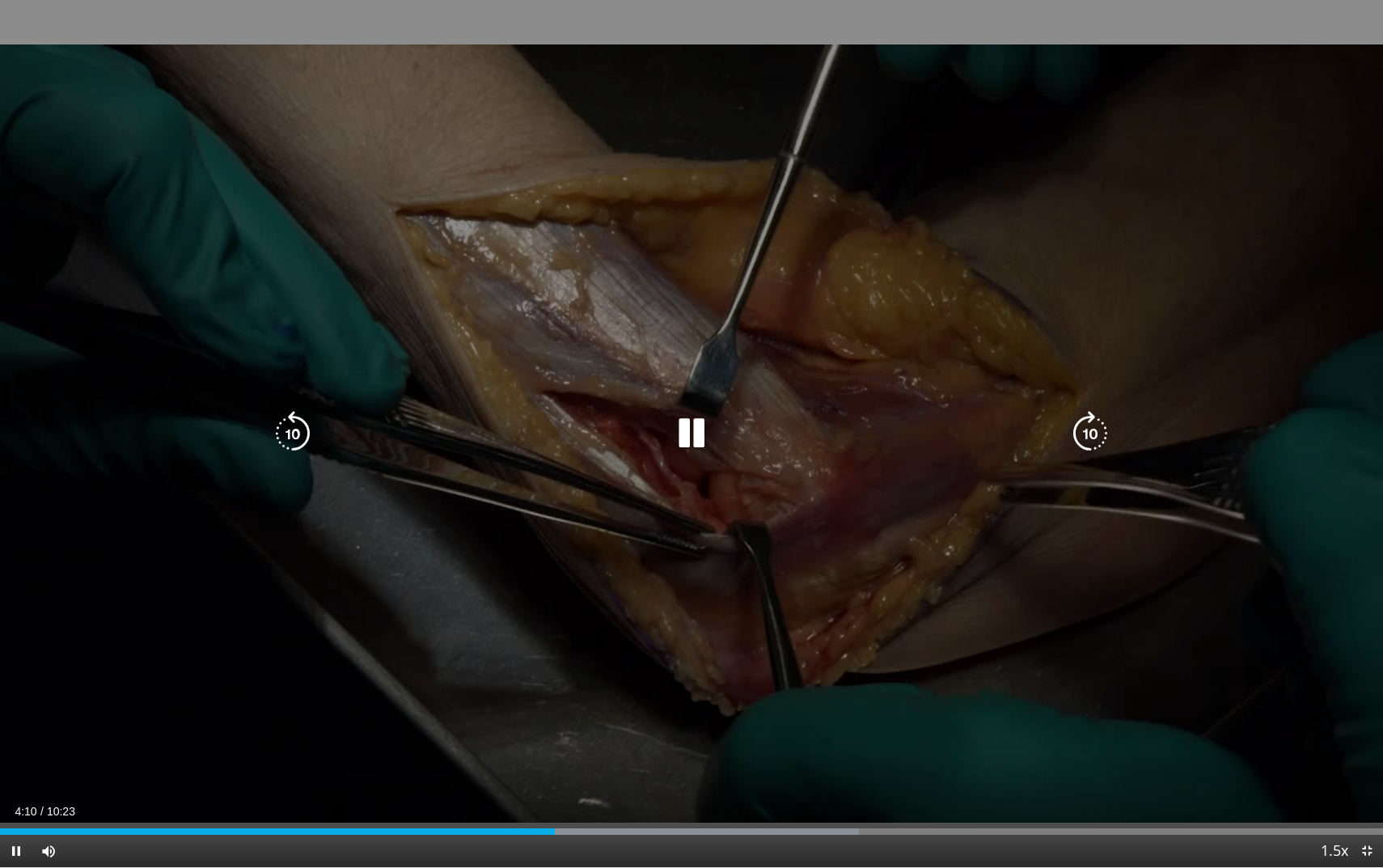
click at [292, 428] on icon "Video Player" at bounding box center [292, 433] width 45 height 45
click at [292, 433] on icon "Video Player" at bounding box center [292, 433] width 45 height 45
click at [685, 429] on icon "Video Player" at bounding box center [691, 433] width 45 height 45
click at [692, 434] on icon "Video Player" at bounding box center [691, 433] width 45 height 45
click at [698, 438] on icon "Video Player" at bounding box center [691, 433] width 45 height 45
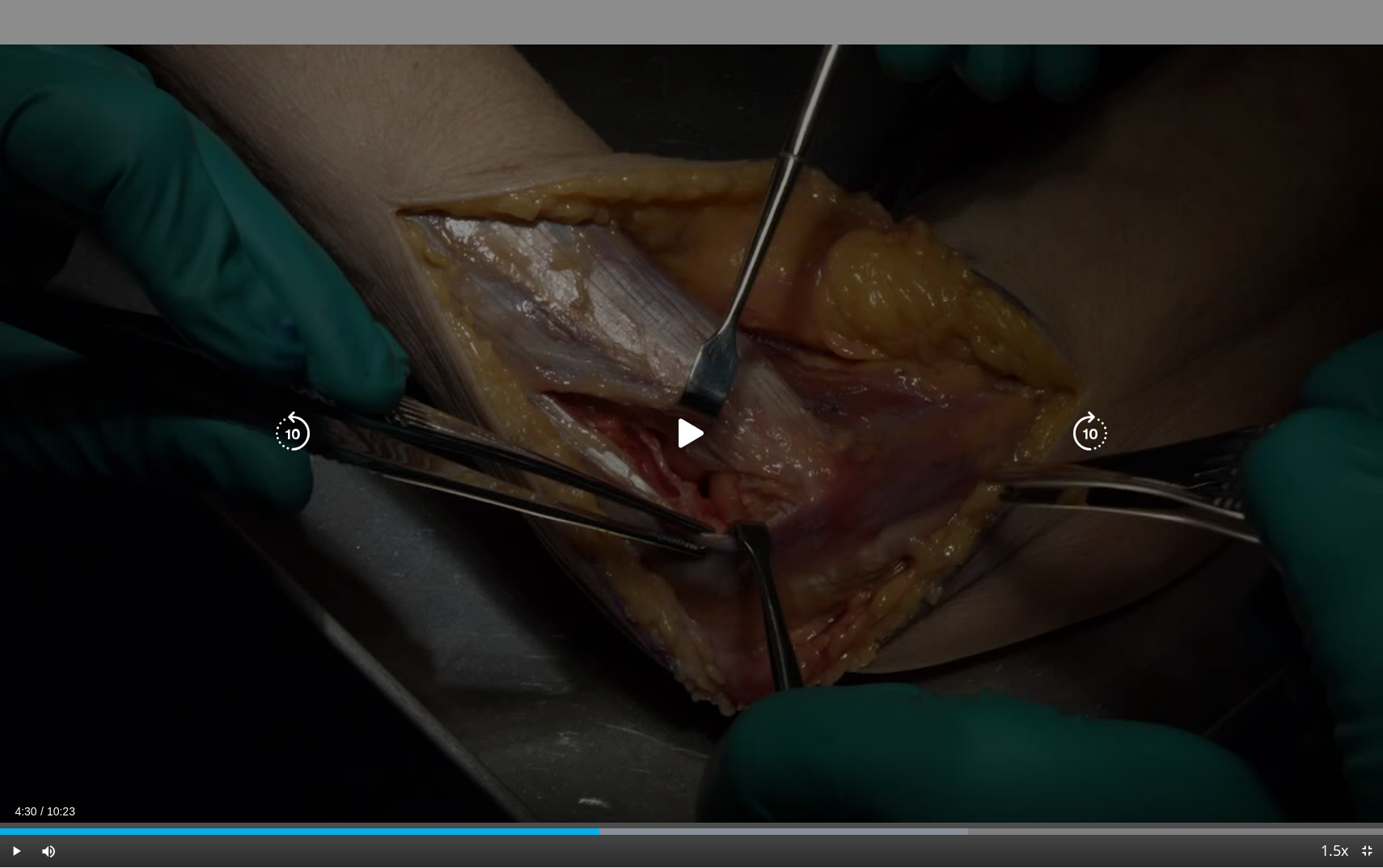
click at [289, 441] on icon "Video Player" at bounding box center [292, 433] width 45 height 45
click at [1077, 430] on icon "Video Player" at bounding box center [1090, 433] width 45 height 45
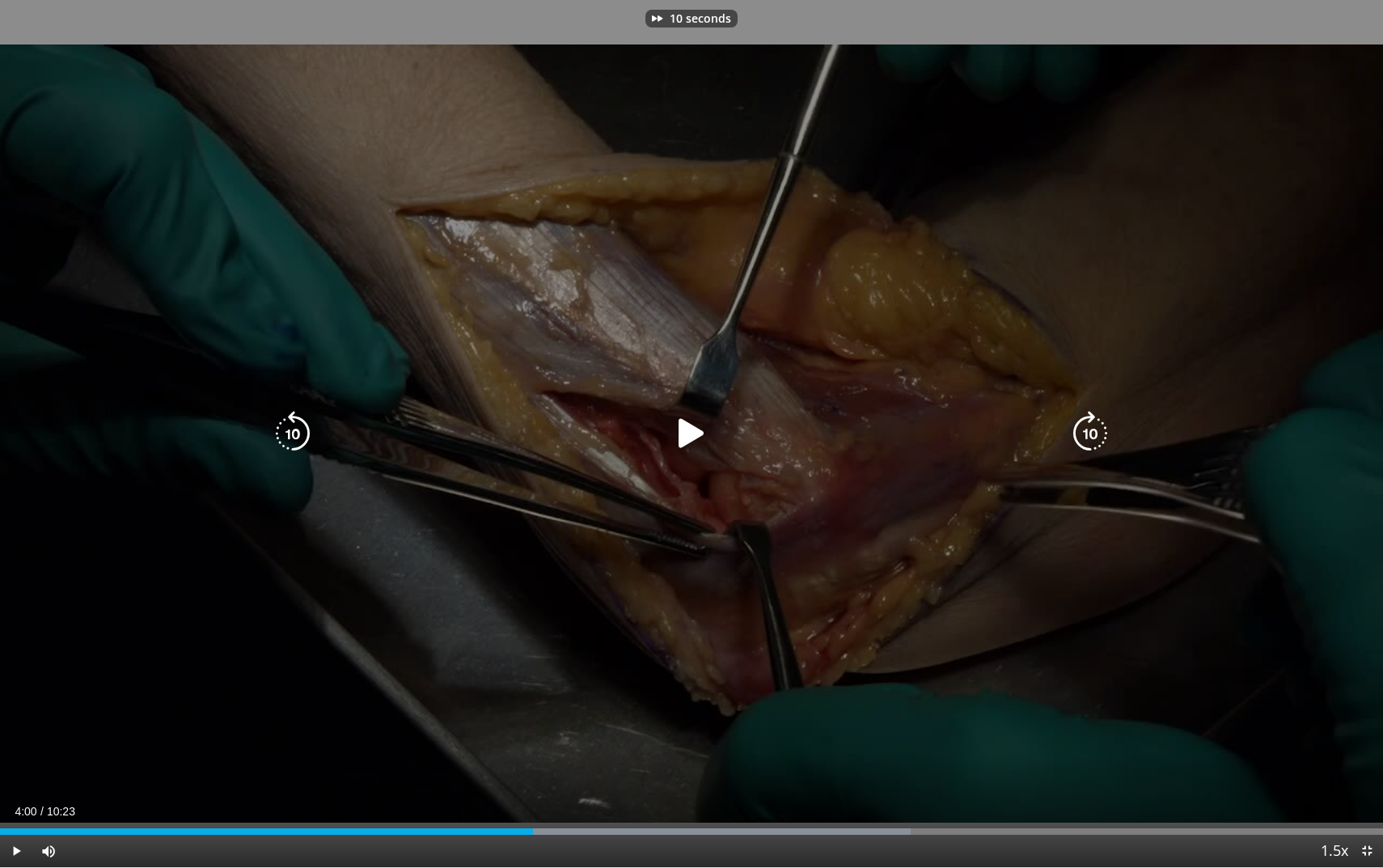
click at [1077, 430] on icon "Video Player" at bounding box center [1090, 433] width 45 height 45
click at [265, 441] on div "50 seconds Tap to unmute" at bounding box center [691, 434] width 1383 height 867
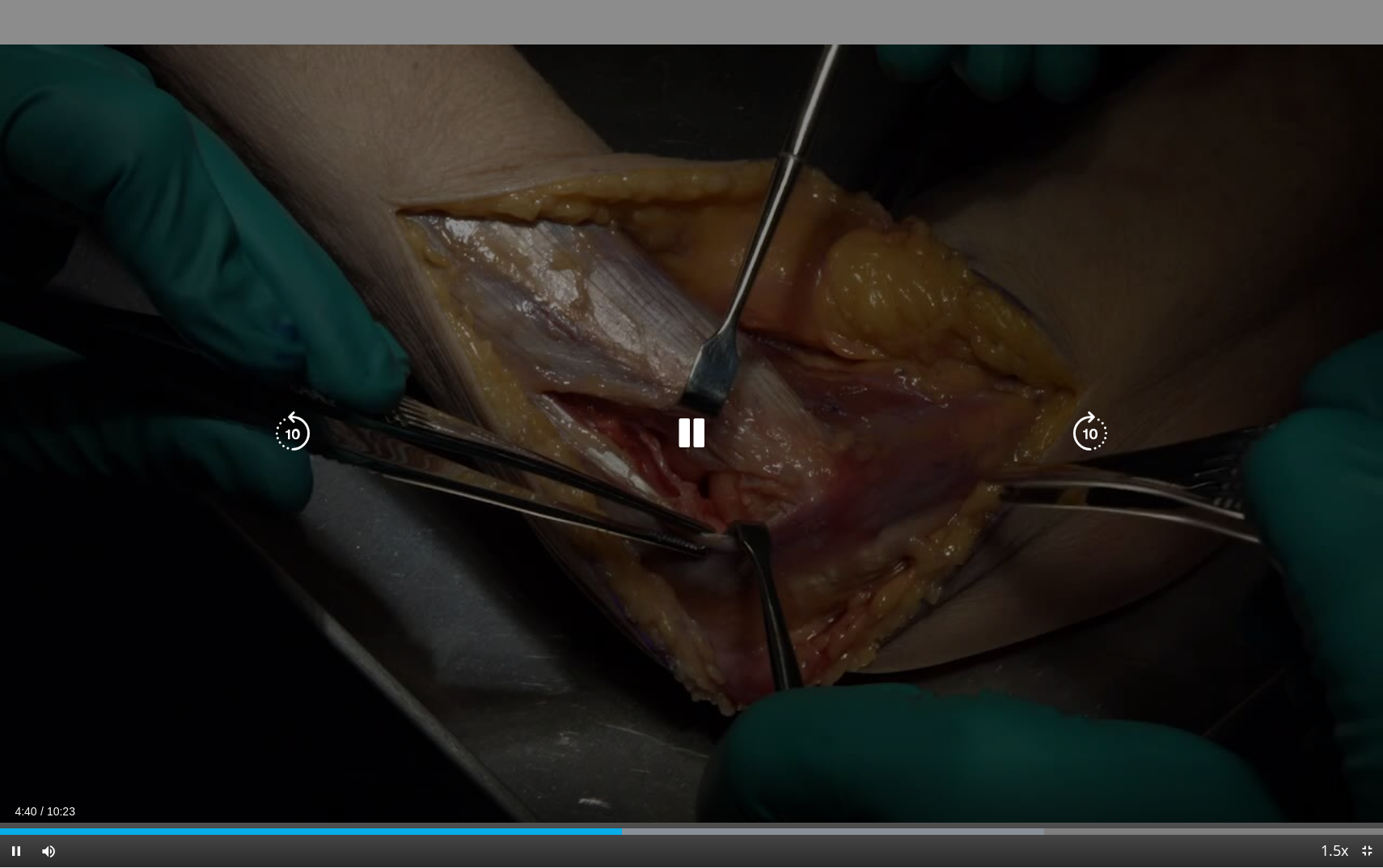
click at [281, 441] on icon "Video Player" at bounding box center [292, 433] width 45 height 45
click at [294, 444] on icon "Video Player" at bounding box center [292, 433] width 45 height 45
click at [311, 439] on icon "Video Player" at bounding box center [292, 433] width 45 height 45
click at [687, 435] on icon "Video Player" at bounding box center [691, 433] width 45 height 45
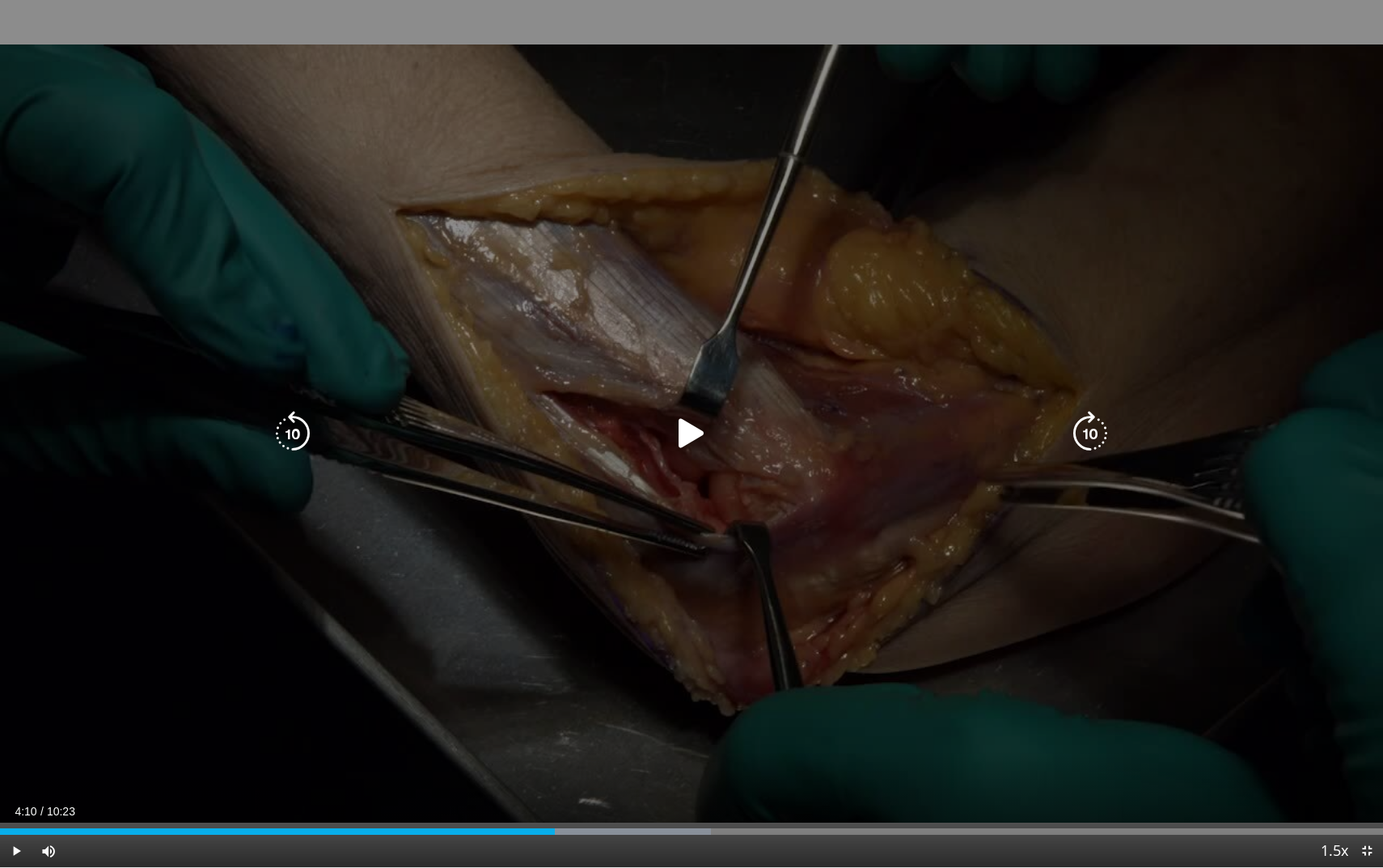
click at [687, 435] on icon "Video Player" at bounding box center [691, 433] width 45 height 45
click at [693, 427] on icon "Video Player" at bounding box center [691, 433] width 45 height 45
click at [682, 425] on icon "Video Player" at bounding box center [691, 433] width 45 height 45
click at [693, 435] on icon "Video Player" at bounding box center [691, 433] width 45 height 45
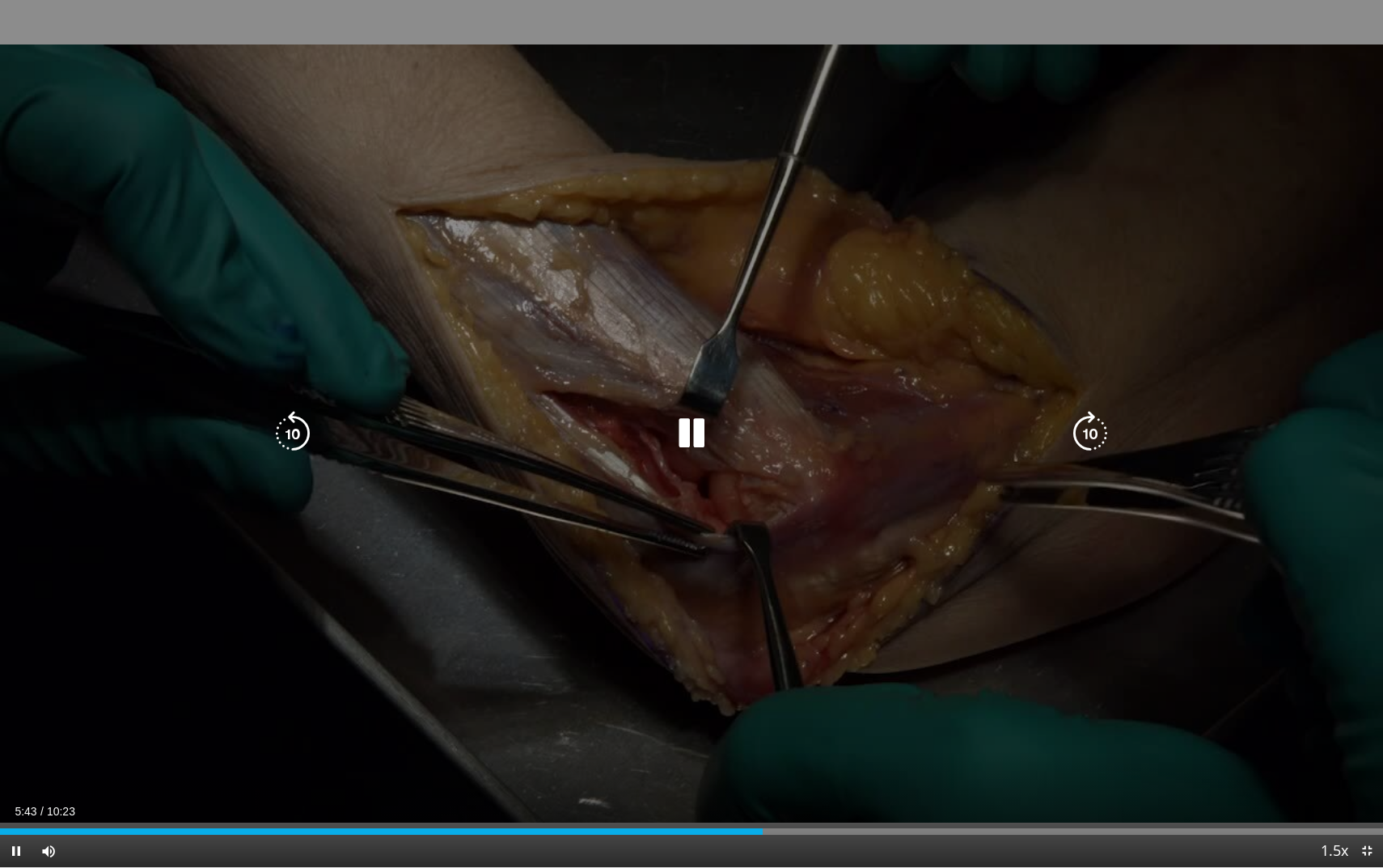
click at [690, 428] on icon "Video Player" at bounding box center [691, 433] width 45 height 45
click at [692, 432] on icon "Video Player" at bounding box center [691, 433] width 45 height 45
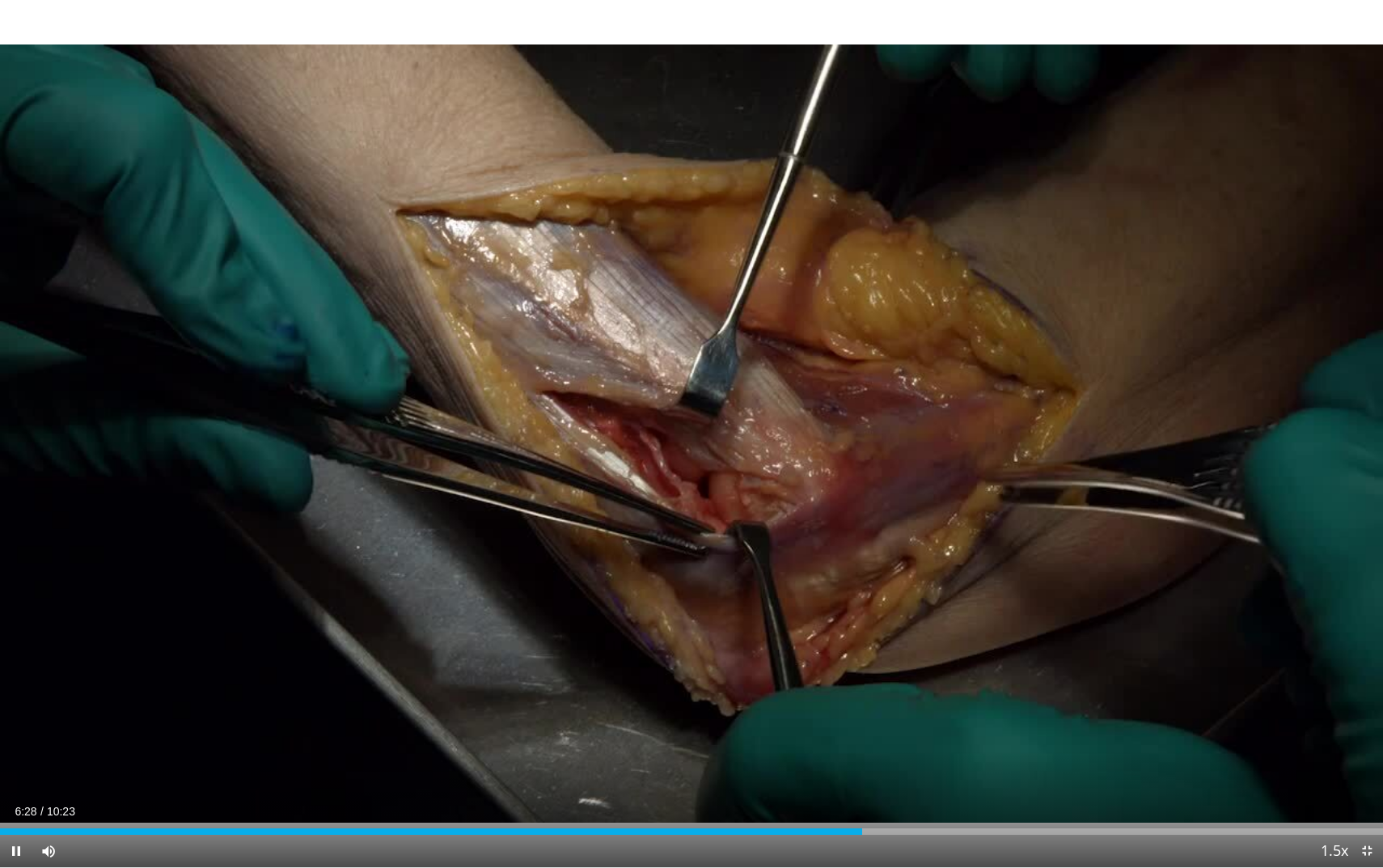
click at [694, 434] on div "40 seconds Tap to unmute" at bounding box center [691, 434] width 1383 height 867
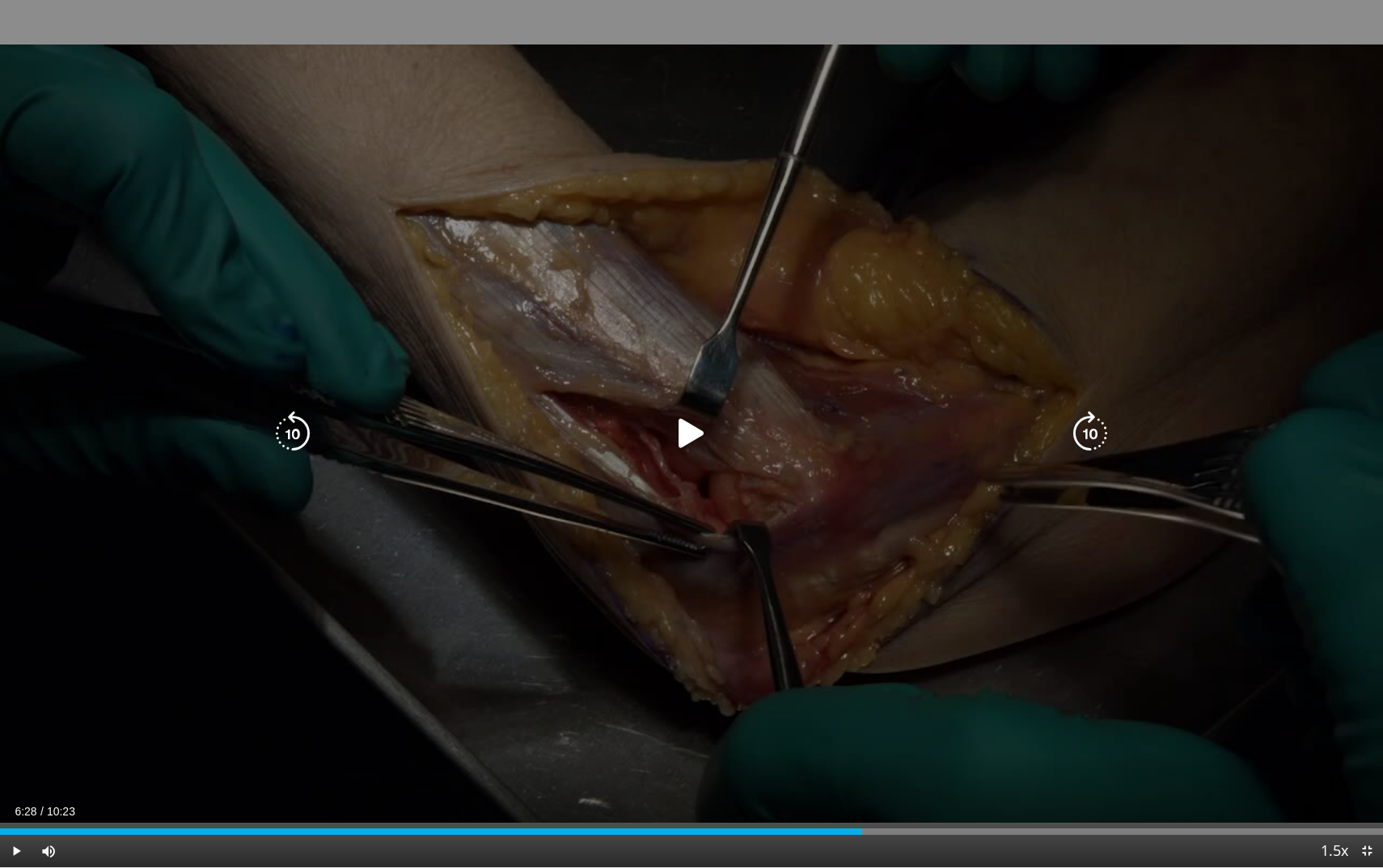
click at [689, 431] on icon "Video Player" at bounding box center [691, 433] width 45 height 45
click at [689, 426] on icon "Video Player" at bounding box center [691, 433] width 45 height 45
drag, startPoint x: 699, startPoint y: 415, endPoint x: 708, endPoint y: 398, distance: 19.2
click at [708, 398] on div "40 seconds Tap to unmute" at bounding box center [691, 434] width 1383 height 867
click at [697, 421] on icon "Video Player" at bounding box center [691, 433] width 45 height 45
